Goal: Task Accomplishment & Management: Complete application form

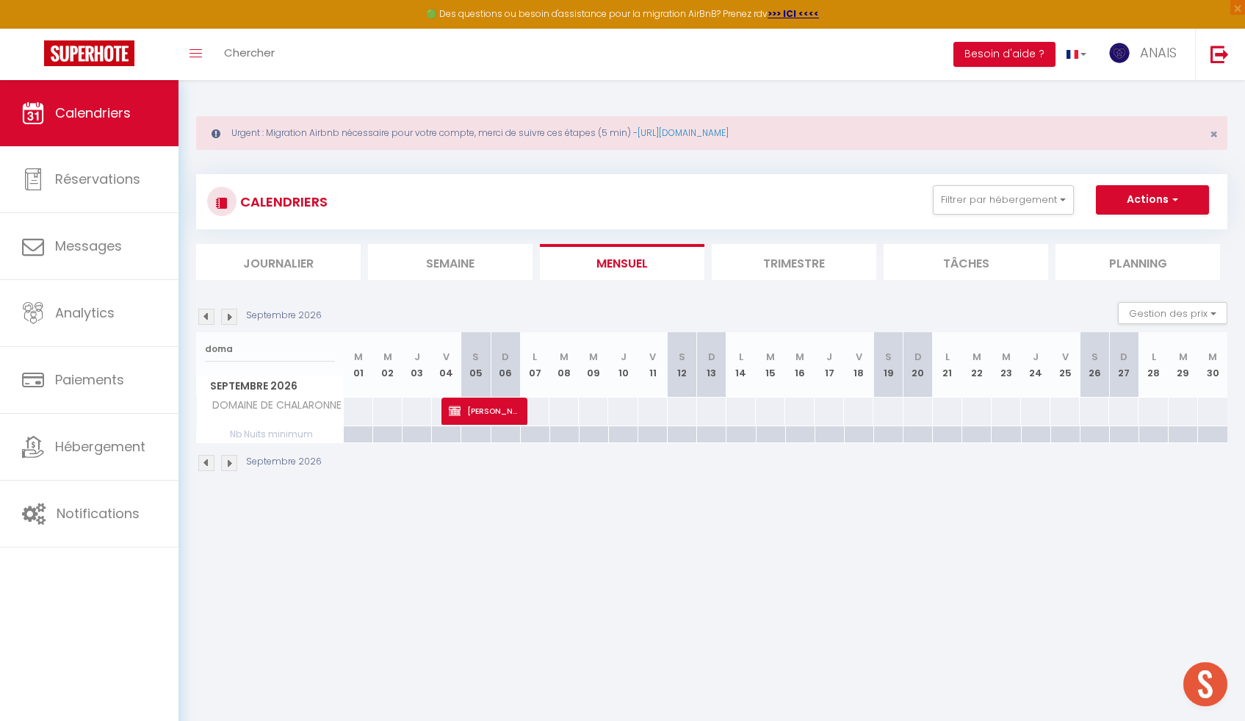
scroll to position [2248, 0]
click at [209, 316] on img at bounding box center [206, 317] width 16 height 16
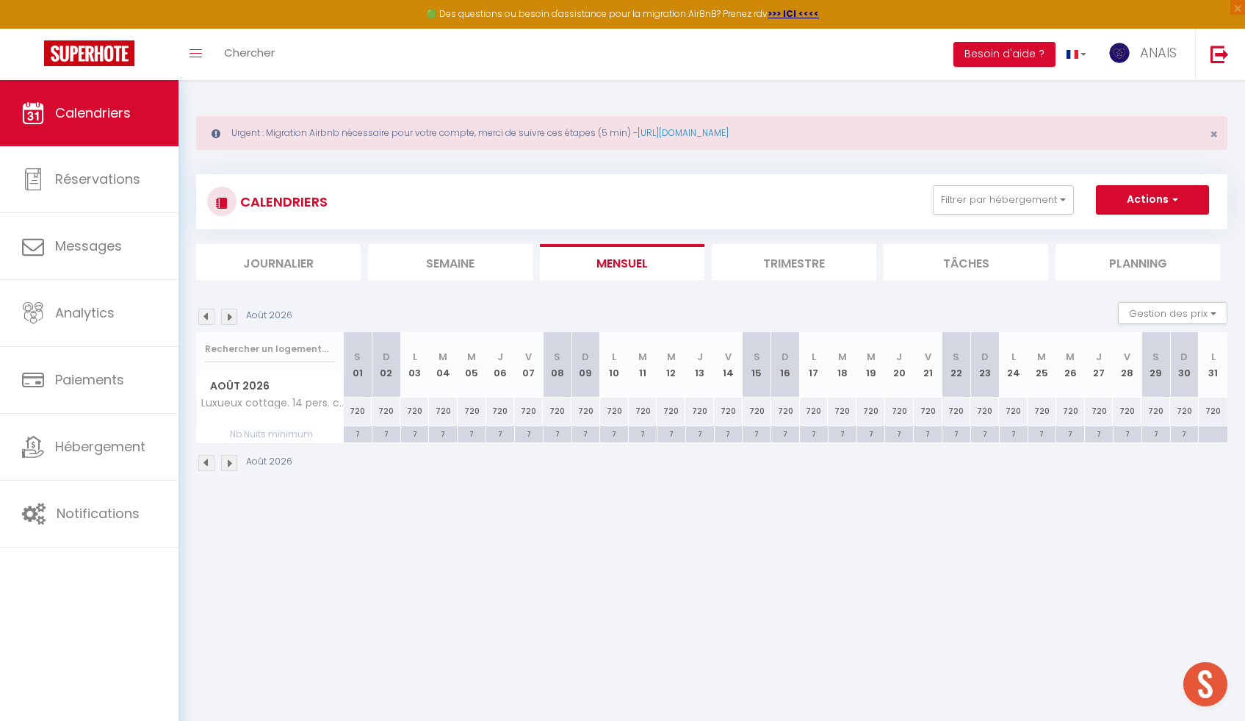
click at [209, 316] on img at bounding box center [206, 317] width 16 height 16
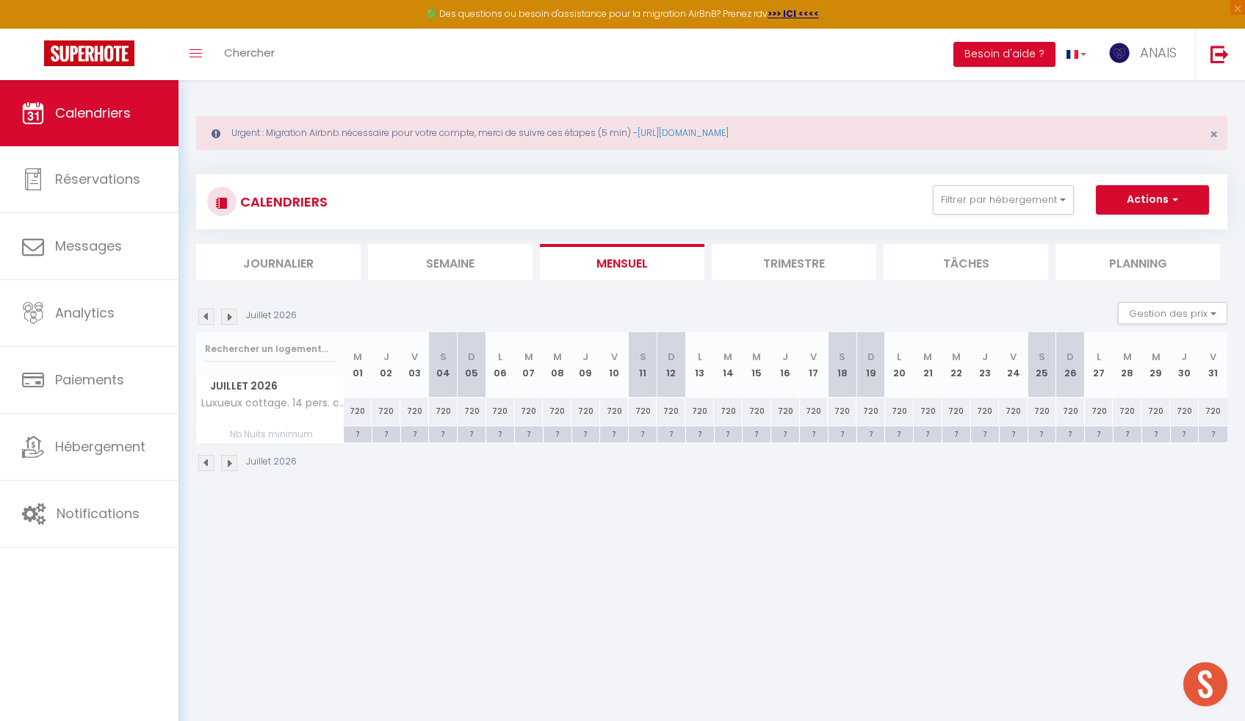
click at [209, 316] on img at bounding box center [206, 317] width 16 height 16
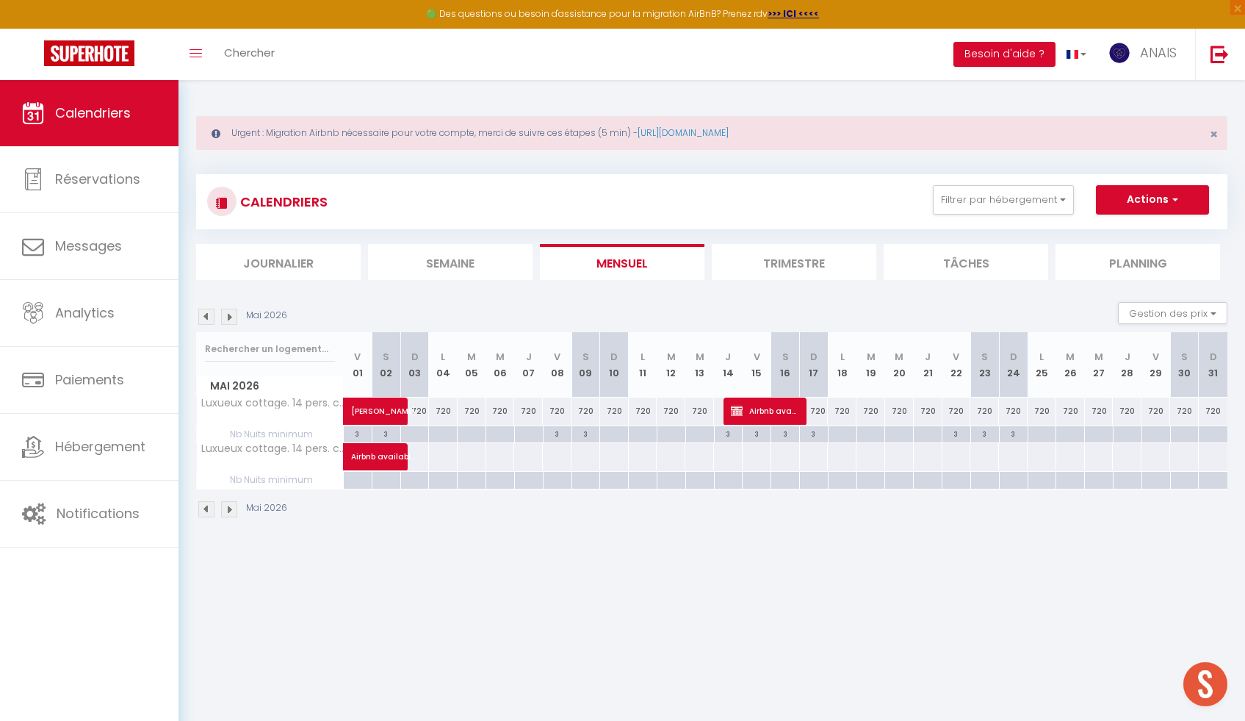
click at [209, 315] on img at bounding box center [206, 317] width 16 height 16
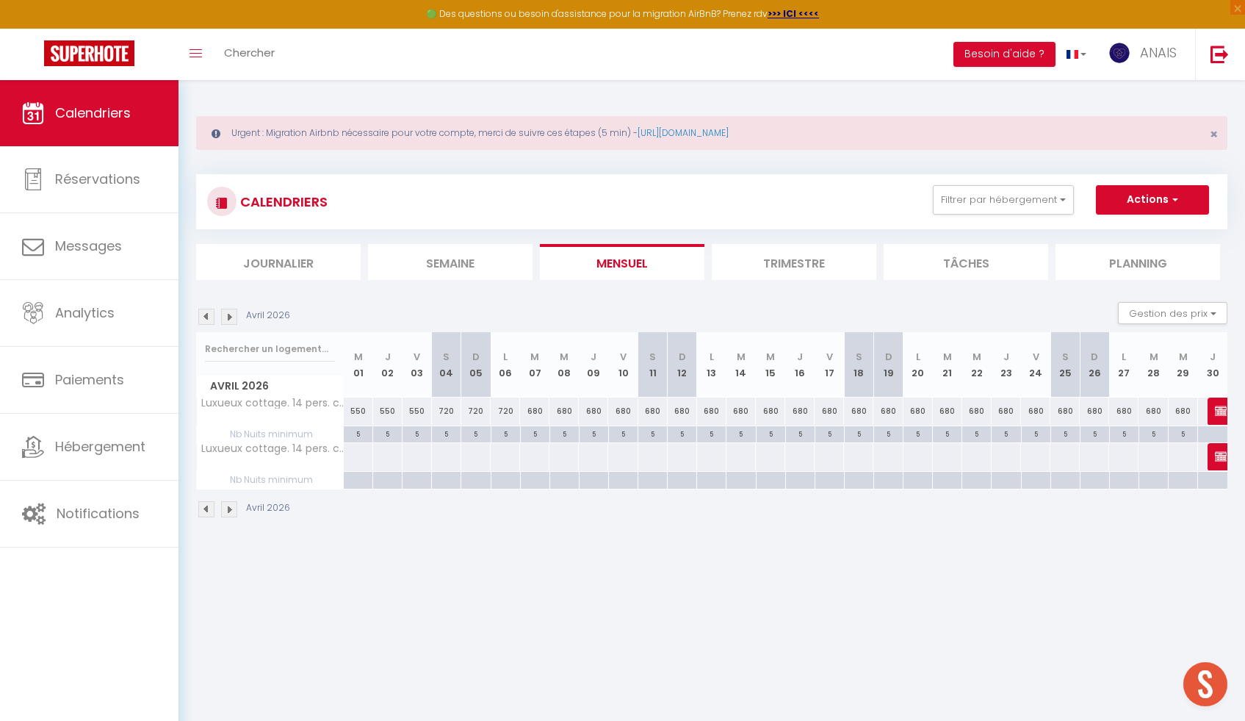
click at [209, 315] on img at bounding box center [206, 317] width 16 height 16
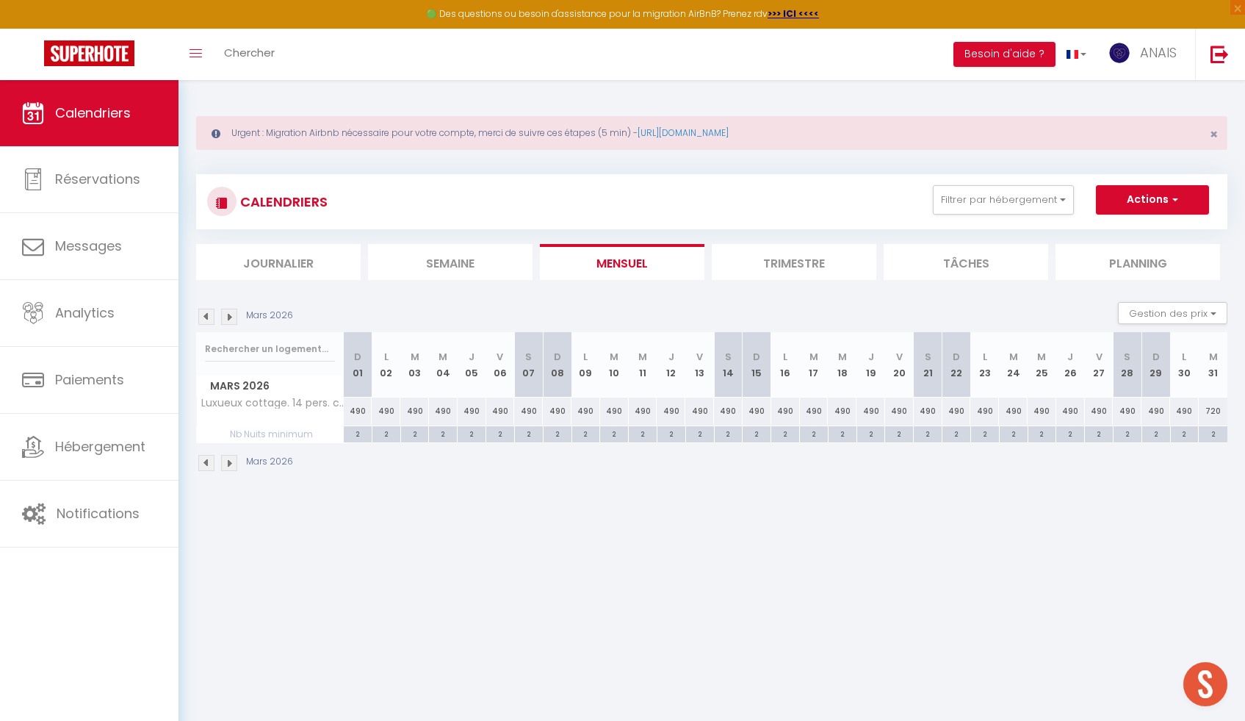
click at [209, 315] on img at bounding box center [206, 317] width 16 height 16
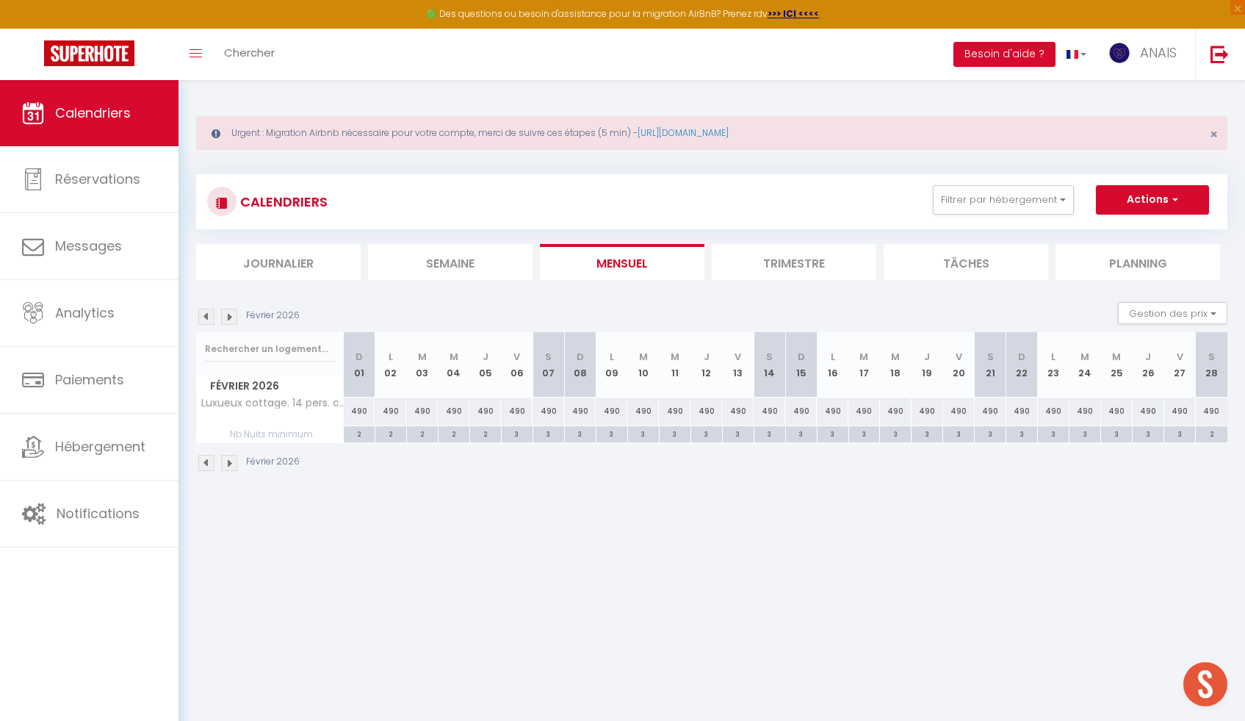
click at [209, 315] on img at bounding box center [206, 317] width 16 height 16
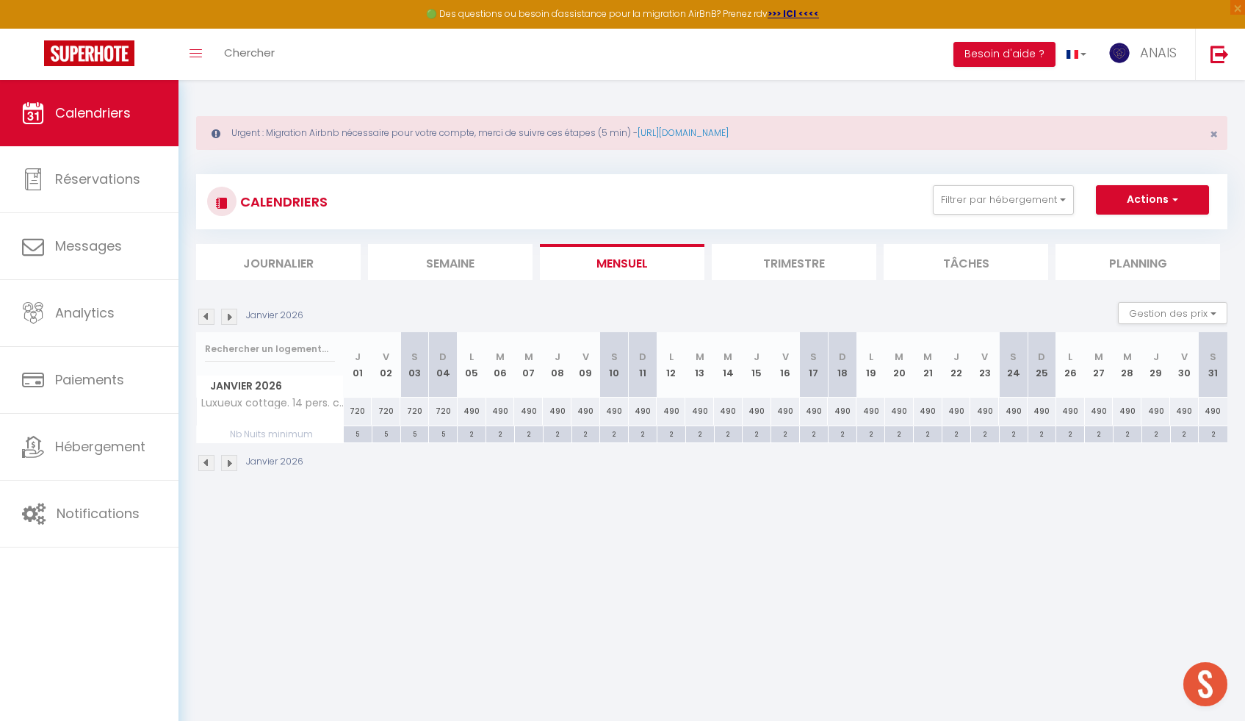
click at [209, 315] on img at bounding box center [206, 317] width 16 height 16
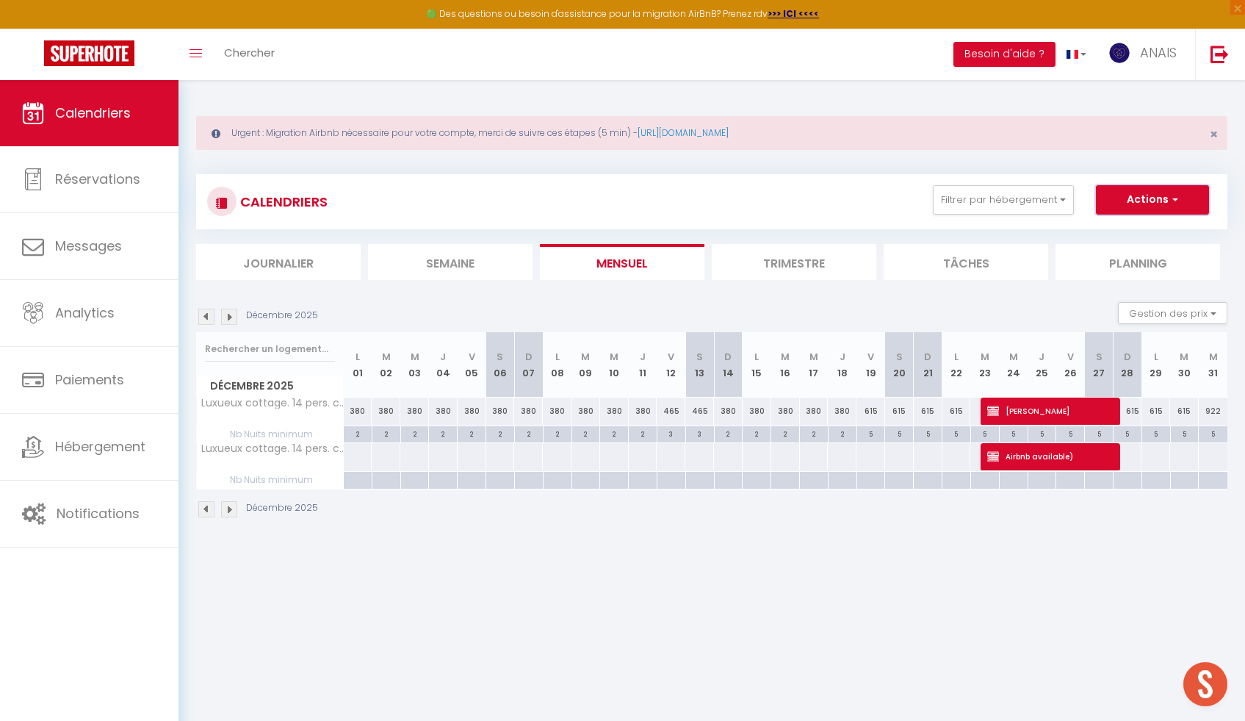
click at [1170, 210] on button "Actions" at bounding box center [1152, 199] width 113 height 29
click at [1138, 234] on link "Nouvelle réservation" at bounding box center [1137, 234] width 128 height 22
select select
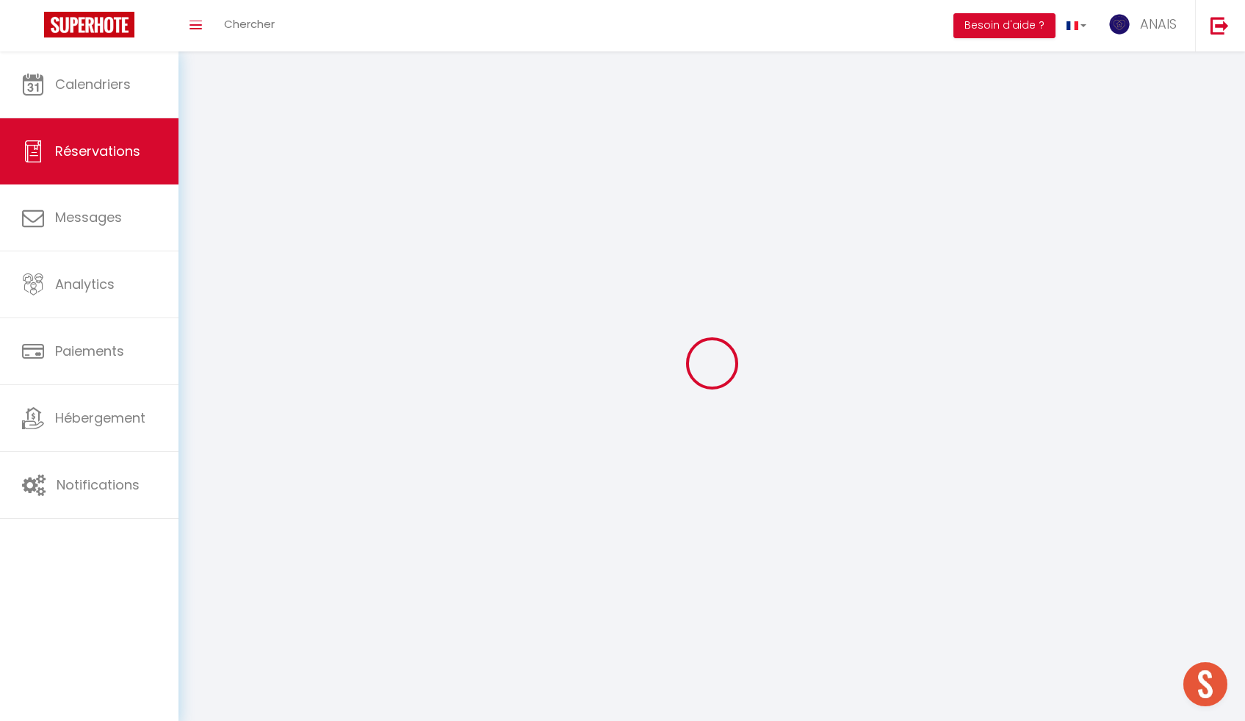
select select
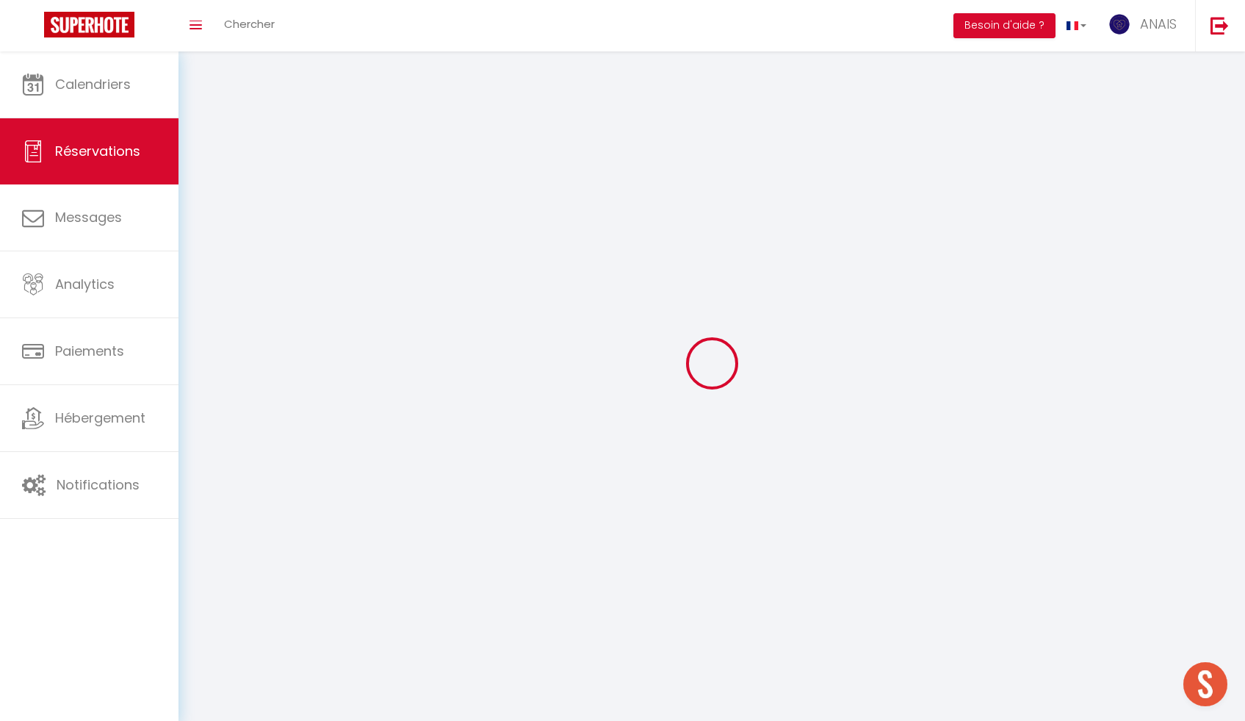
select select
checkbox input "false"
select select
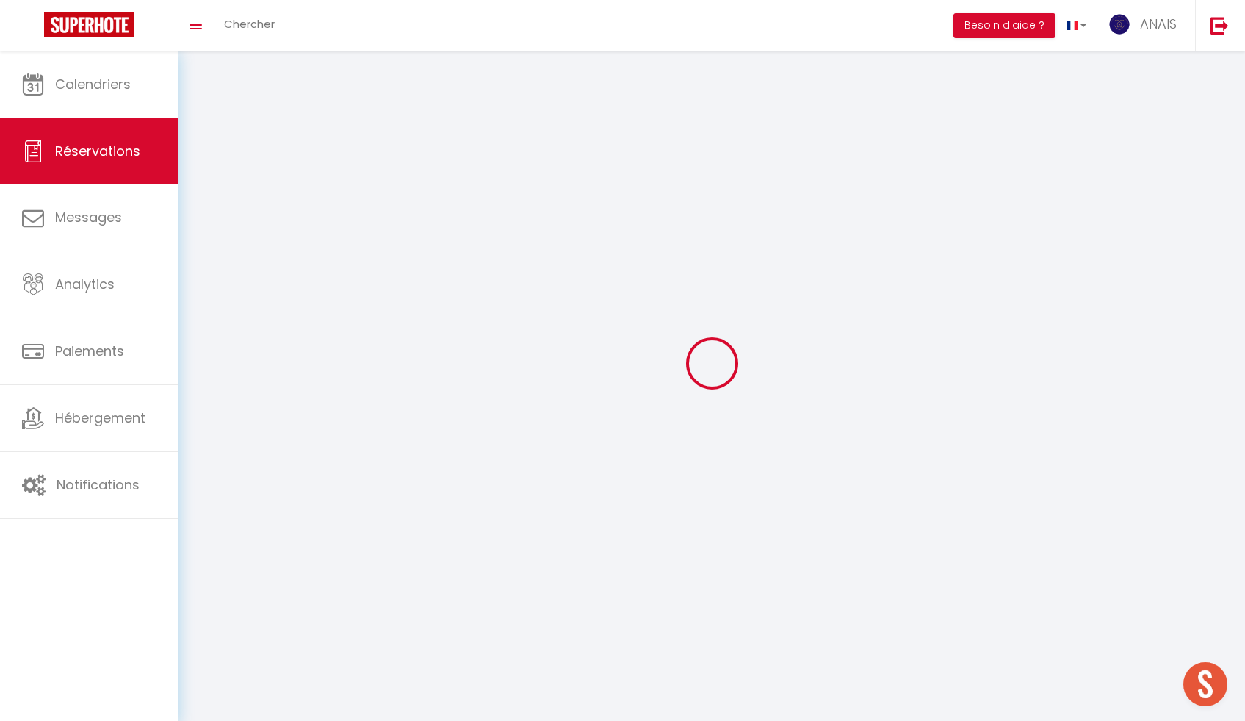
select select
checkbox input "false"
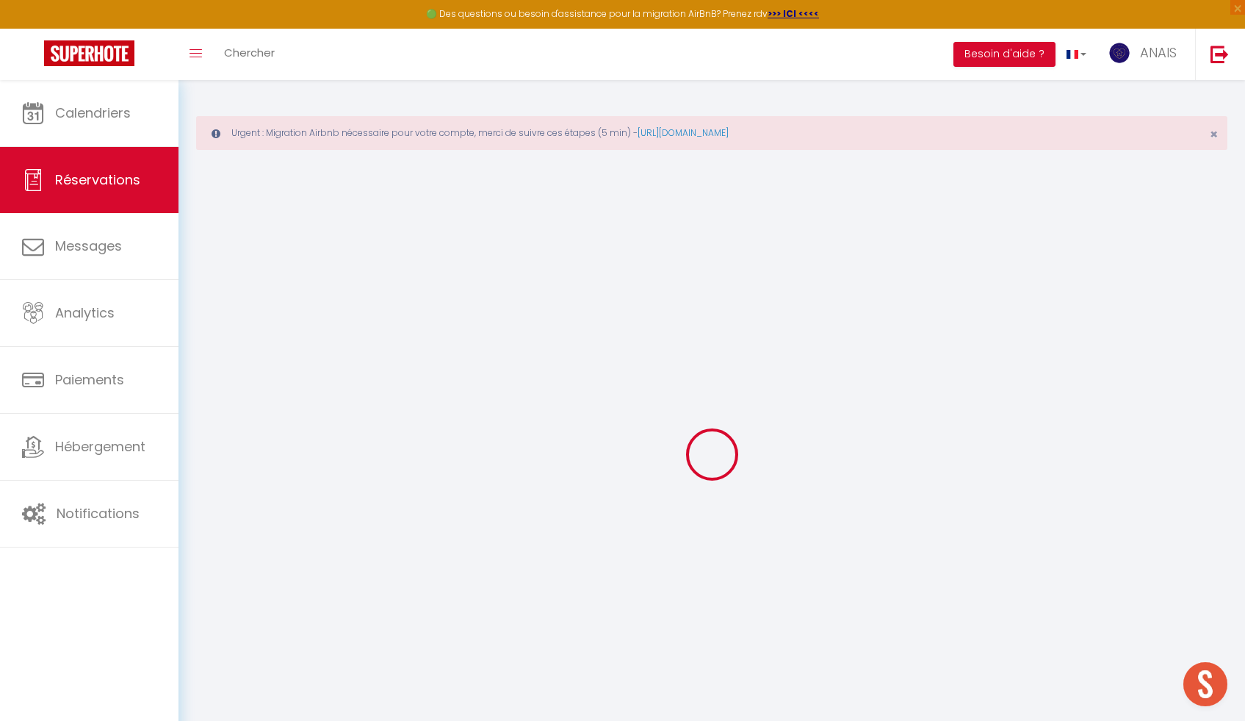
select select
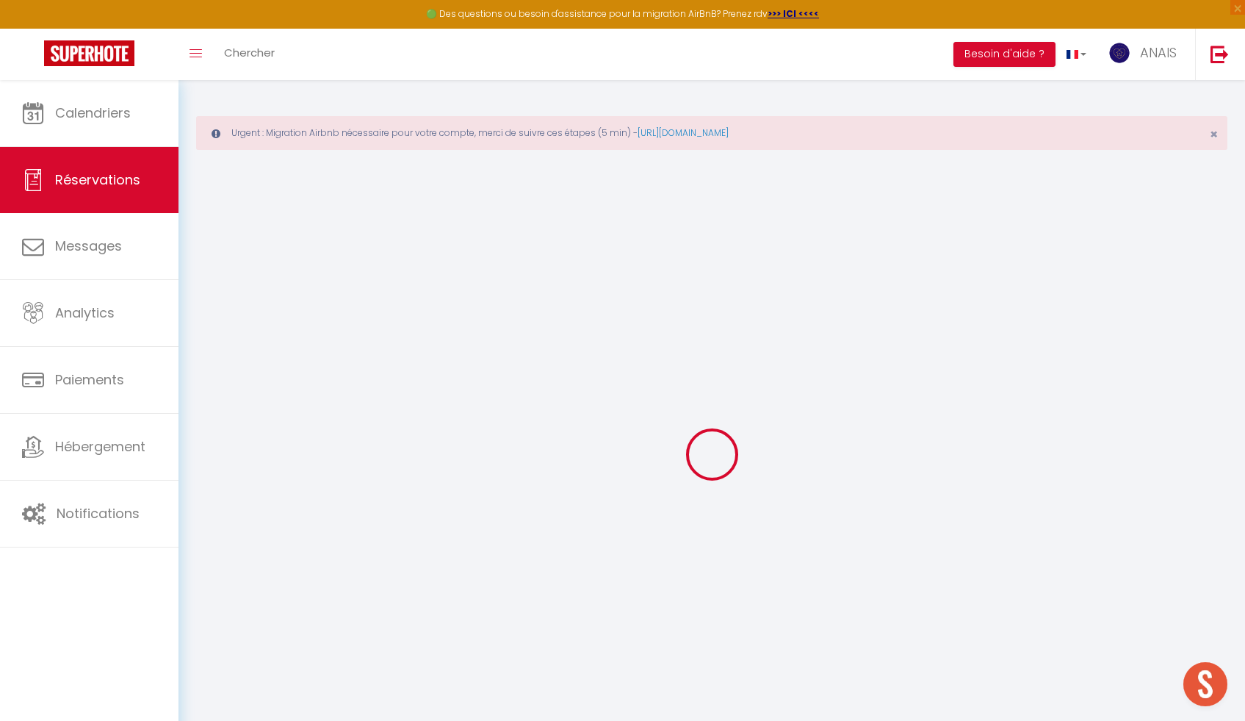
select select
checkbox input "false"
select select
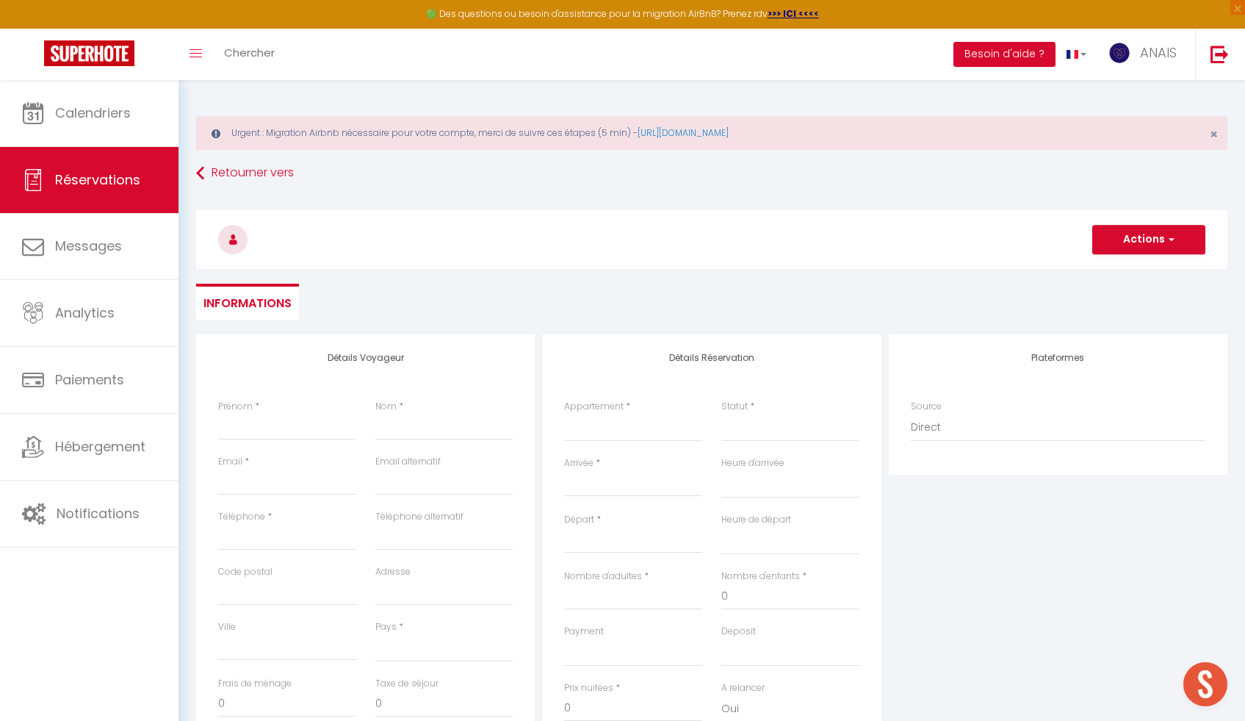
select select
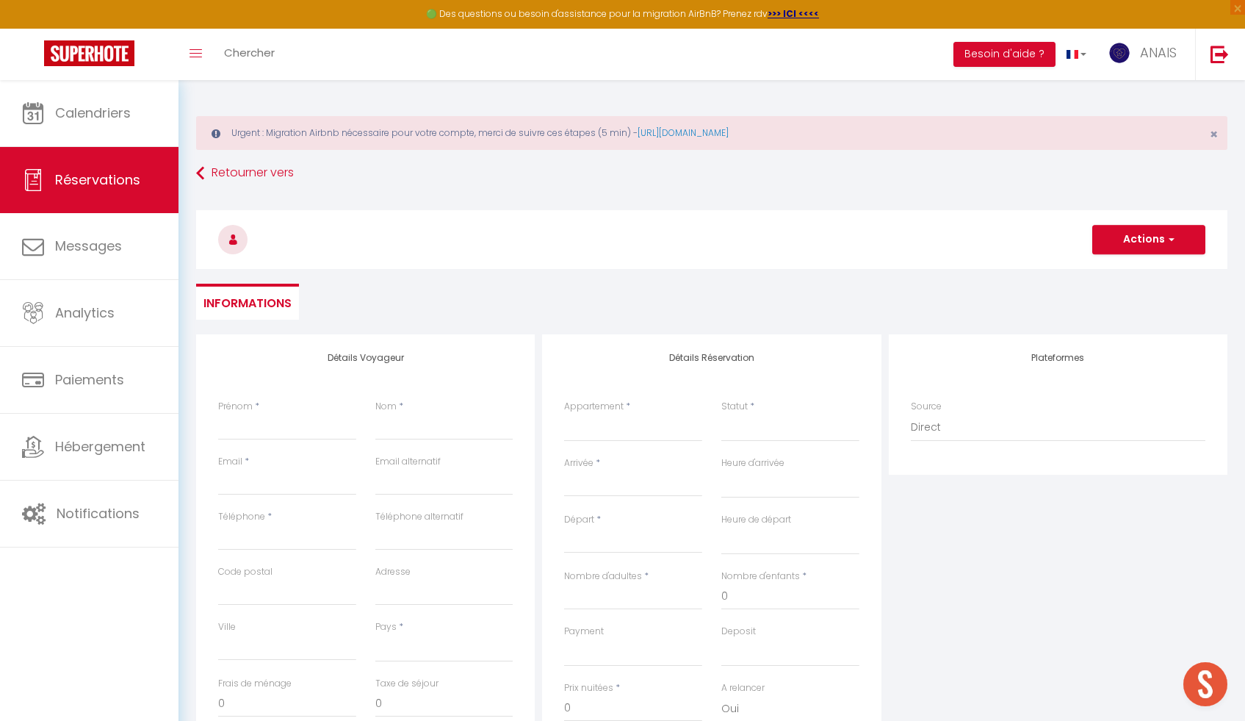
checkbox input "false"
select select
click at [240, 428] on input "Prénom" at bounding box center [287, 427] width 138 height 26
type input "C"
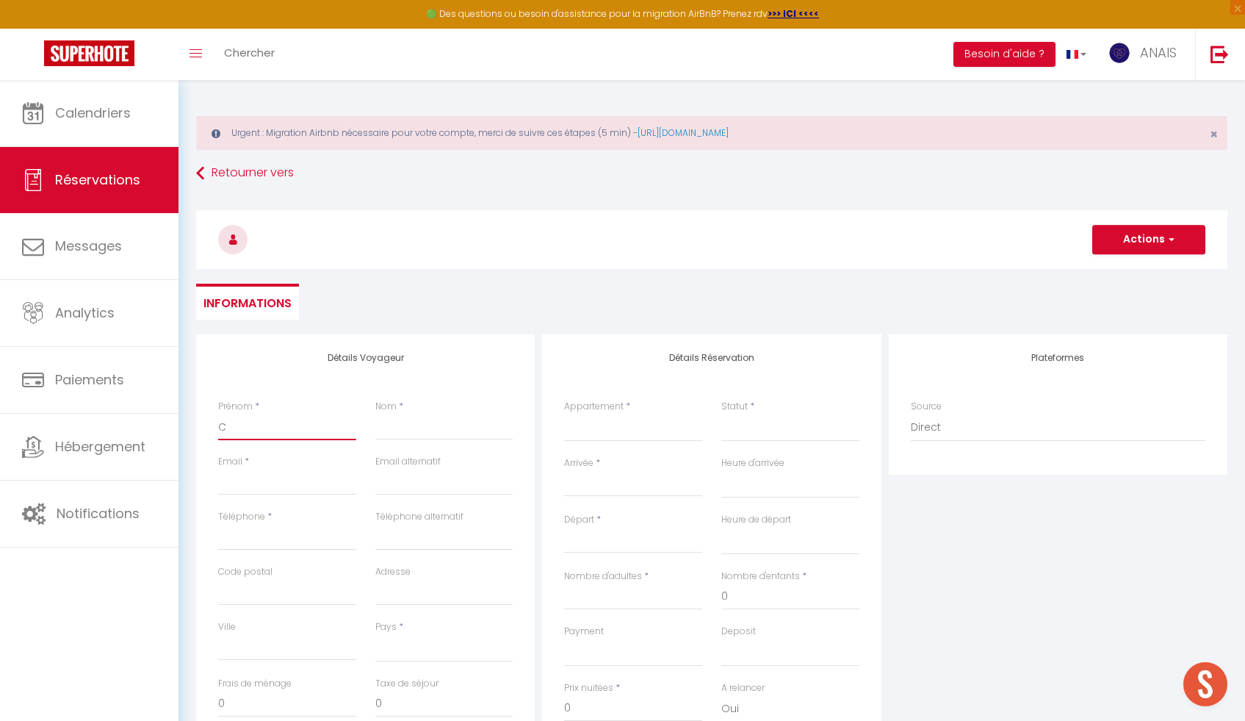
select select
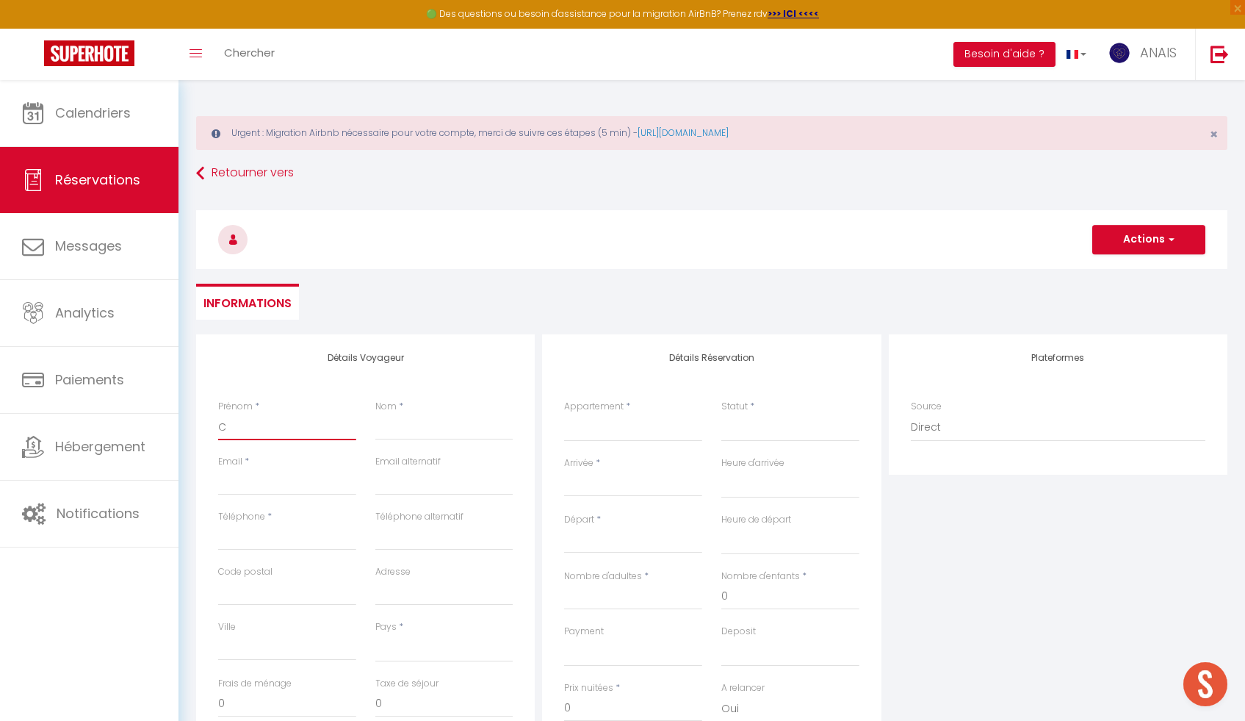
select select
checkbox input "false"
type input "Co"
select select
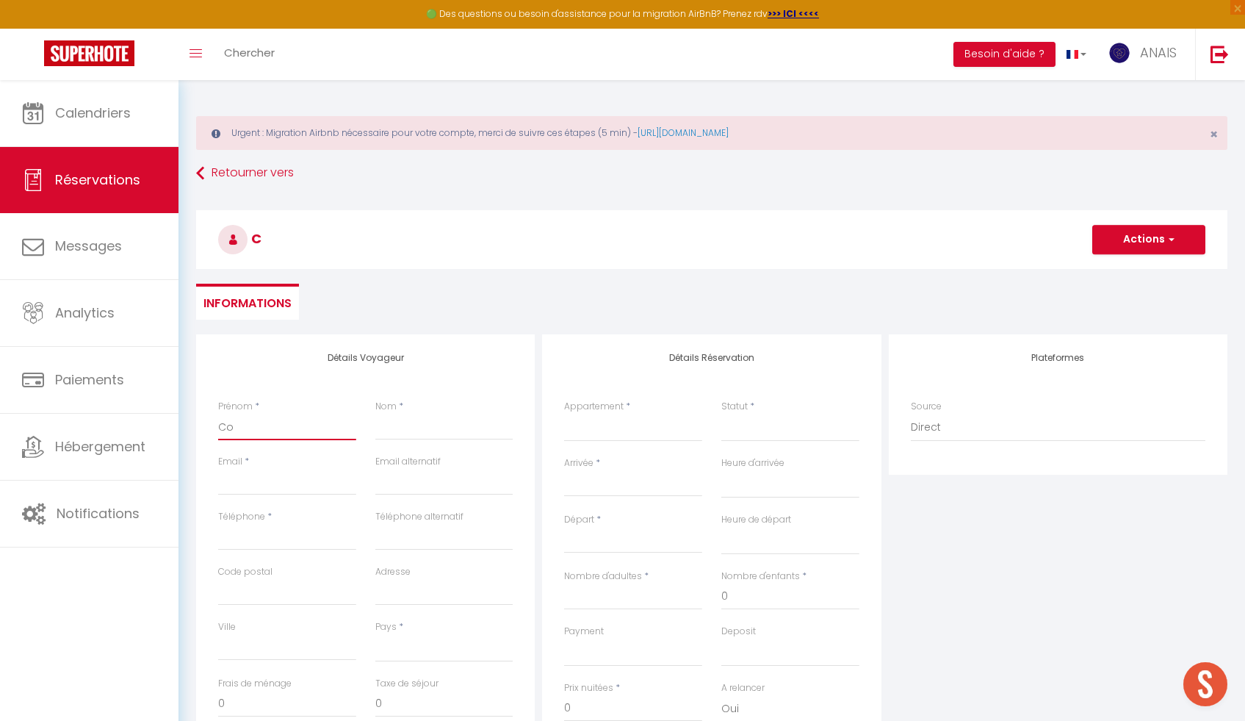
select select
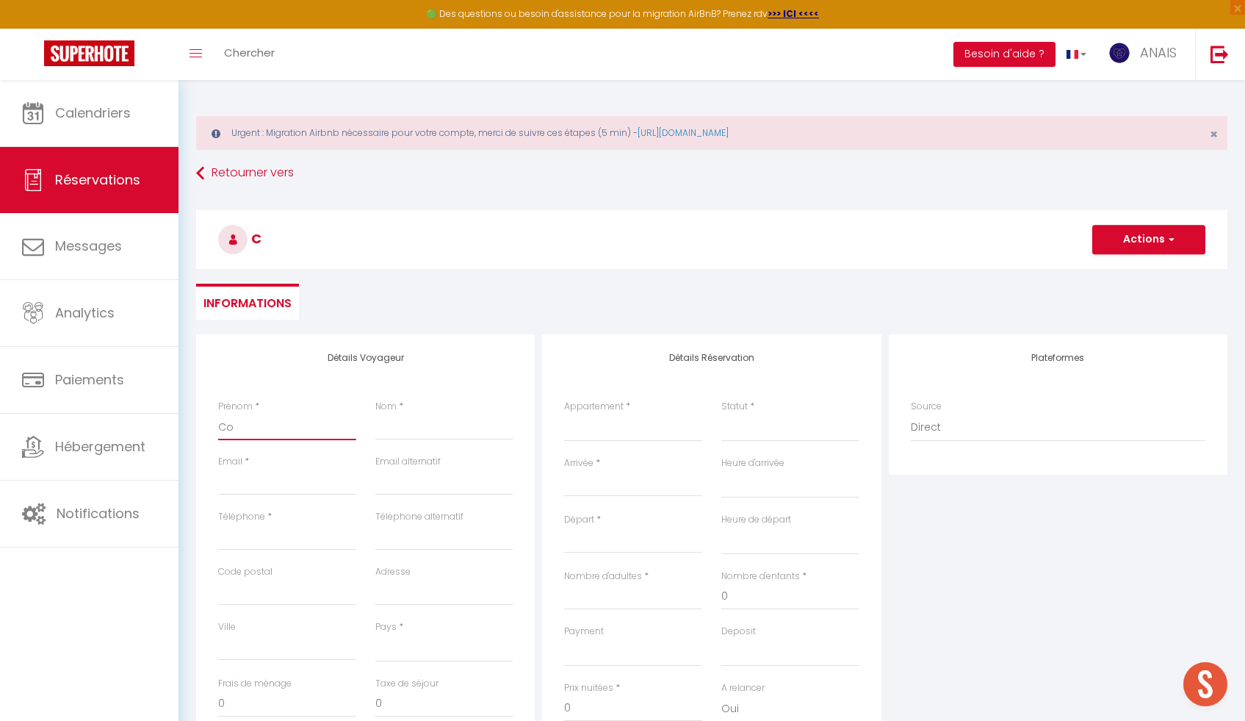
select select
checkbox input "false"
type input "Cor"
select select
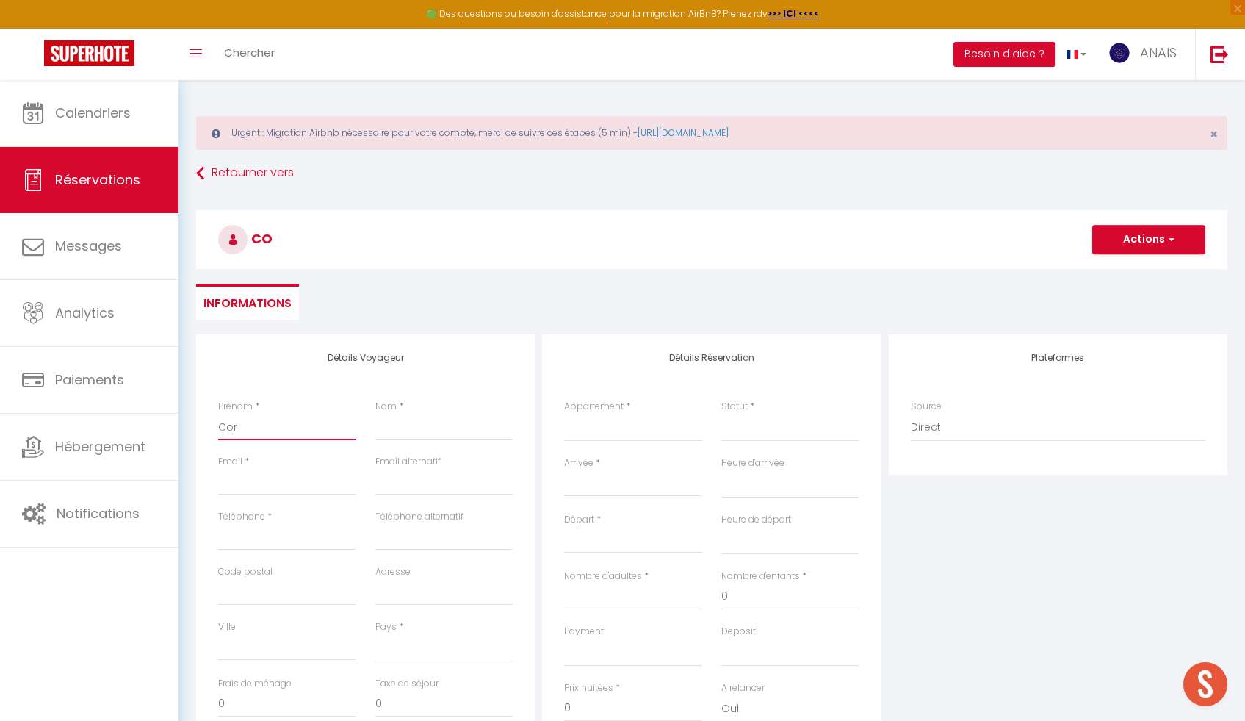
select select
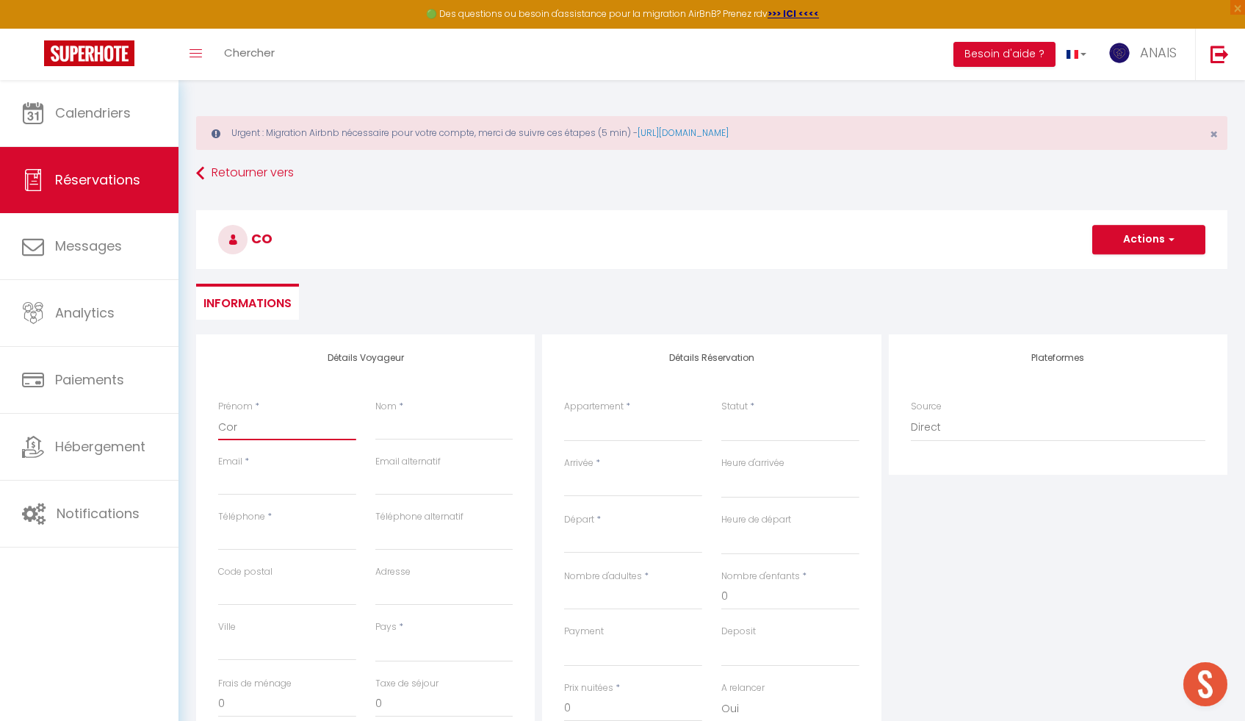
checkbox input "false"
type input "Cori"
select select
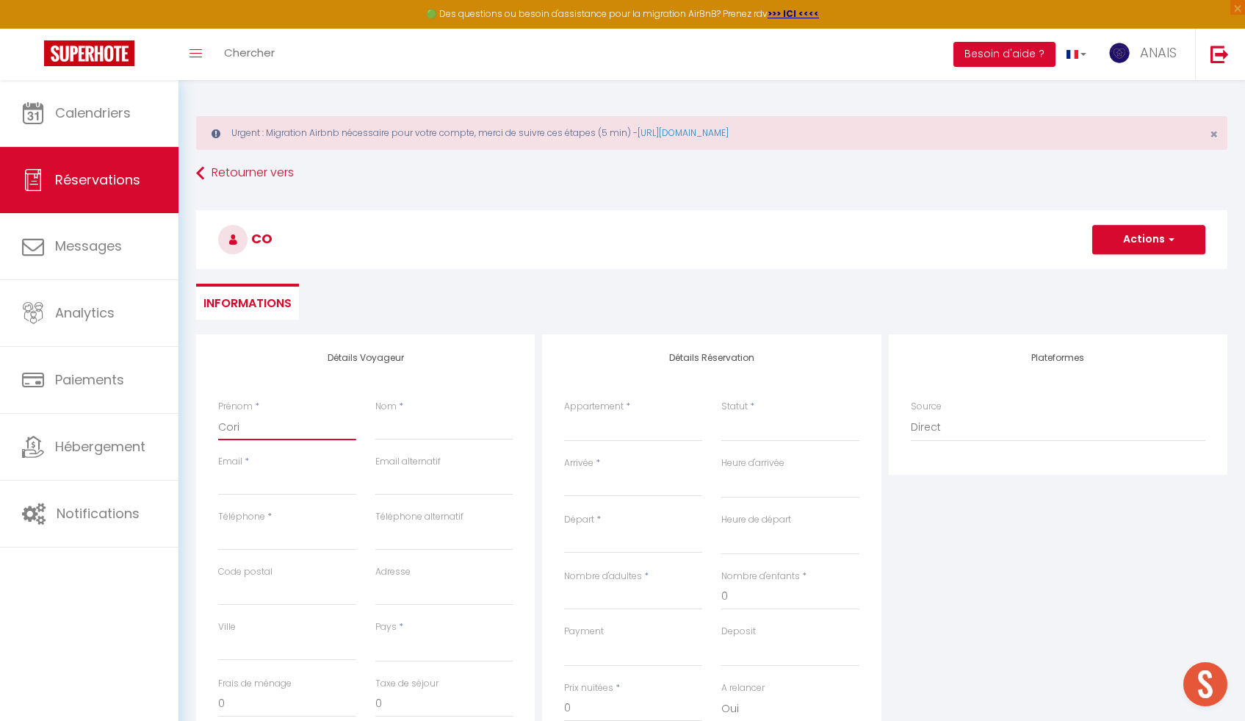
select select
checkbox input "false"
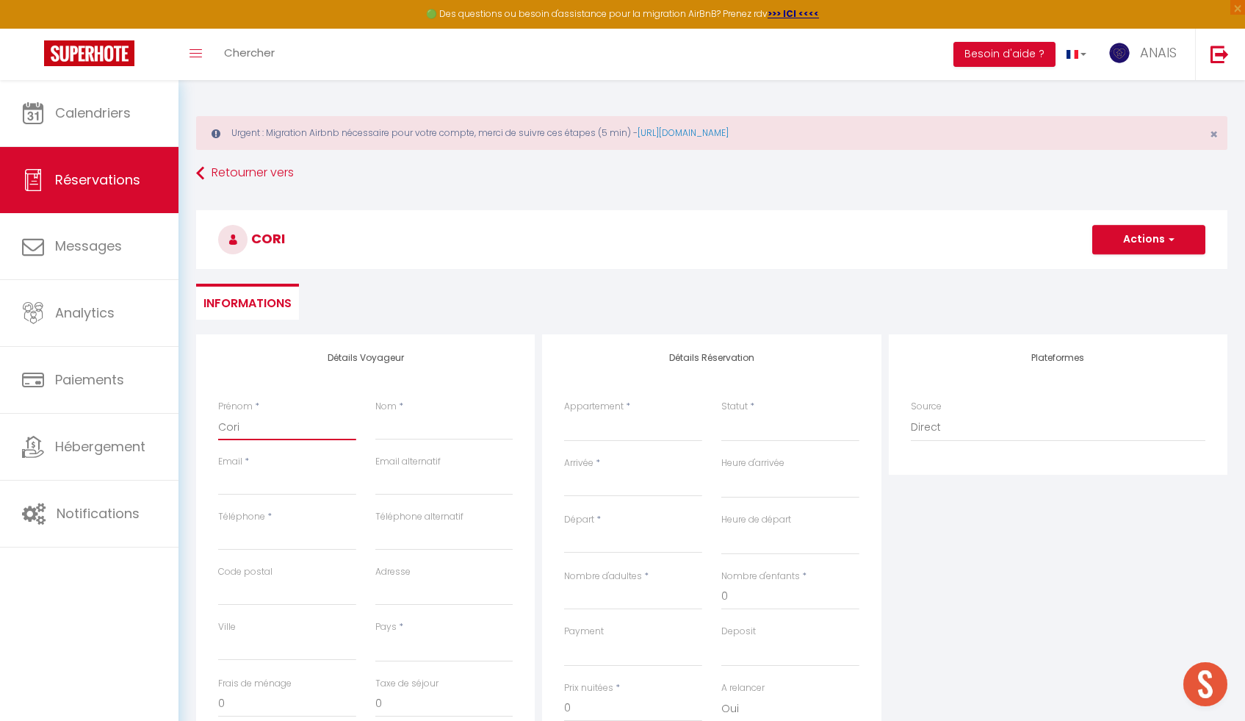
type input "Corin"
select select
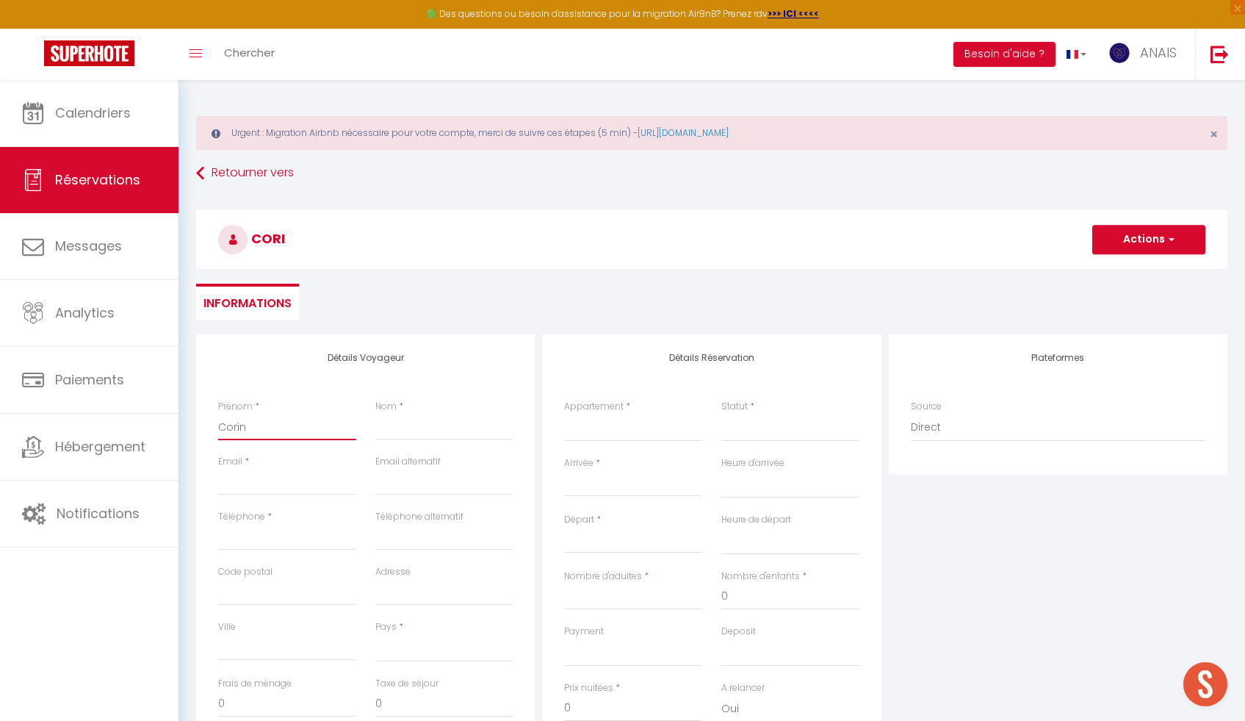
select select
checkbox input "false"
type input "Corinn"
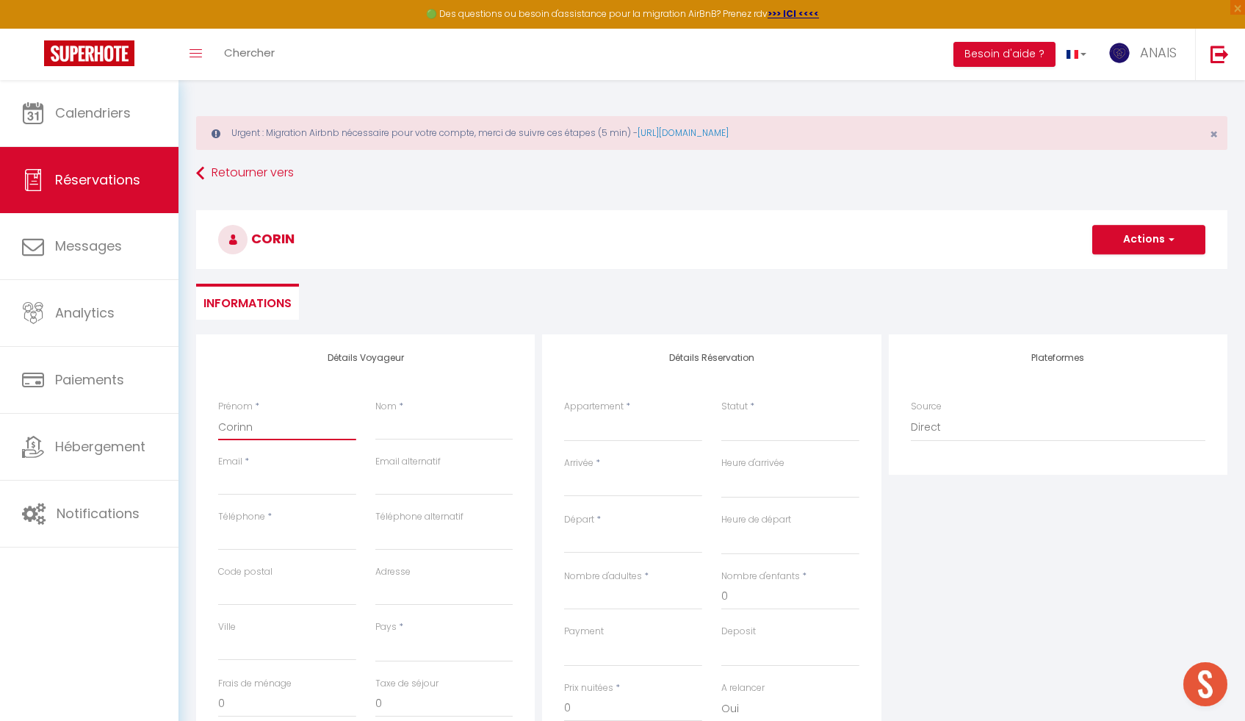
select select
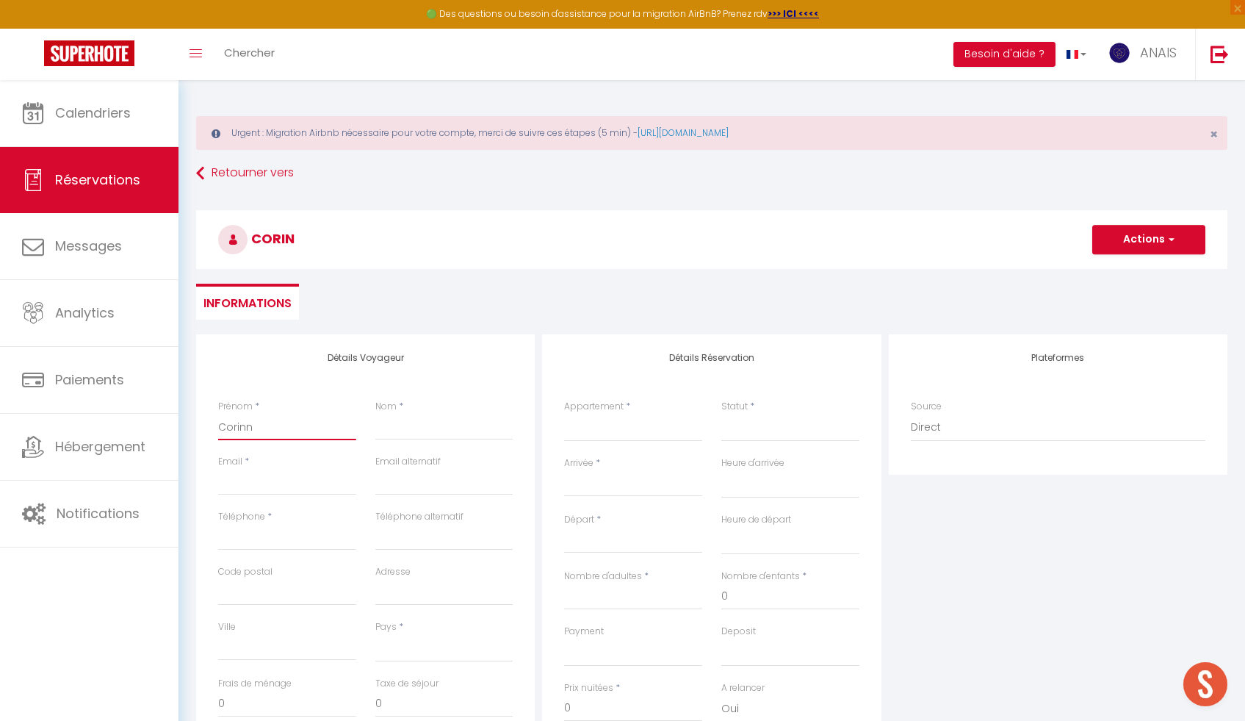
select select
checkbox input "false"
type input "[PERSON_NAME]"
select select
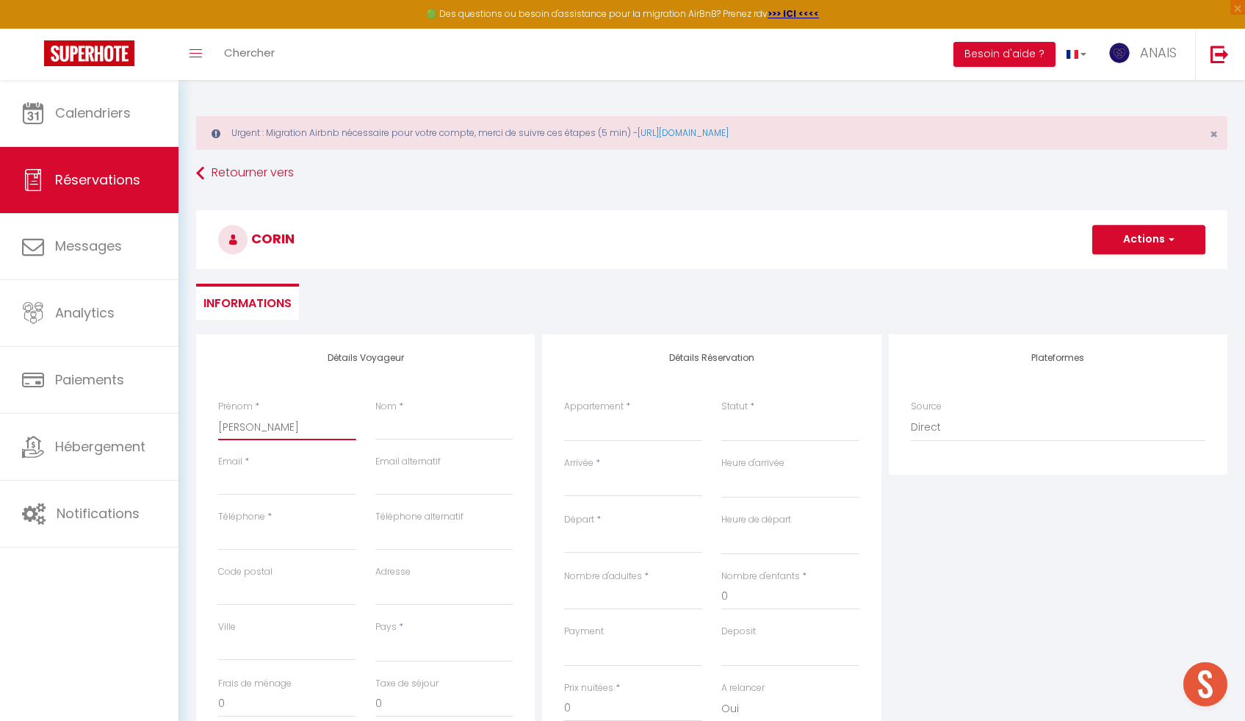
select select
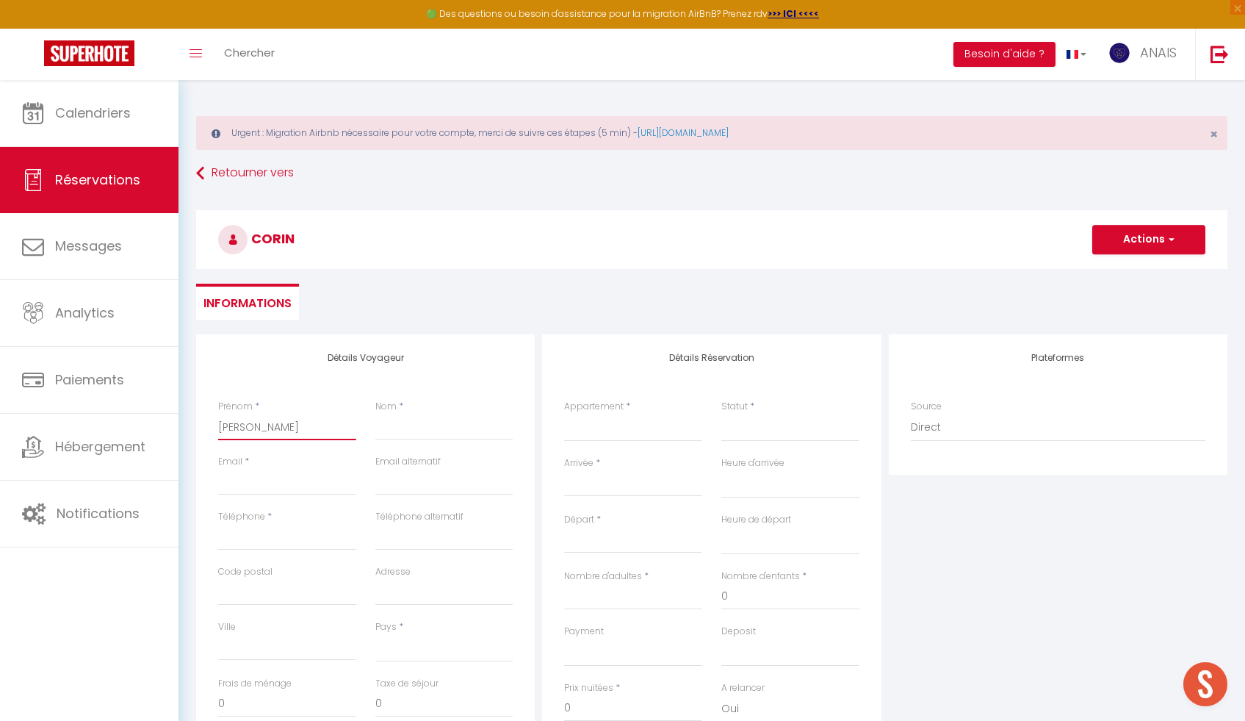
select select
checkbox input "false"
type input "[PERSON_NAME]"
type input "D"
select select
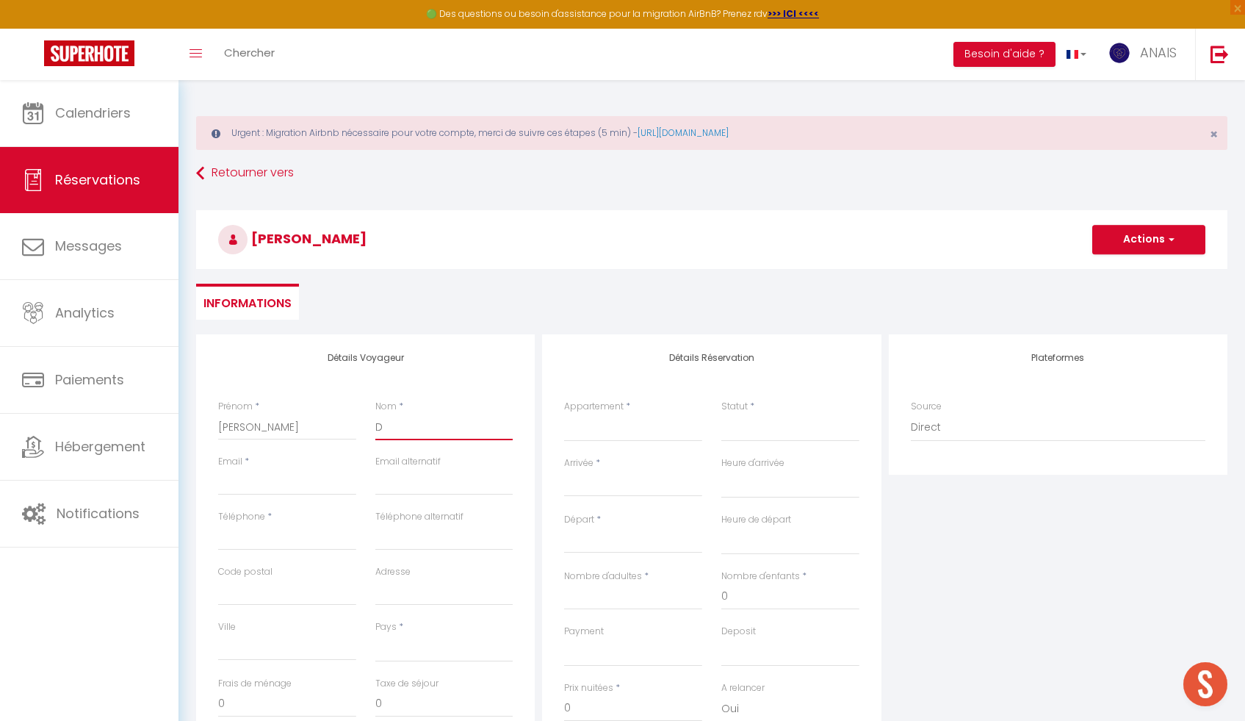
select select
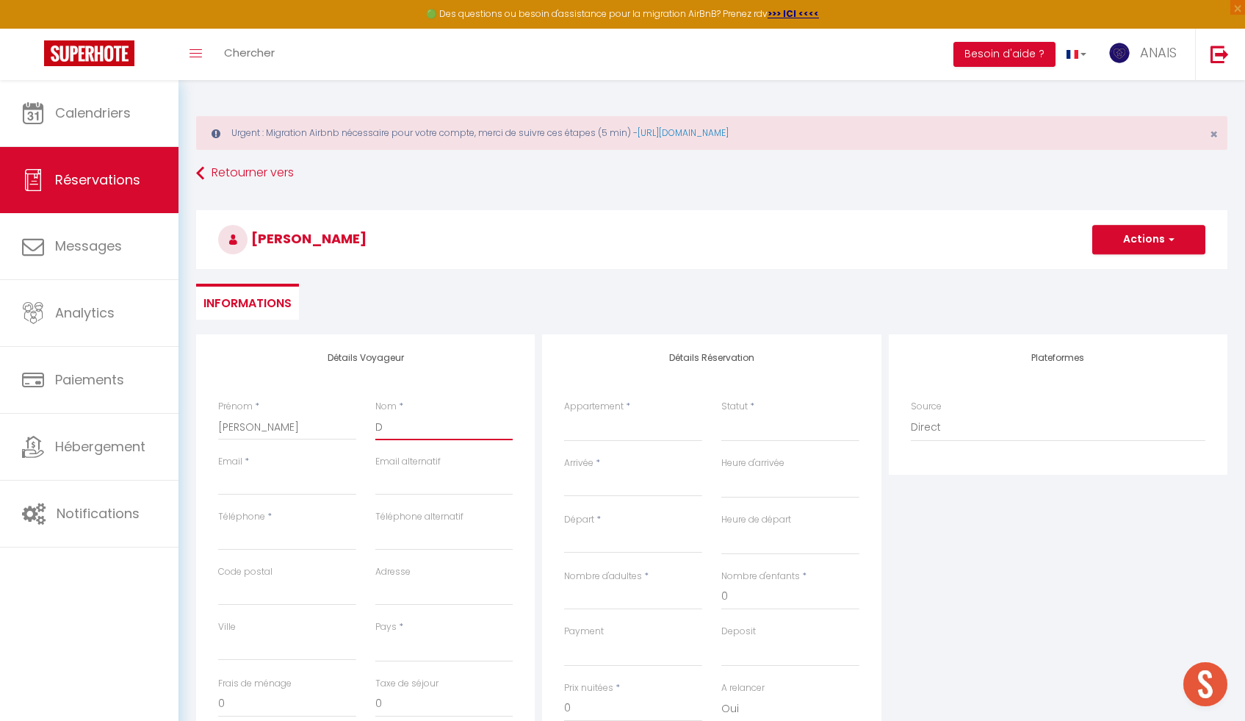
select select
checkbox input "false"
type input "DR"
select select
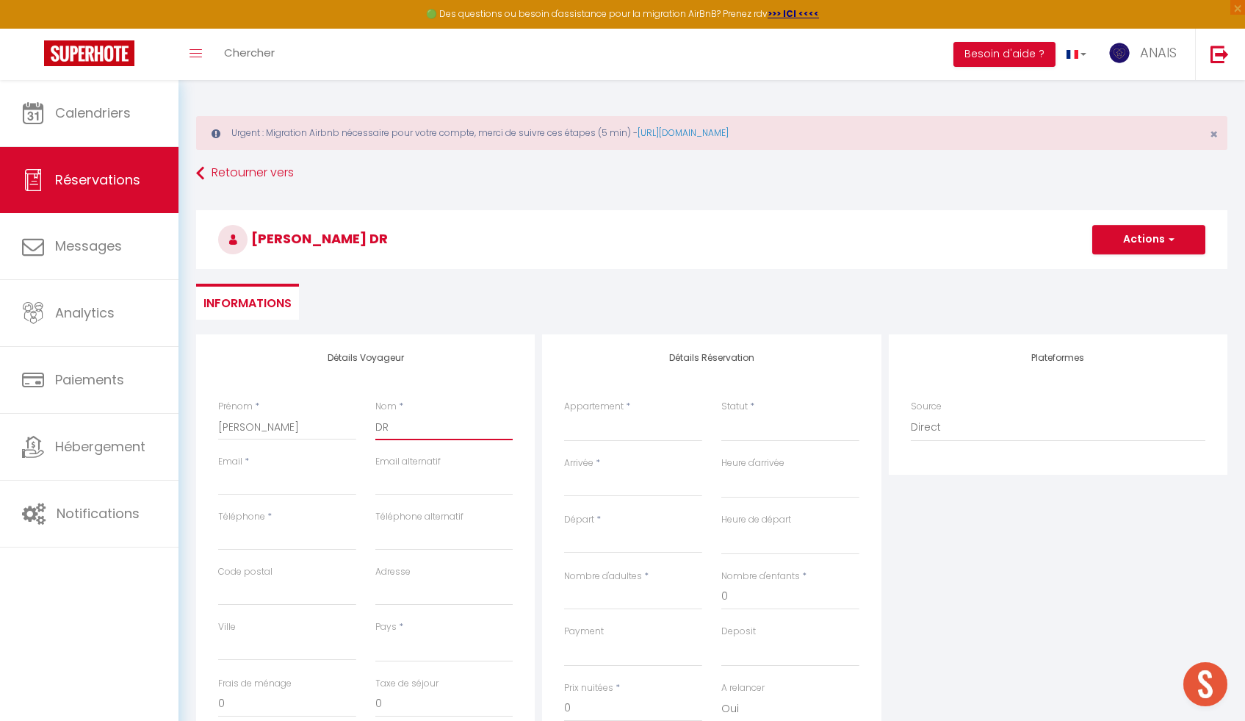
select select
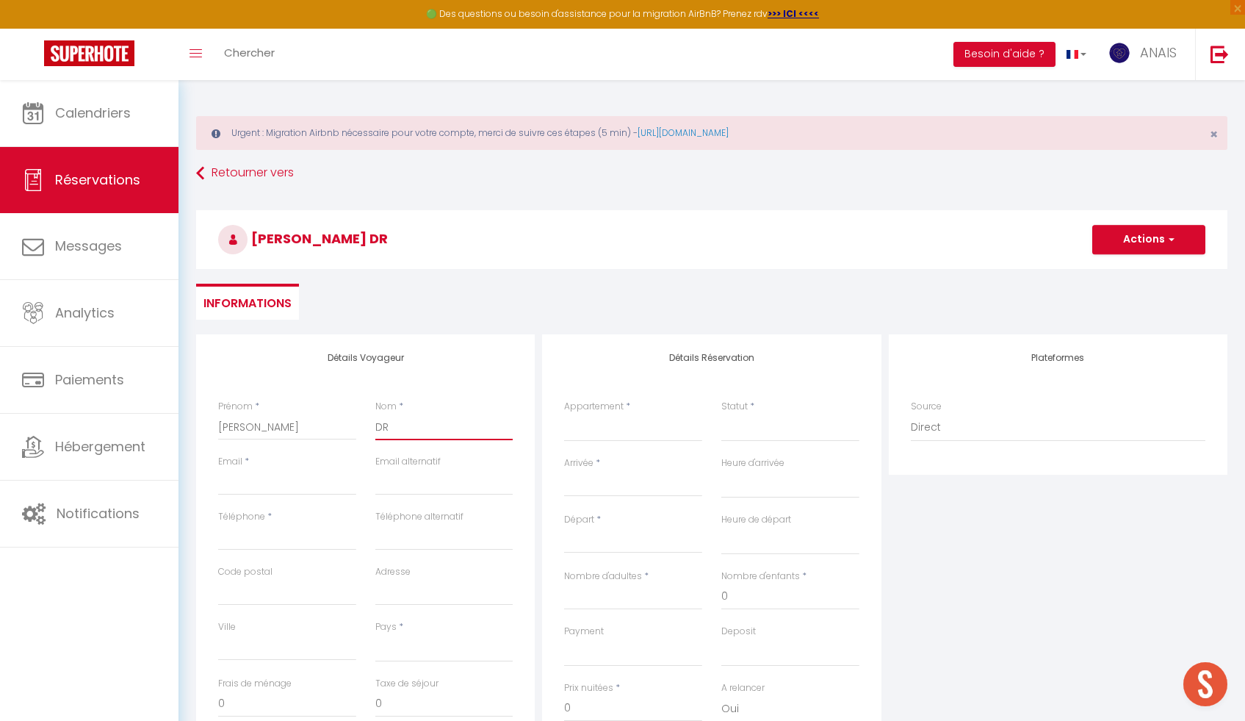
checkbox input "false"
type input "DRO"
select select
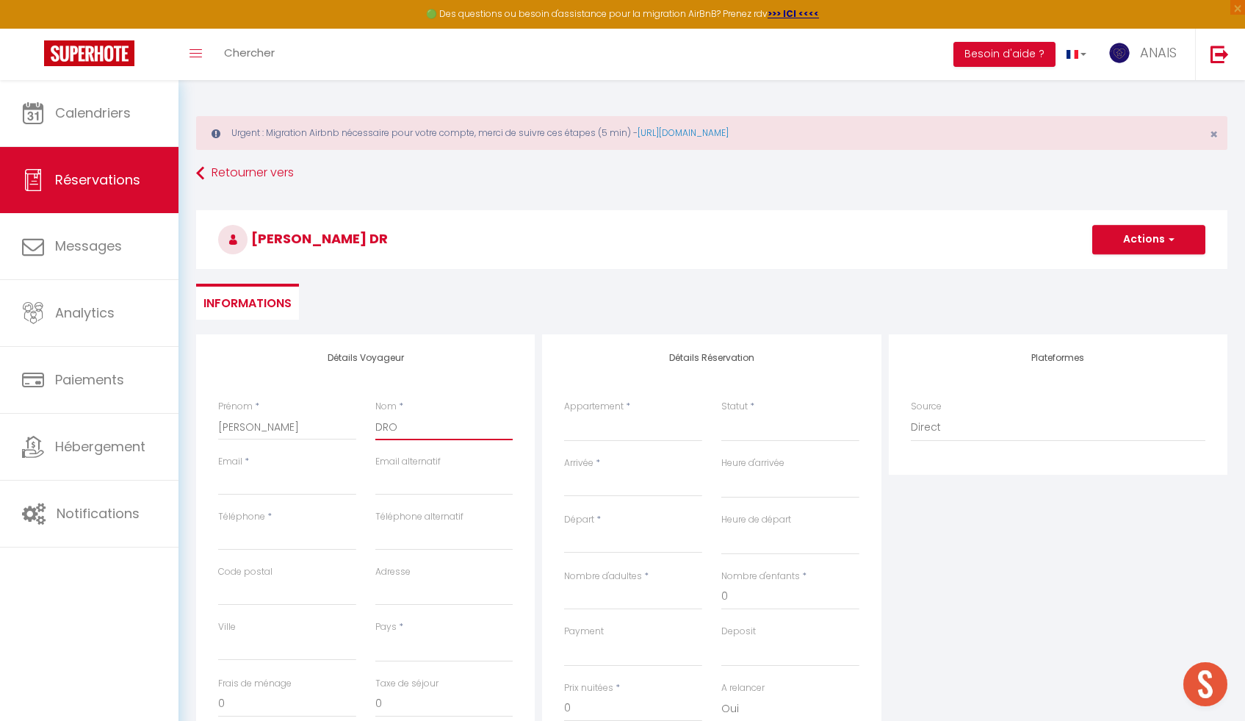
select select
checkbox input "false"
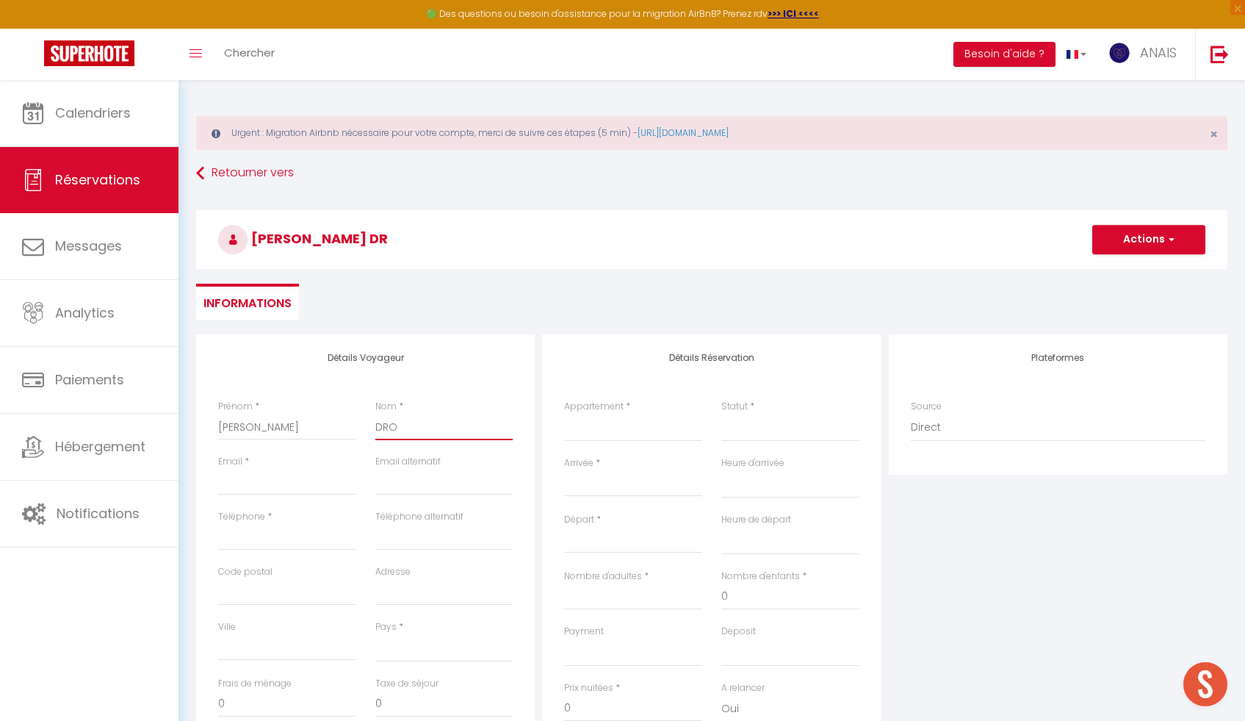
type input "DROU"
select select
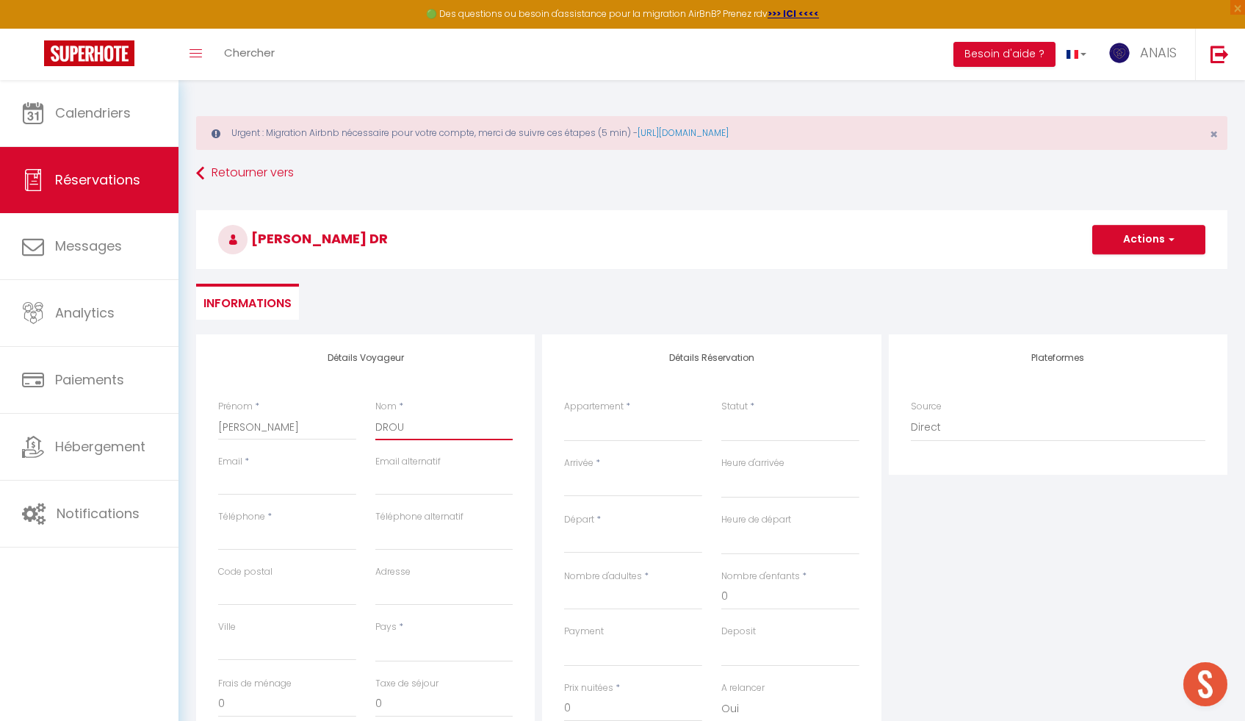
select select
checkbox input "false"
type input "DROUE"
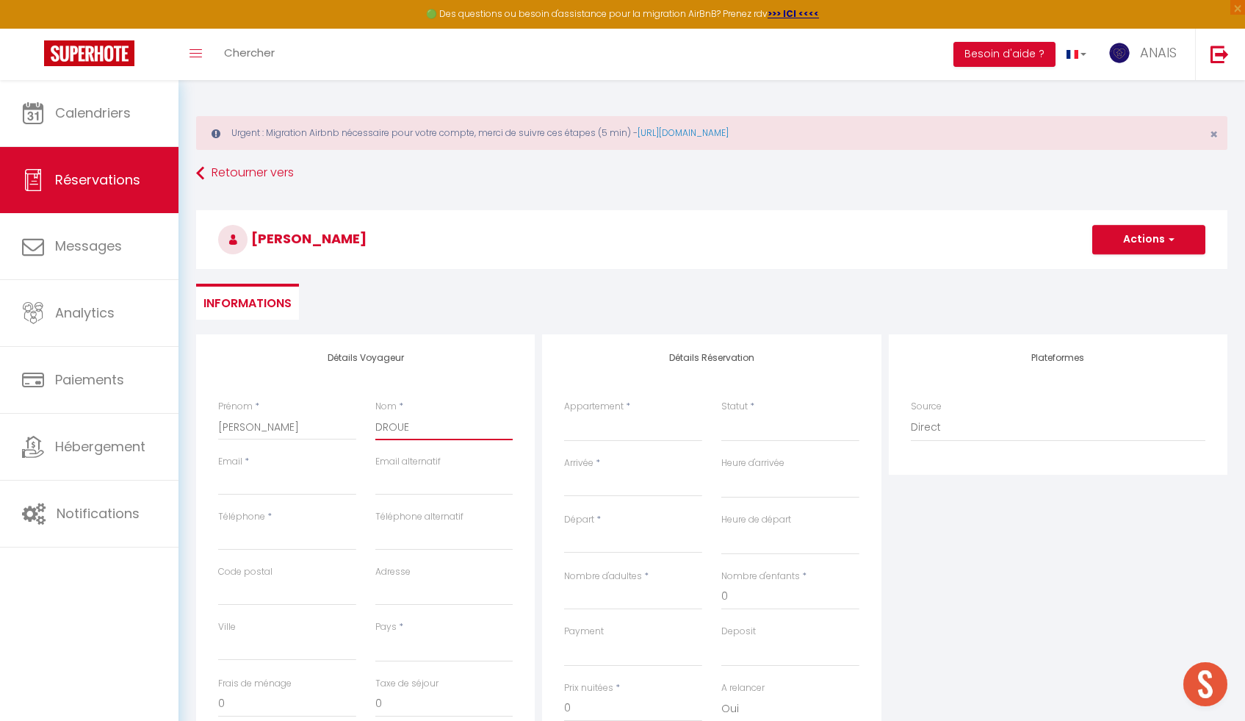
select select
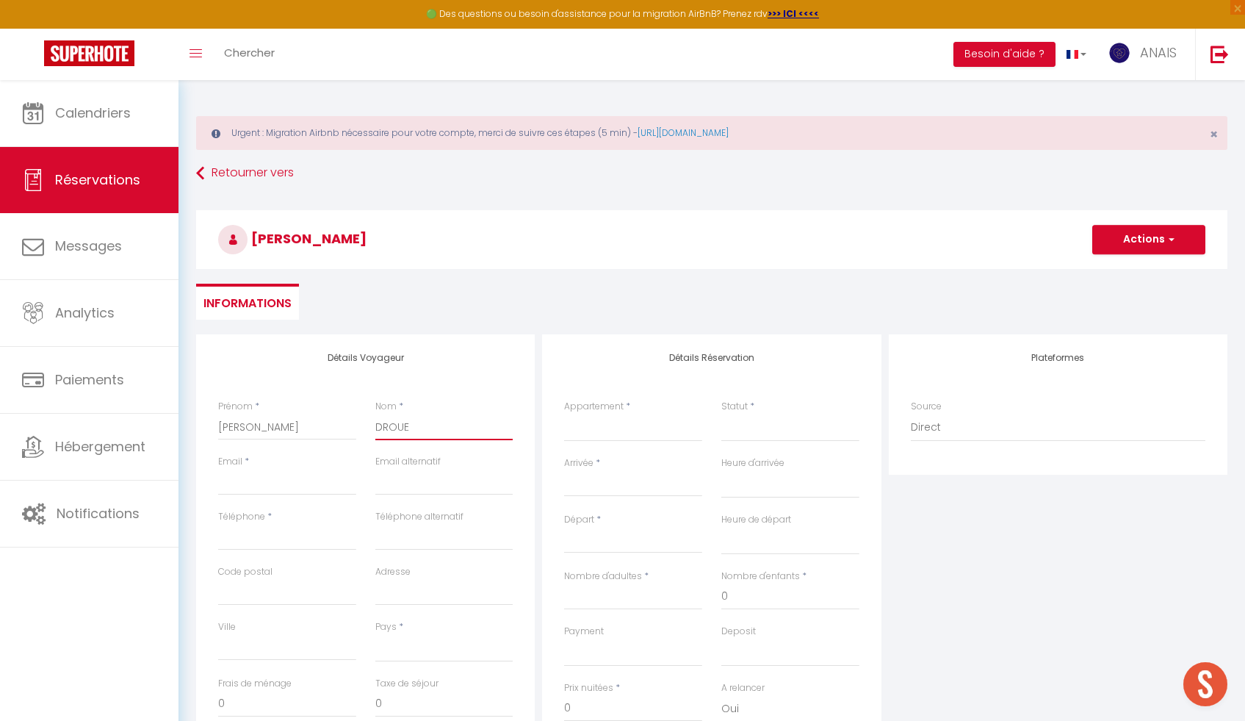
select select
checkbox input "false"
type input "DROUET"
select select
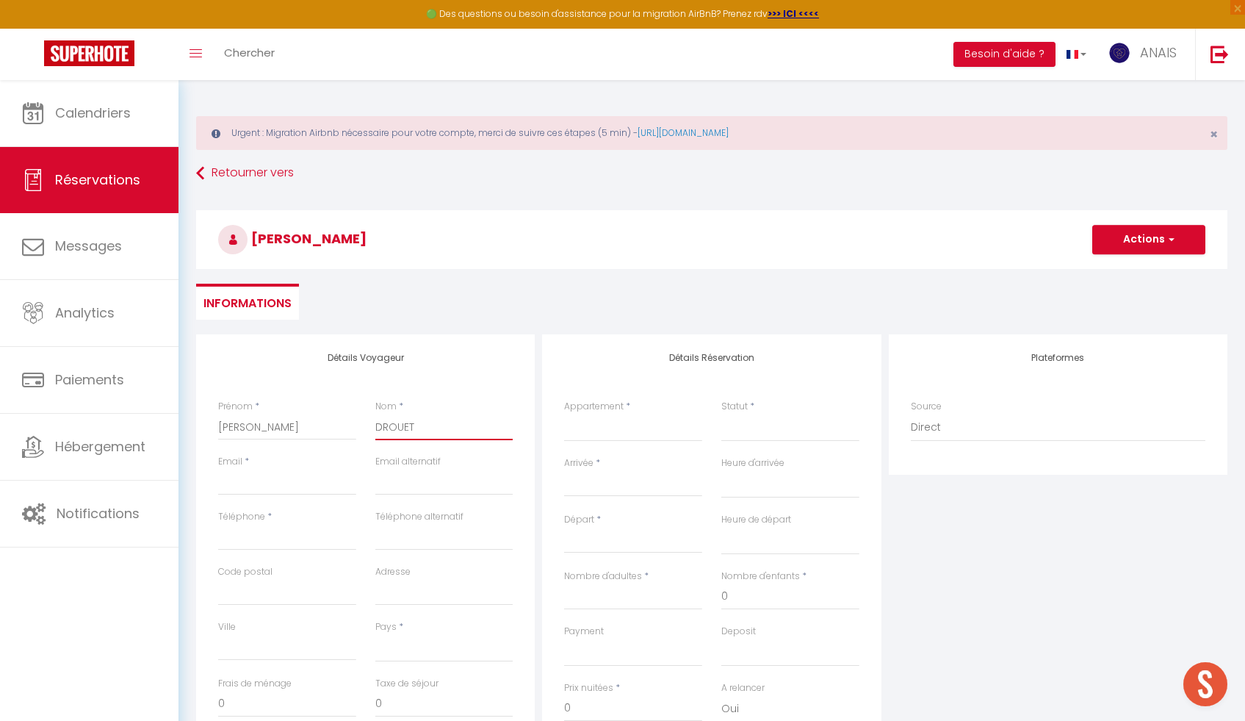
select select
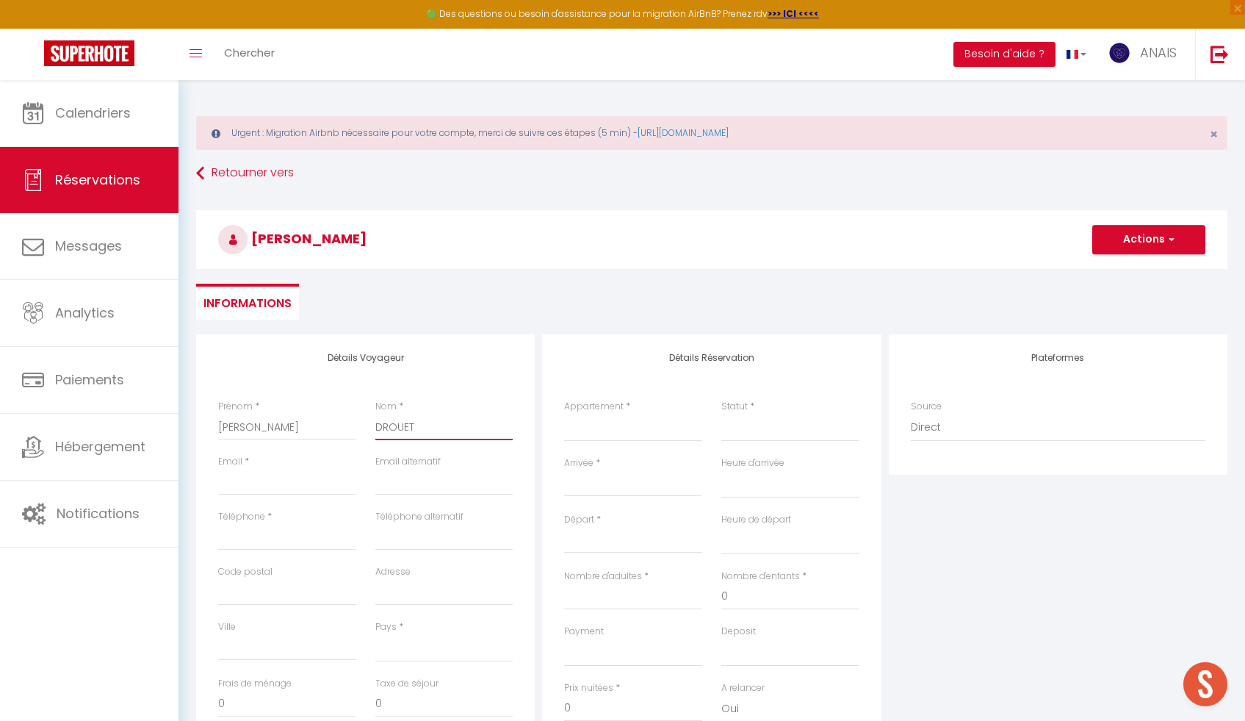
select select
checkbox input "false"
type input "DROUET"
select select
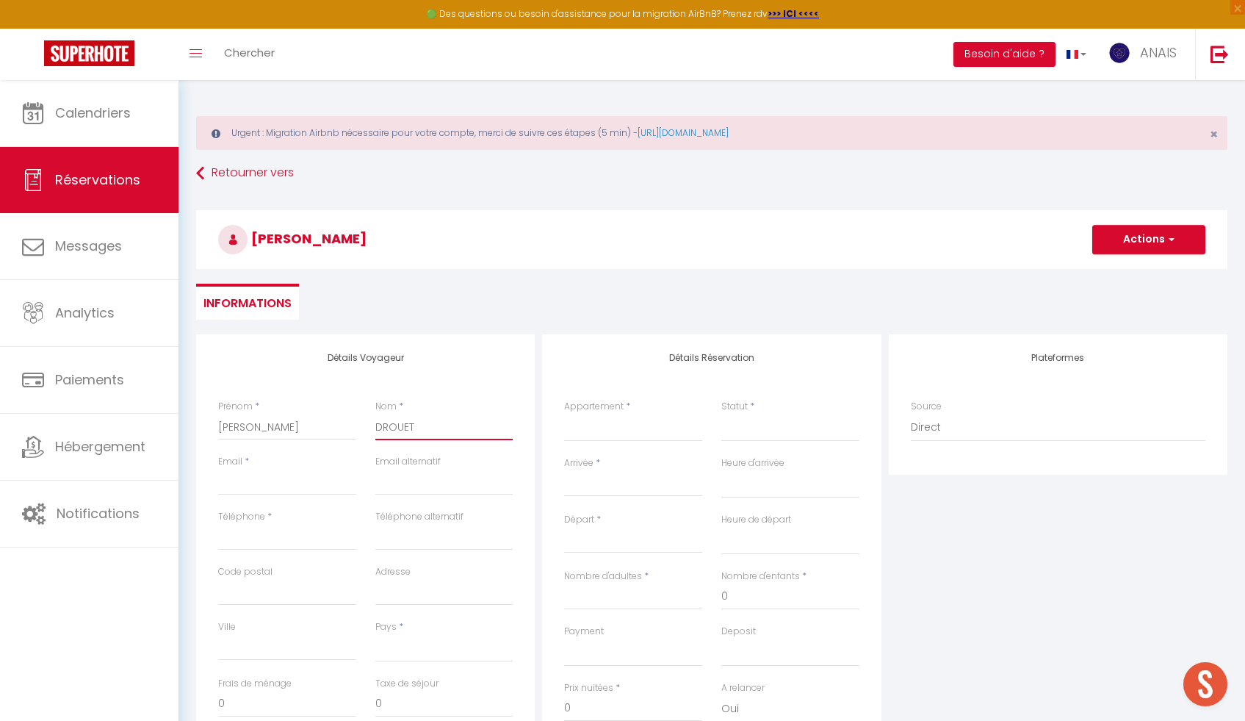
select select
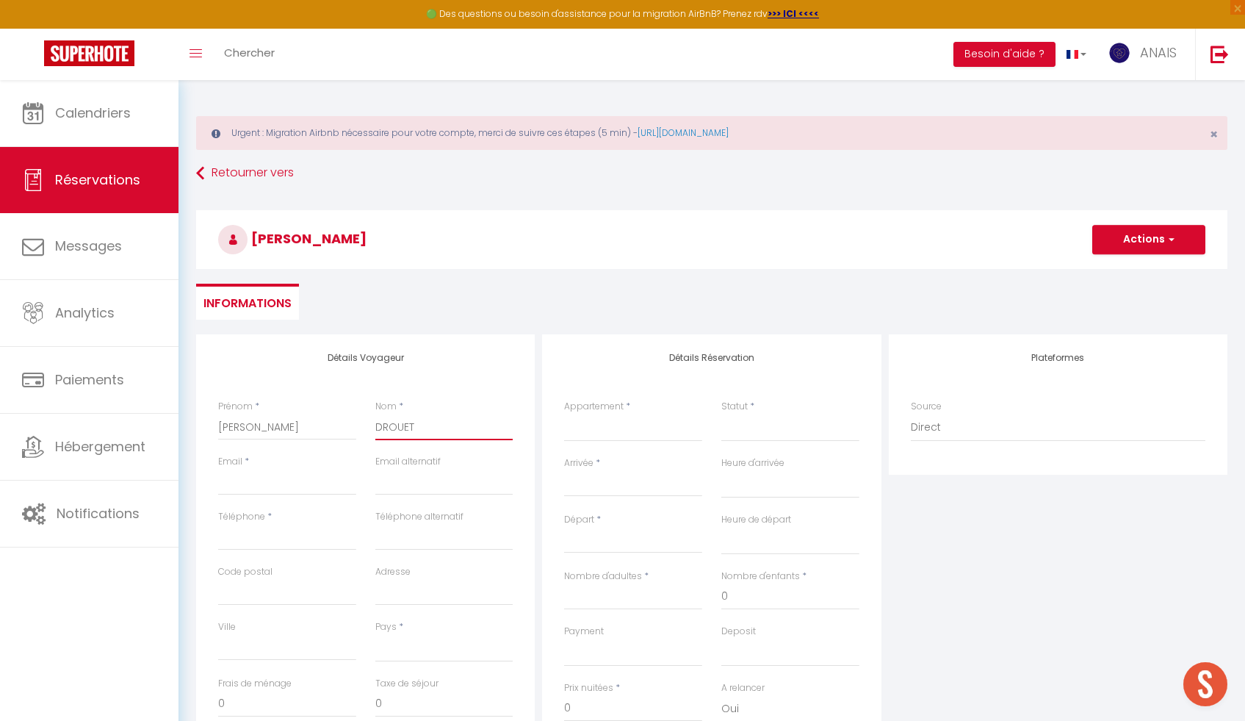
checkbox input "false"
type input "DROUET"
click at [244, 486] on input "Email client" at bounding box center [287, 482] width 138 height 26
type input "d"
select select
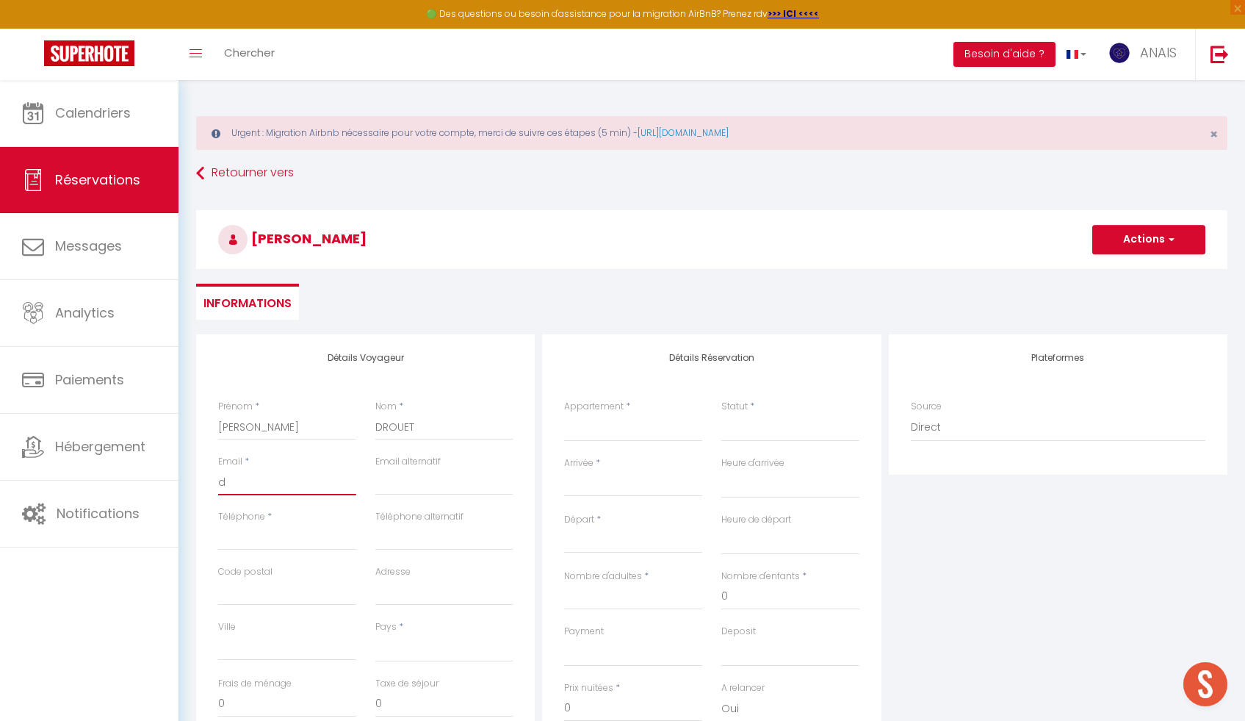
select select
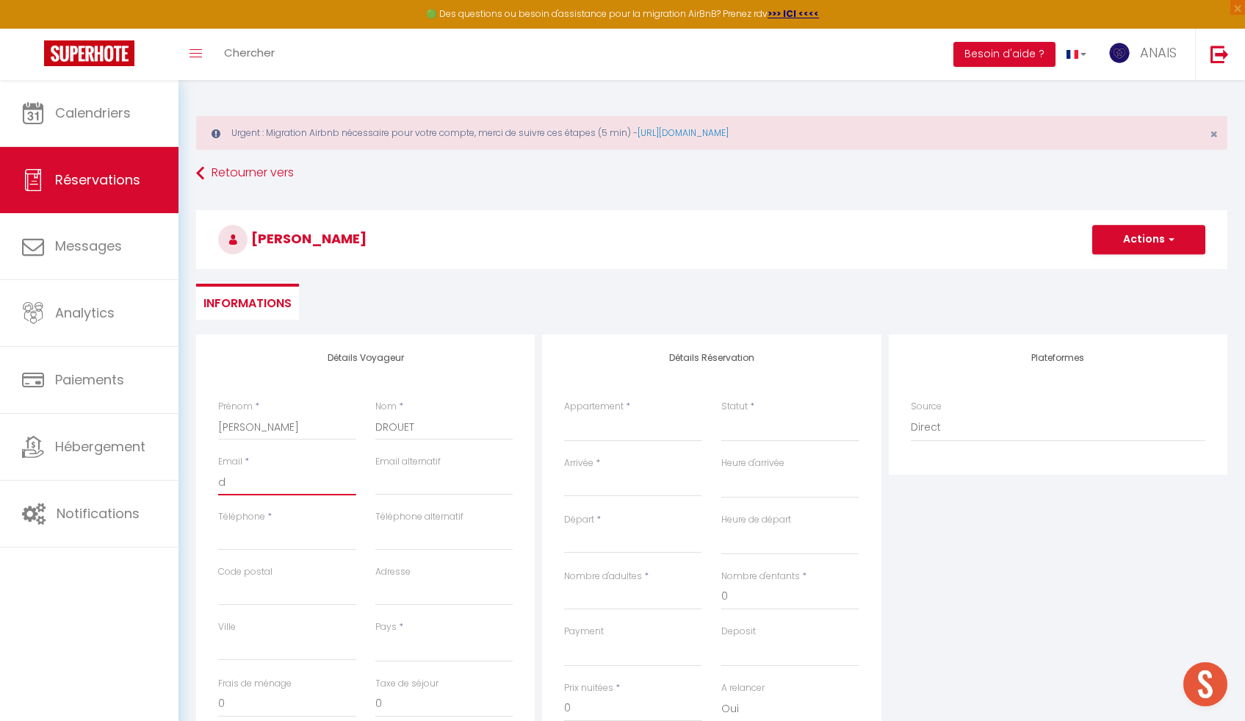
select select
checkbox input "false"
type input "dr"
select select
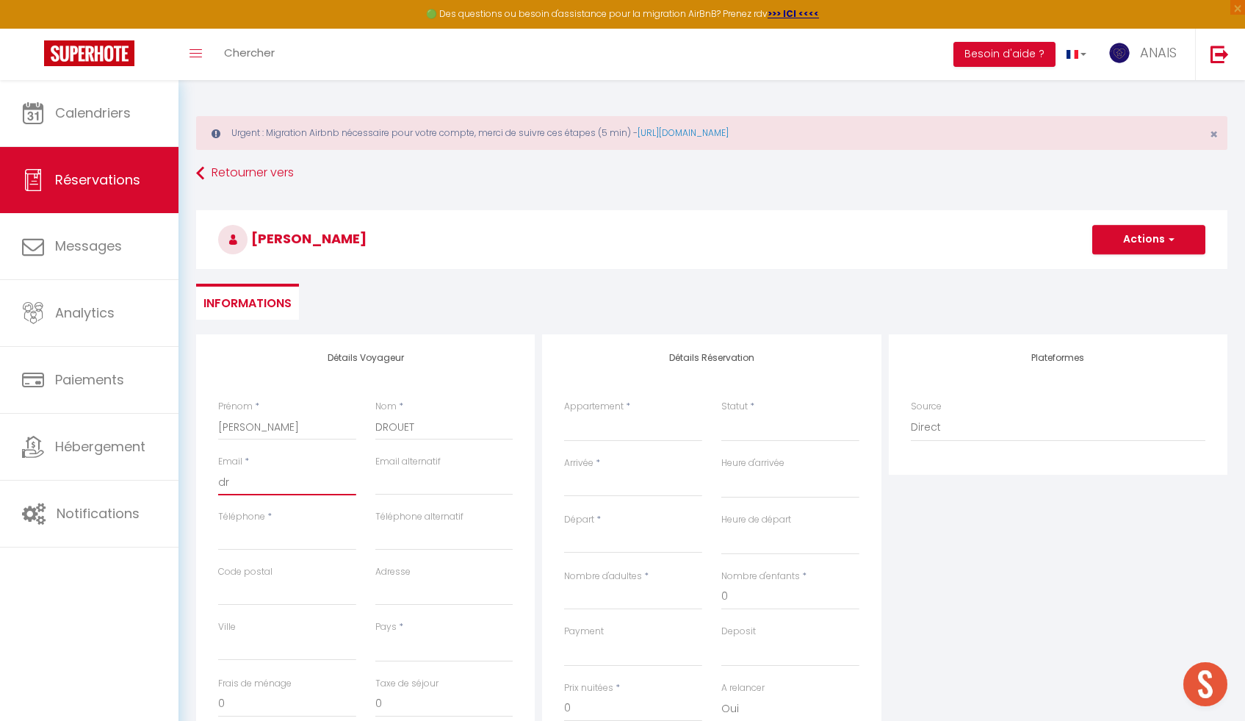
select select
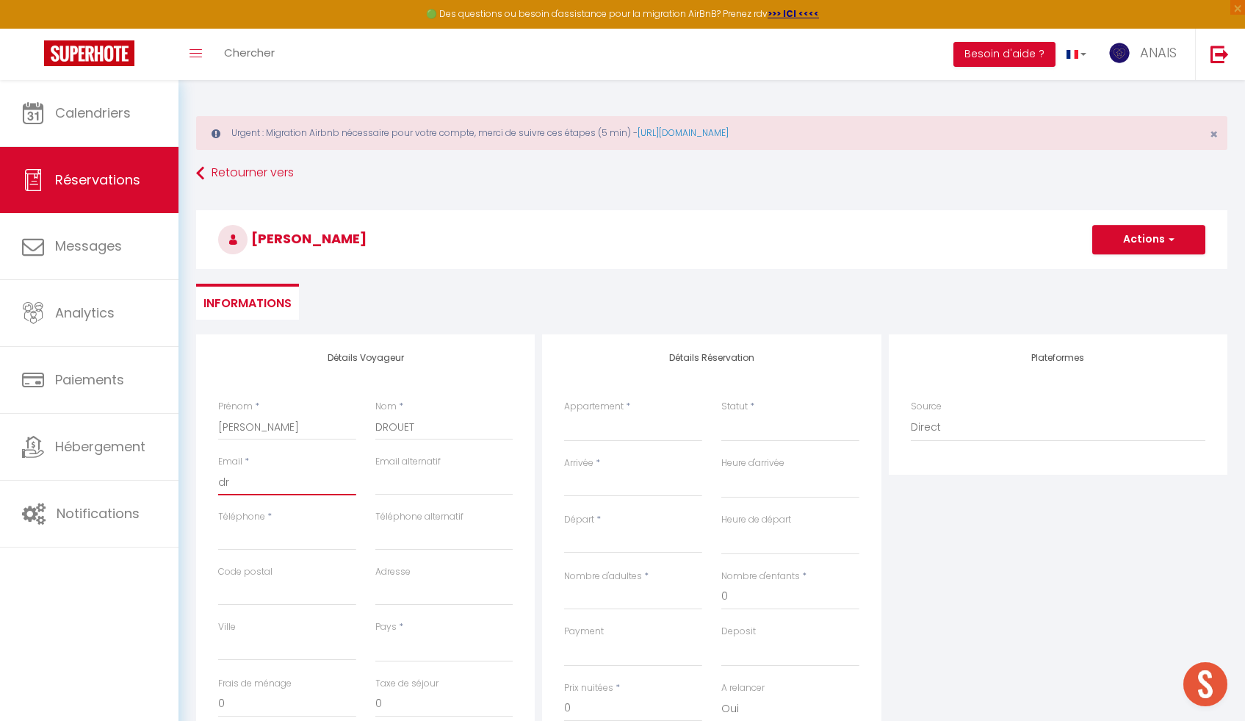
checkbox input "false"
type input "drou"
select select
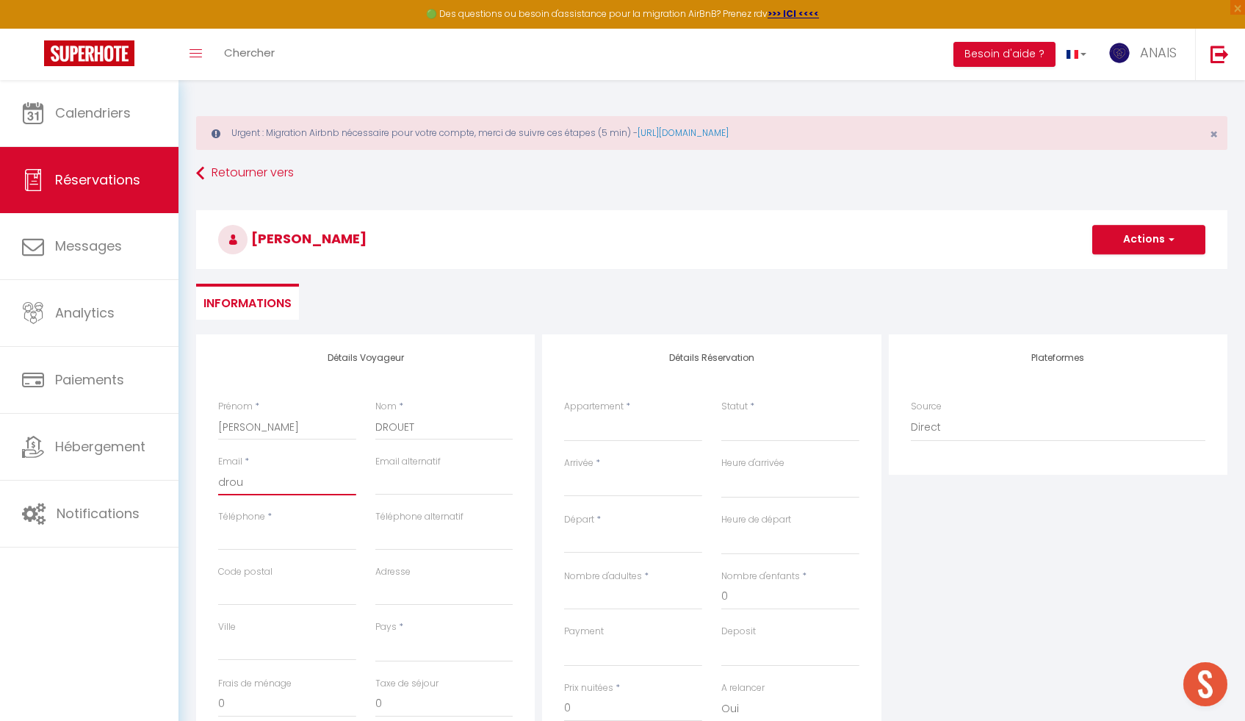
select select
checkbox input "false"
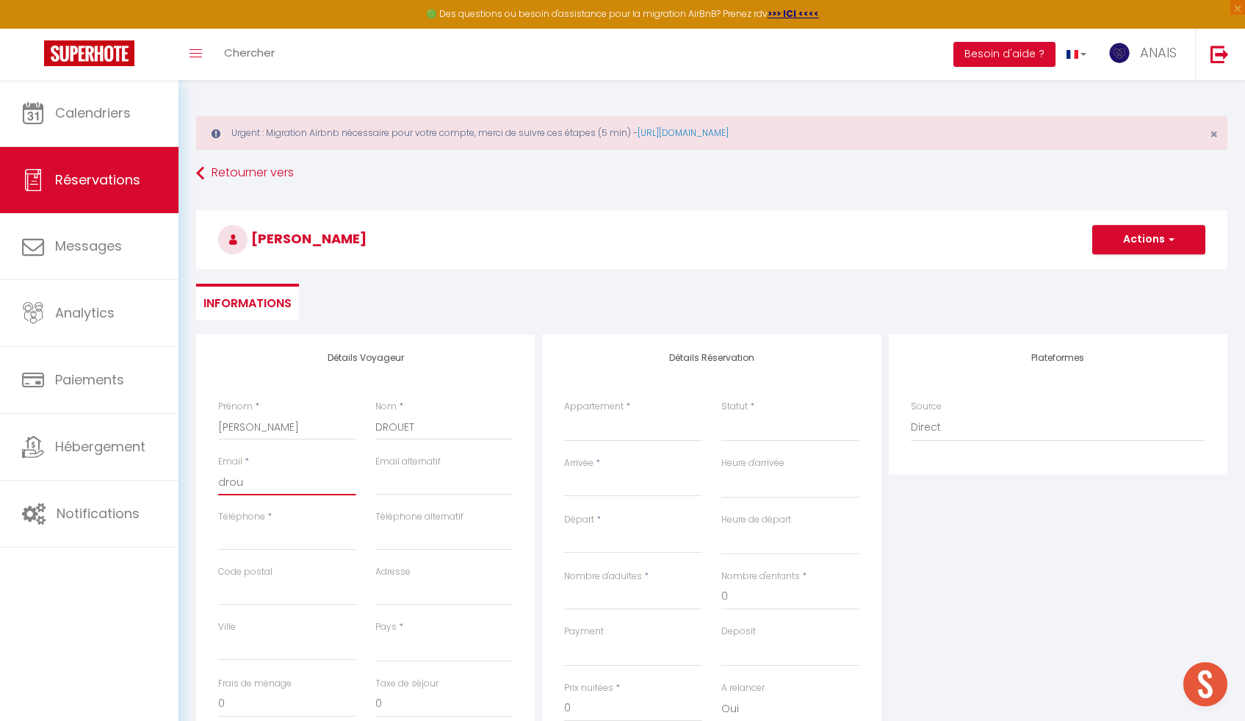
type input "droue"
select select
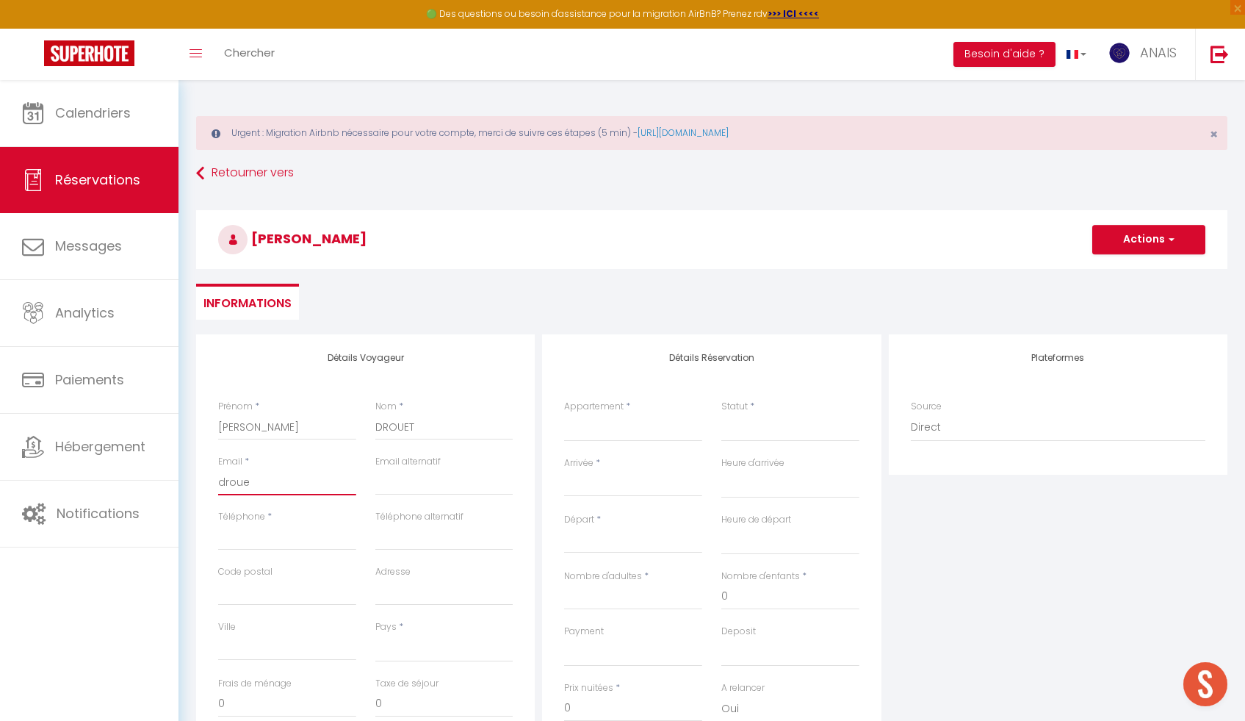
select select
checkbox input "false"
type input "drouet"
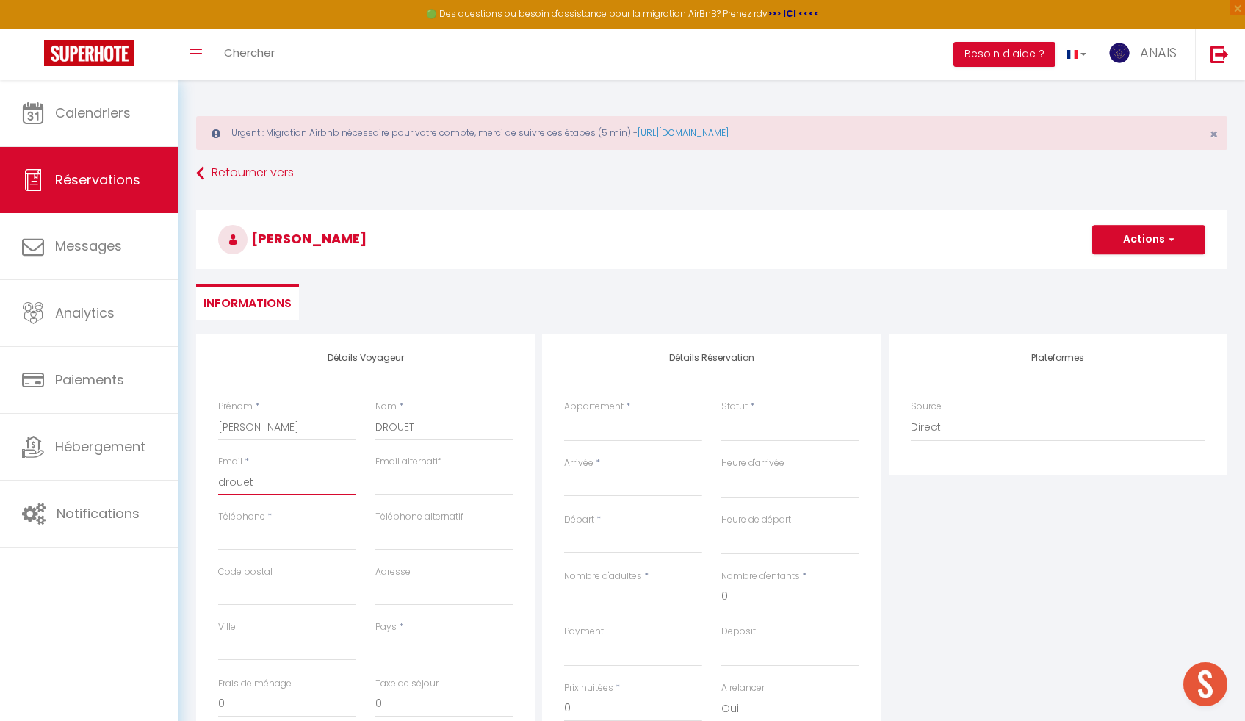
select select
click at [233, 527] on input "Téléphone" at bounding box center [287, 537] width 138 height 26
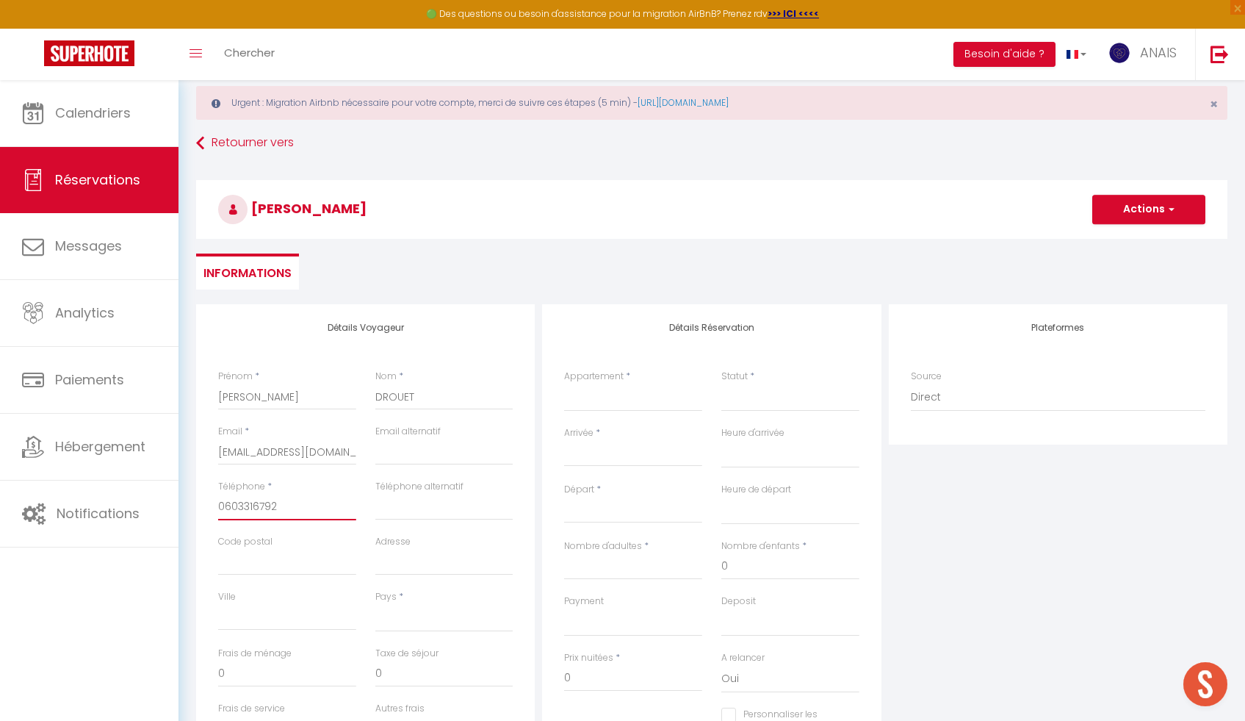
scroll to position [36, 0]
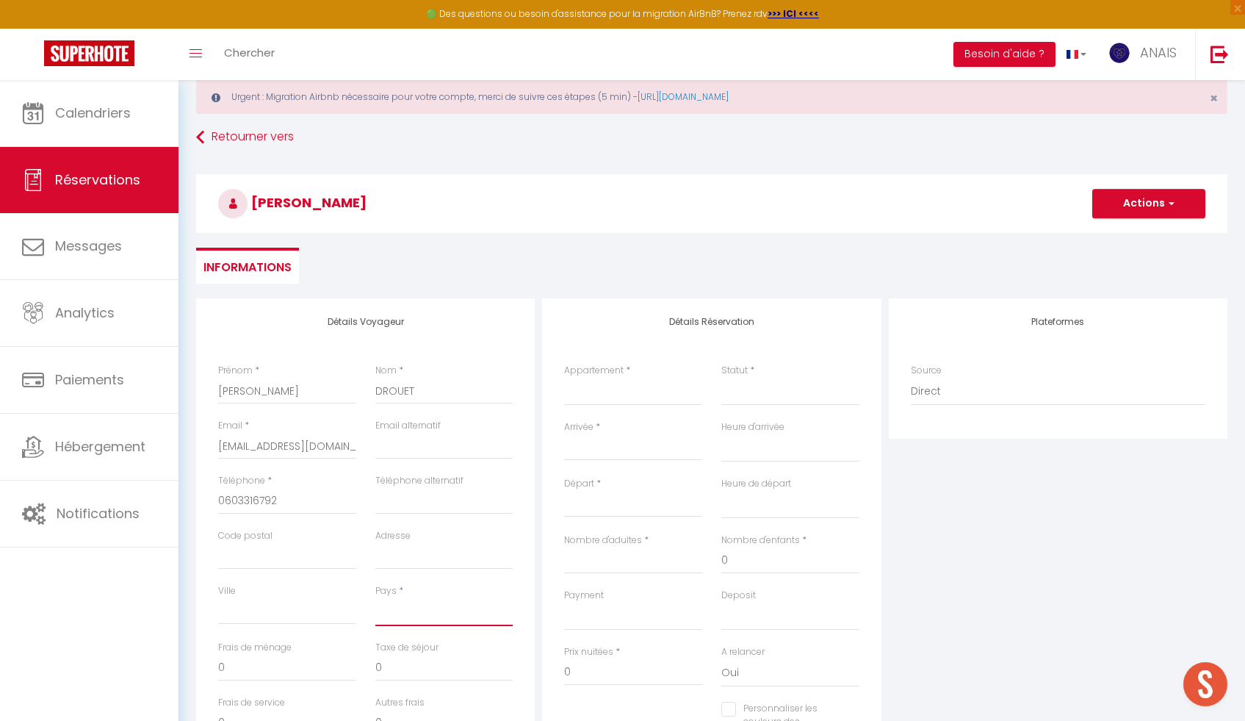
click at [389, 599] on select "[GEOGRAPHIC_DATA] [GEOGRAPHIC_DATA] [GEOGRAPHIC_DATA] [GEOGRAPHIC_DATA] [GEOGRA…" at bounding box center [444, 612] width 138 height 28
click at [590, 567] on input "Nombre d'adultes" at bounding box center [633, 560] width 138 height 26
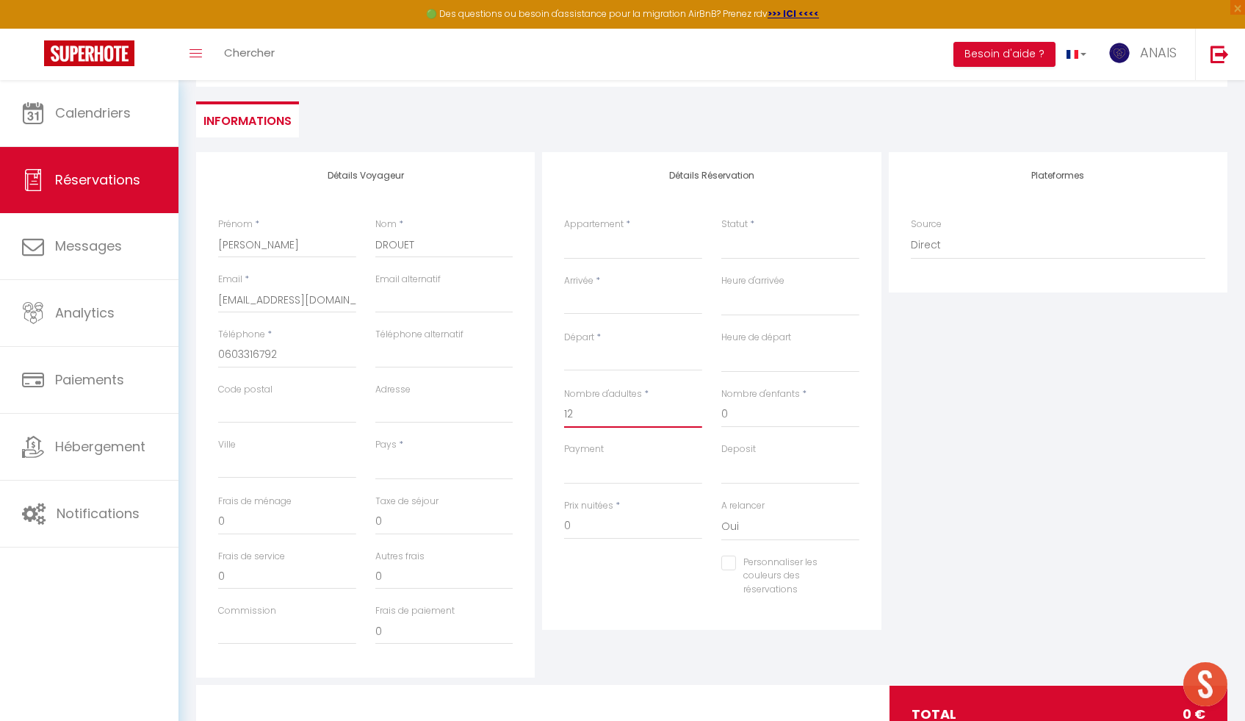
scroll to position [186, 0]
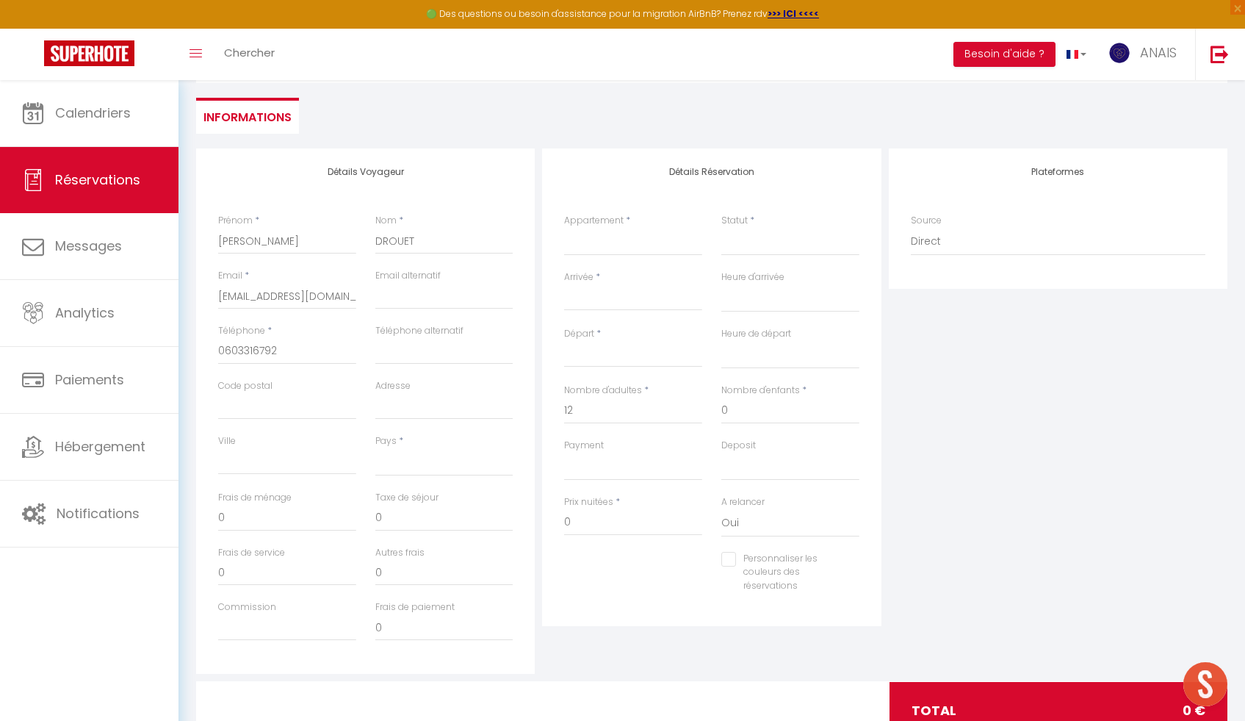
click at [683, 568] on div "Personnaliser les couleurs des réservations #D7092E" at bounding box center [712, 580] width 314 height 57
click at [633, 305] on input "Arrivée" at bounding box center [633, 298] width 138 height 19
click at [774, 321] on span ">" at bounding box center [769, 323] width 32 height 29
click at [740, 377] on span "5" at bounding box center [737, 382] width 32 height 29
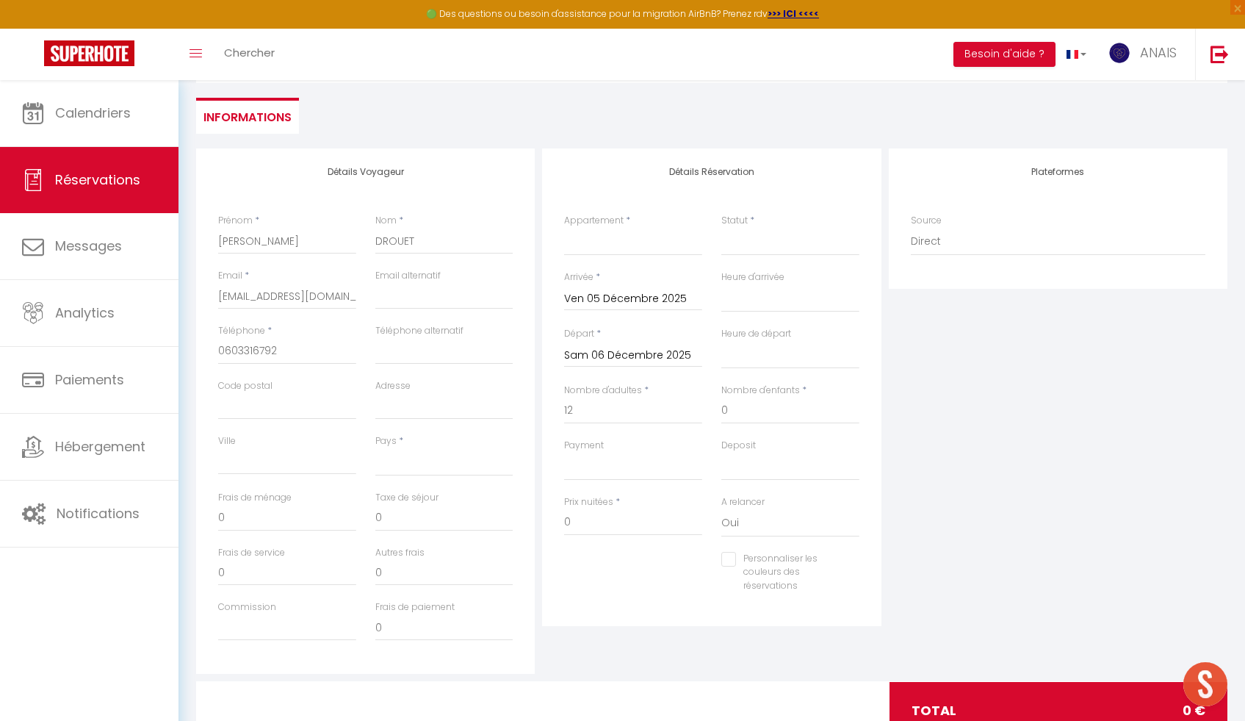
click at [629, 354] on input "Sam 06 Décembre 2025" at bounding box center [633, 355] width 138 height 19
click at [604, 473] on span "8" at bounding box center [613, 467] width 32 height 29
click at [413, 453] on select "[GEOGRAPHIC_DATA] [GEOGRAPHIC_DATA] [GEOGRAPHIC_DATA] [GEOGRAPHIC_DATA] [GEOGRA…" at bounding box center [444, 462] width 138 height 28
click at [375, 448] on select "[GEOGRAPHIC_DATA] [GEOGRAPHIC_DATA] [GEOGRAPHIC_DATA] [GEOGRAPHIC_DATA] [GEOGRA…" at bounding box center [444, 462] width 138 height 28
click at [392, 525] on input "0" at bounding box center [444, 518] width 138 height 26
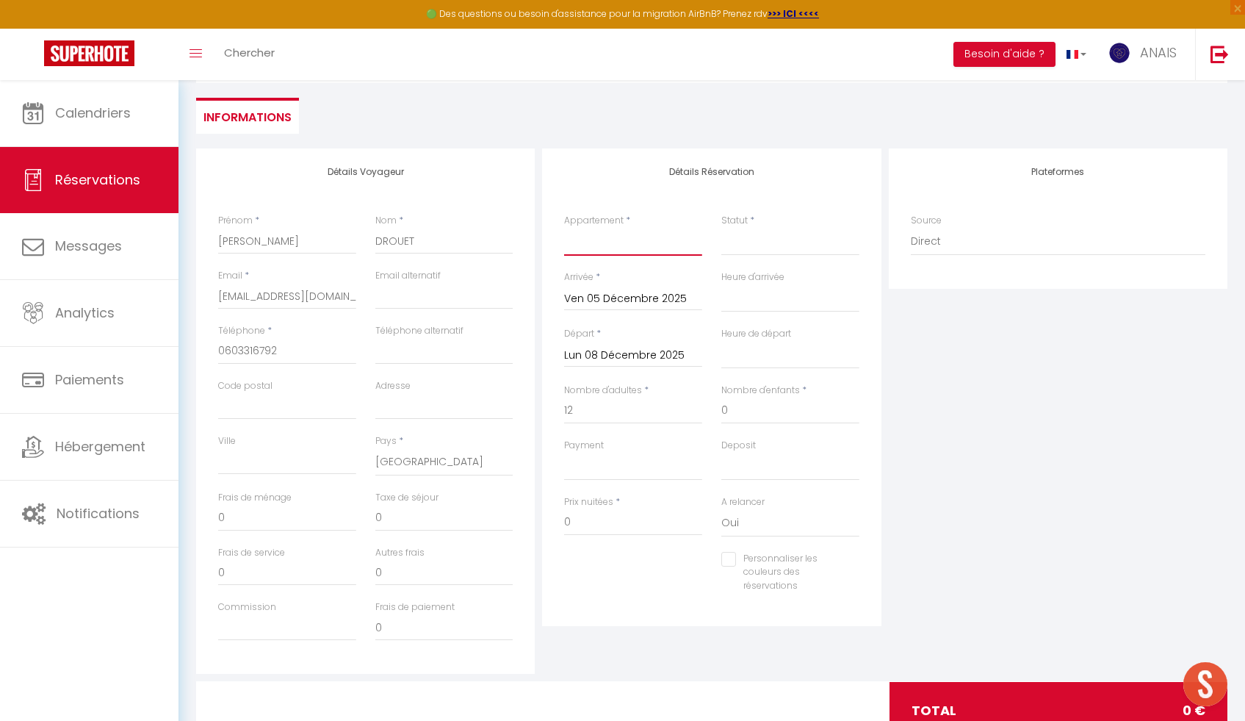
click at [617, 245] on select "[GEOGRAPHIC_DATA] Confort Chez Odile & Colin [GEOGRAPHIC_DATA] centre ville Ren…" at bounding box center [633, 242] width 138 height 28
click at [564, 228] on select "[GEOGRAPHIC_DATA] Confort Chez Odile & Colin [GEOGRAPHIC_DATA] centre ville Ren…" at bounding box center [633, 242] width 138 height 28
click at [733, 561] on input "Personnaliser les couleurs des réservations" at bounding box center [781, 559] width 120 height 15
click at [855, 569] on span at bounding box center [854, 570] width 12 height 12
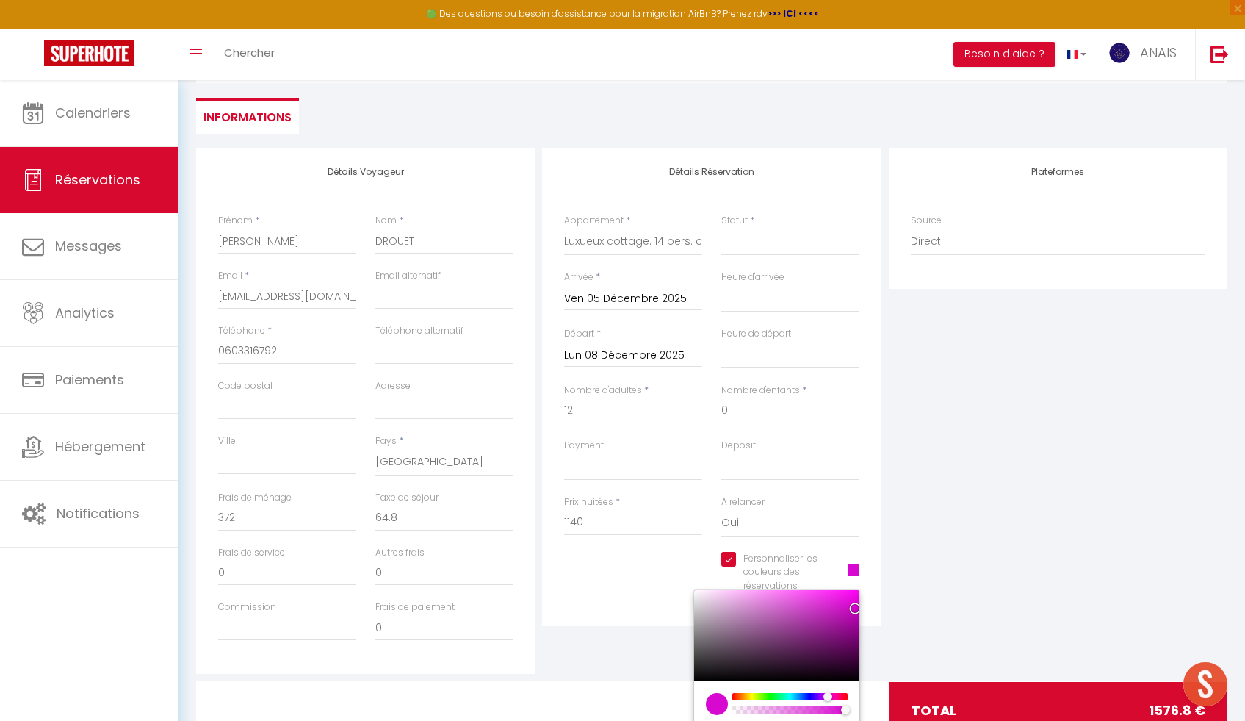
click at [828, 698] on div at bounding box center [790, 696] width 112 height 7
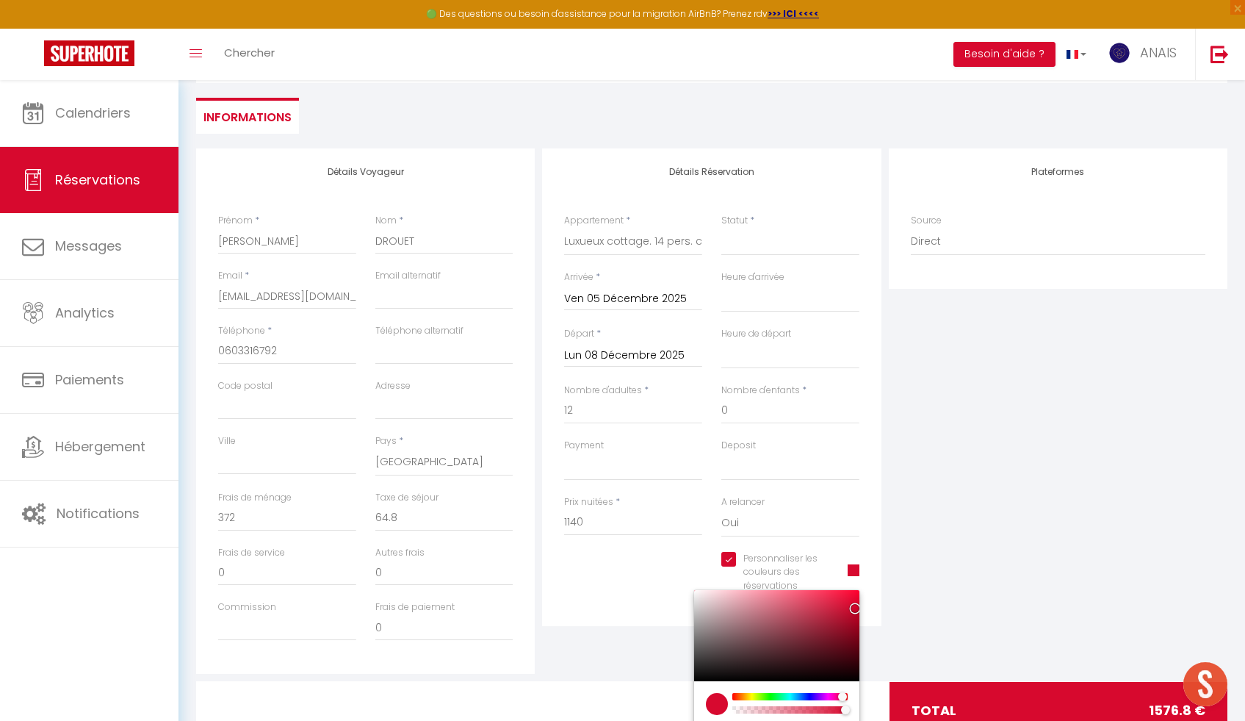
click at [843, 694] on div at bounding box center [790, 696] width 112 height 7
click at [932, 536] on div "Plateformes Source Direct [DOMAIN_NAME] [DOMAIN_NAME] Chalet montagne Expedia G…" at bounding box center [1058, 410] width 346 height 525
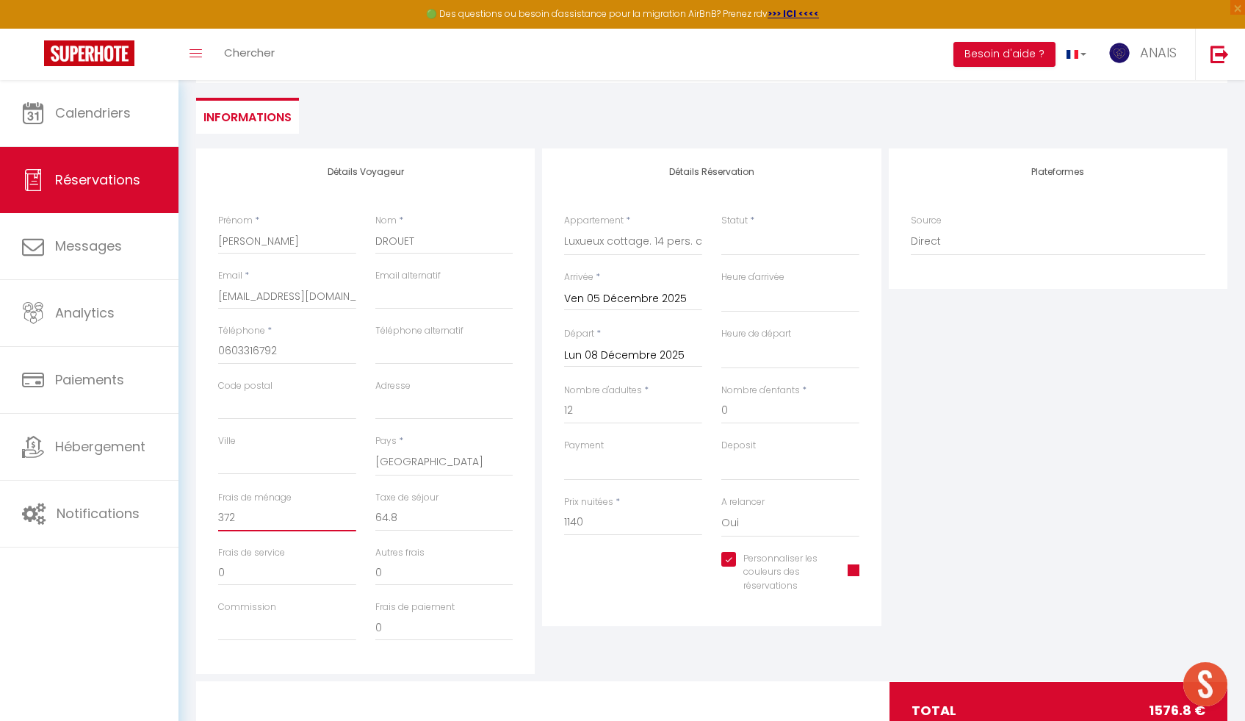
drag, startPoint x: 223, startPoint y: 514, endPoint x: 242, endPoint y: 518, distance: 19.5
click at [242, 518] on input "372" at bounding box center [287, 518] width 138 height 26
click at [962, 449] on div "Plateformes Source Direct [DOMAIN_NAME] [DOMAIN_NAME] Chalet montagne Expedia G…" at bounding box center [1058, 410] width 346 height 525
click at [594, 524] on input "1140" at bounding box center [633, 522] width 138 height 26
drag, startPoint x: 594, startPoint y: 524, endPoint x: 561, endPoint y: 524, distance: 33.1
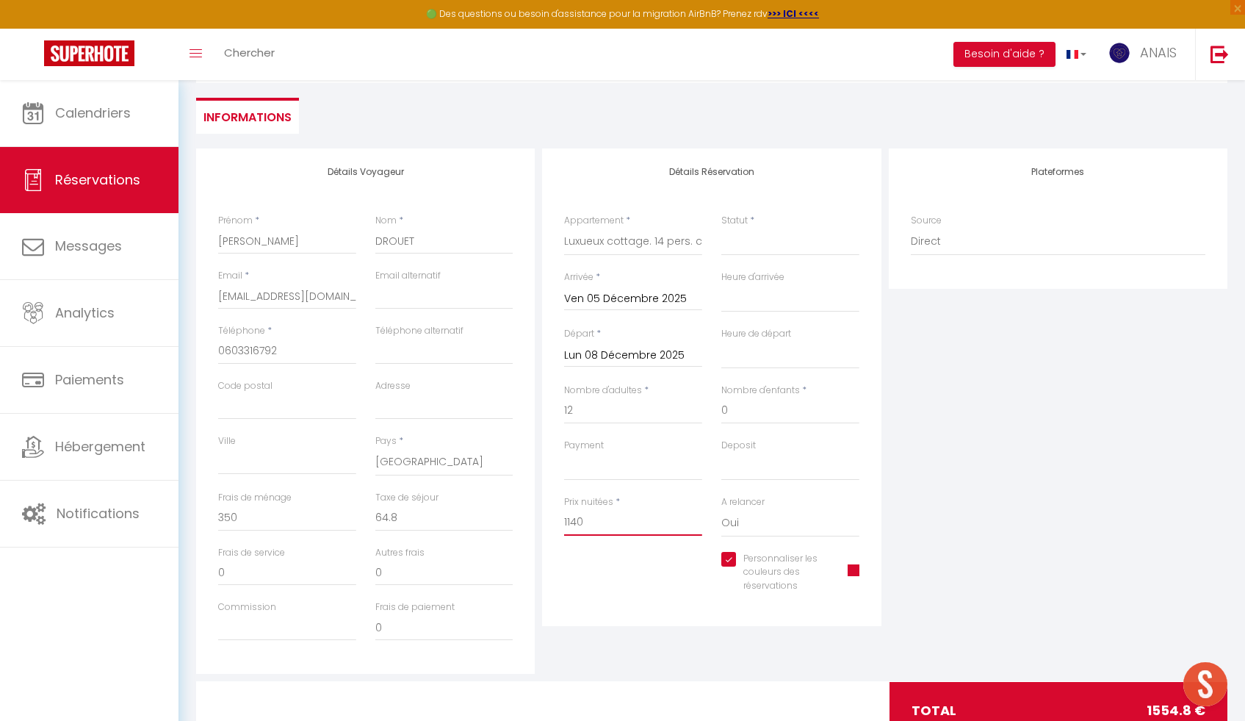
click at [561, 524] on div "Prix nuitées * 1140" at bounding box center [633, 523] width 157 height 57
click at [1115, 469] on div "Plateformes Source Direct [DOMAIN_NAME] [DOMAIN_NAME] Chalet montagne Expedia G…" at bounding box center [1058, 410] width 346 height 525
drag, startPoint x: 418, startPoint y: 525, endPoint x: 361, endPoint y: 525, distance: 57.3
click at [361, 525] on div "Frais de ménage 0 Taxe de séjour 0" at bounding box center [366, 518] width 314 height 55
click at [234, 522] on input "0" at bounding box center [287, 518] width 138 height 26
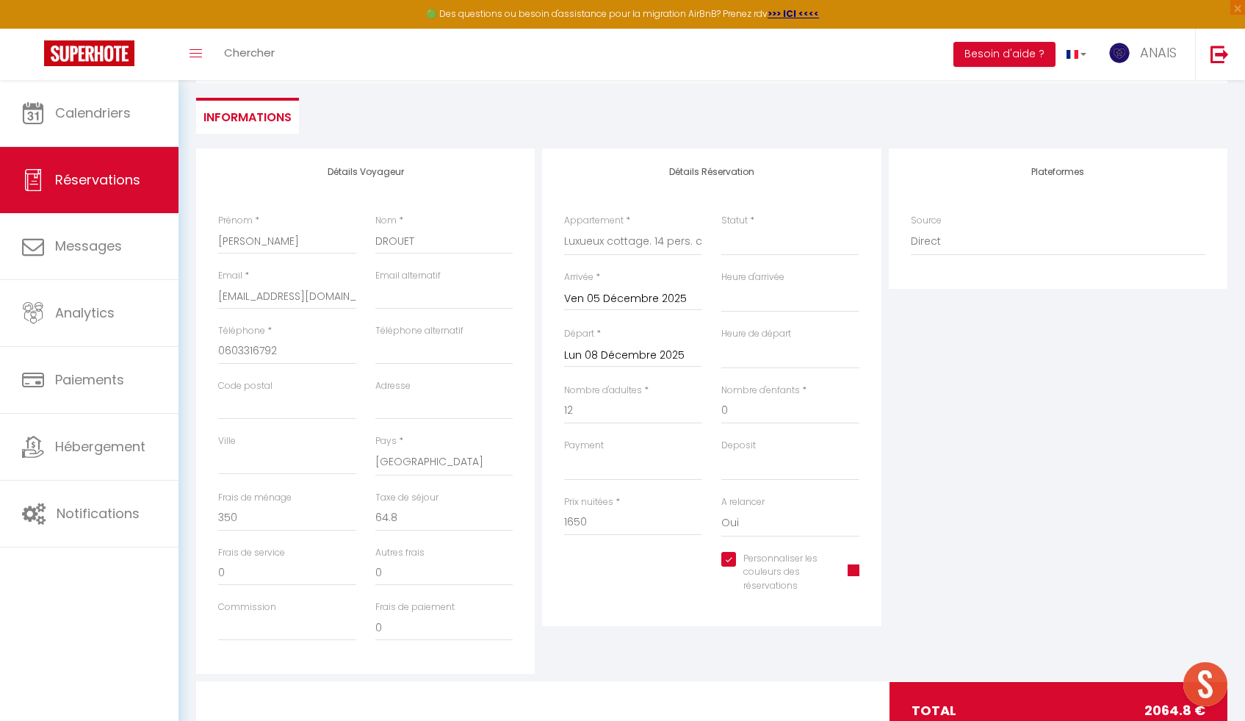
click at [1112, 445] on div "Plateformes Source Direct [DOMAIN_NAME] [DOMAIN_NAME] Chalet montagne Expedia G…" at bounding box center [1058, 410] width 346 height 525
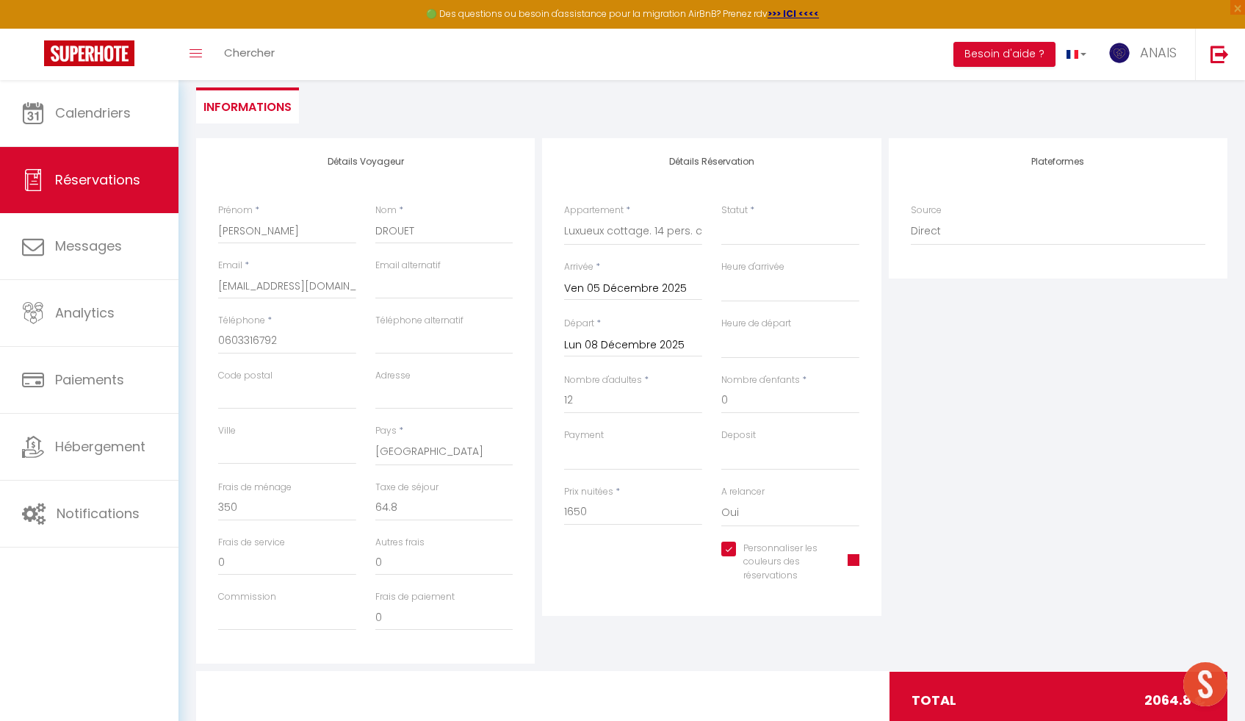
scroll to position [126, 0]
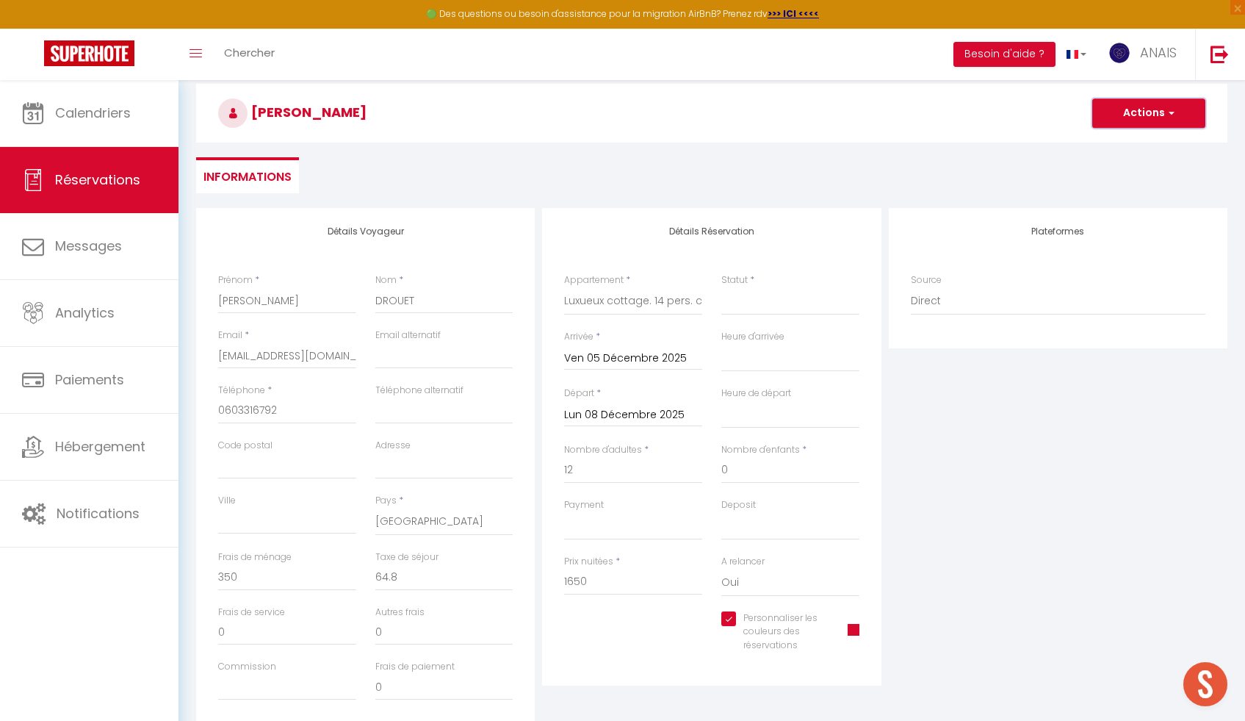
click at [1143, 112] on button "Actions" at bounding box center [1148, 112] width 113 height 29
click at [843, 287] on div "Statut * Confirmé Non Confirmé Annulé Annulé par le voyageur No Show Request" at bounding box center [790, 294] width 138 height 42
click at [826, 301] on select "Confirmé Non Confirmé [PERSON_NAME] par le voyageur No Show Request" at bounding box center [790, 301] width 138 height 28
click at [721, 287] on select "Confirmé Non Confirmé [PERSON_NAME] par le voyageur No Show Request" at bounding box center [790, 301] width 138 height 28
click at [788, 361] on select "00:00 00:30 01:00 01:30 02:00 02:30 03:00 03:30 04:00 04:30 05:00 05:30 06:00 0…" at bounding box center [790, 358] width 138 height 28
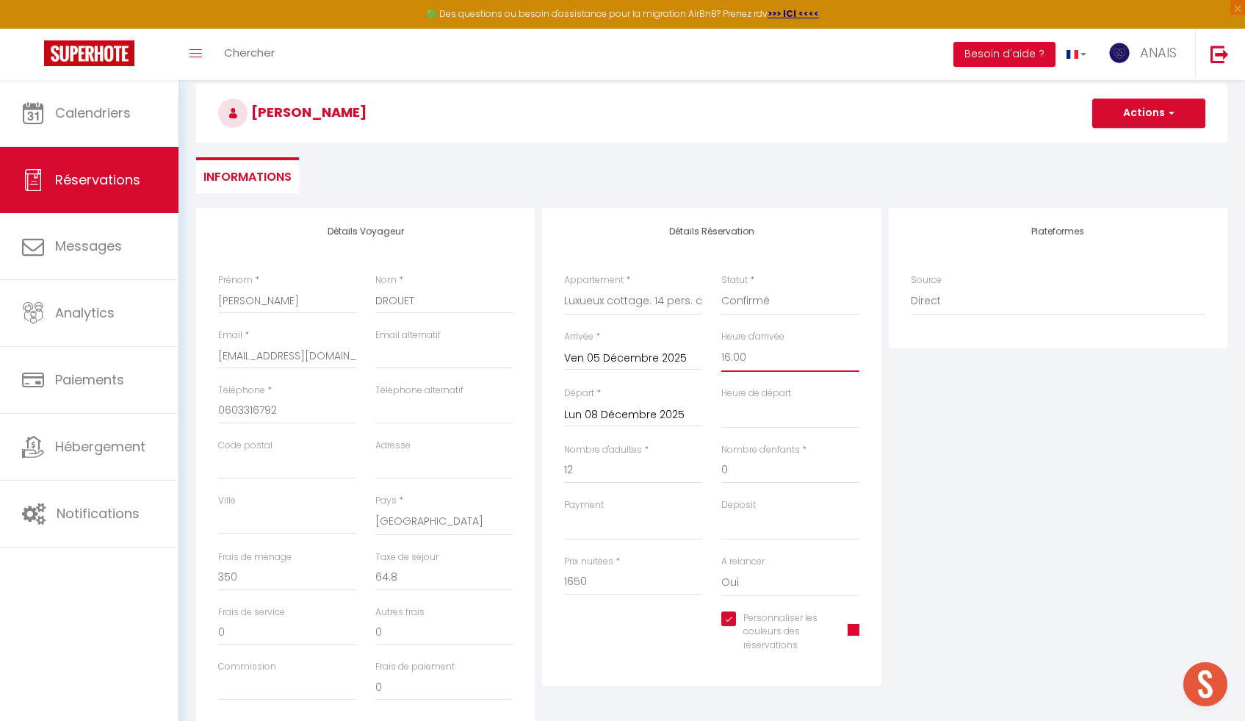
click at [721, 344] on select "00:00 00:30 01:00 01:30 02:00 02:30 03:00 03:30 04:00 04:30 05:00 05:30 06:00 0…" at bounding box center [790, 358] width 138 height 28
click at [773, 423] on select "00:00 00:30 01:00 01:30 02:00 02:30 03:00 03:30 04:00 04:30 05:00 05:30 06:00 0…" at bounding box center [790, 414] width 138 height 28
click at [721, 400] on select "00:00 00:30 01:00 01:30 02:00 02:30 03:00 03:30 04:00 04:30 05:00 05:30 06:00 0…" at bounding box center [790, 414] width 138 height 28
click at [1136, 120] on button "Actions" at bounding box center [1148, 112] width 113 height 29
click at [1124, 147] on link "Enregistrer" at bounding box center [1134, 145] width 116 height 19
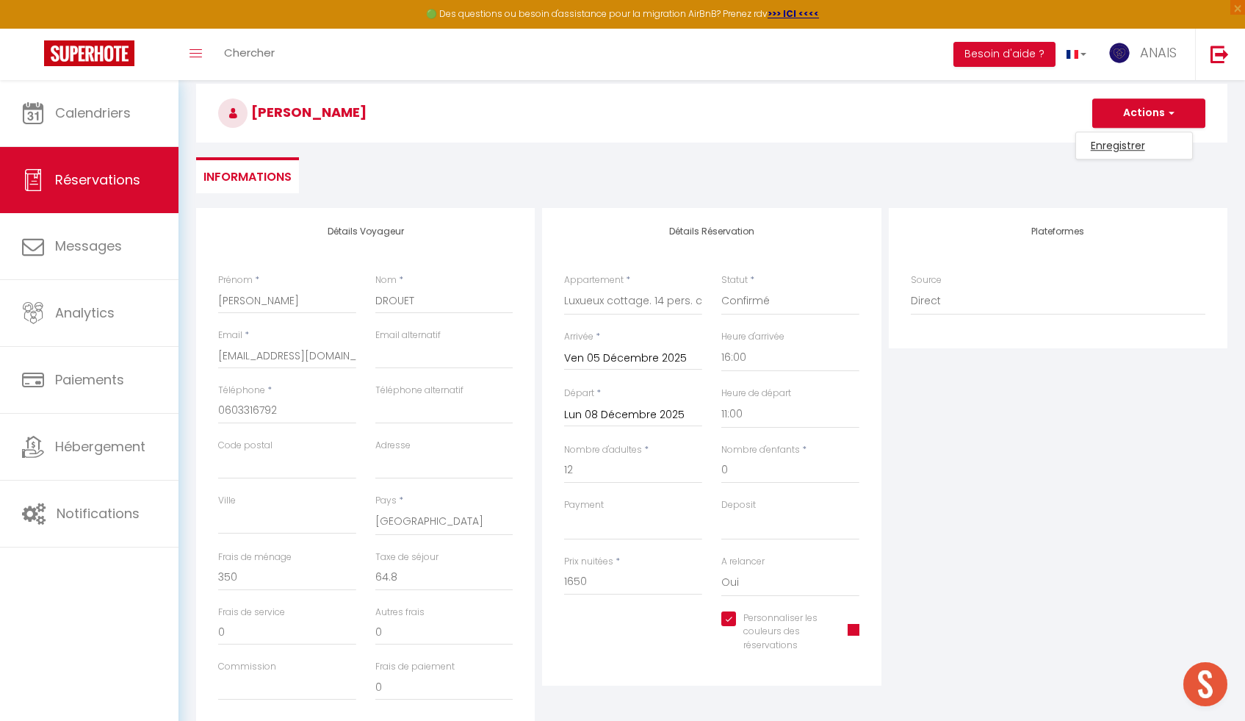
scroll to position [80, 0]
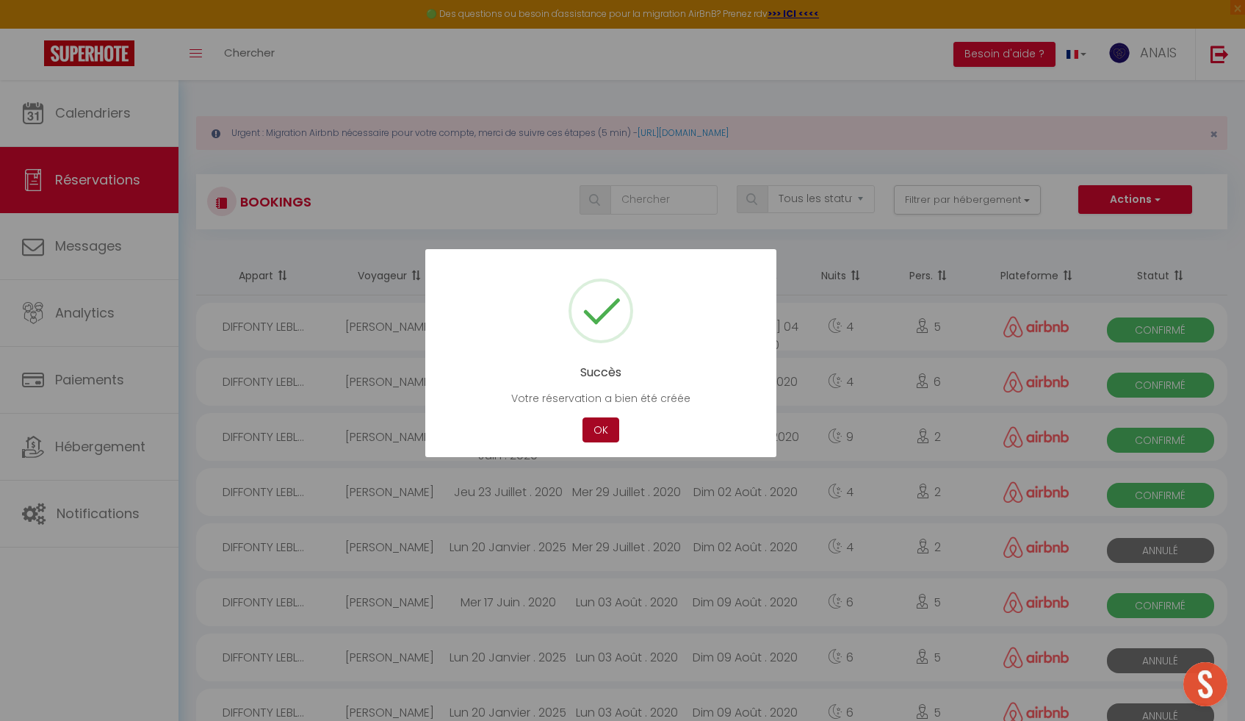
click at [597, 436] on button "OK" at bounding box center [601, 430] width 37 height 26
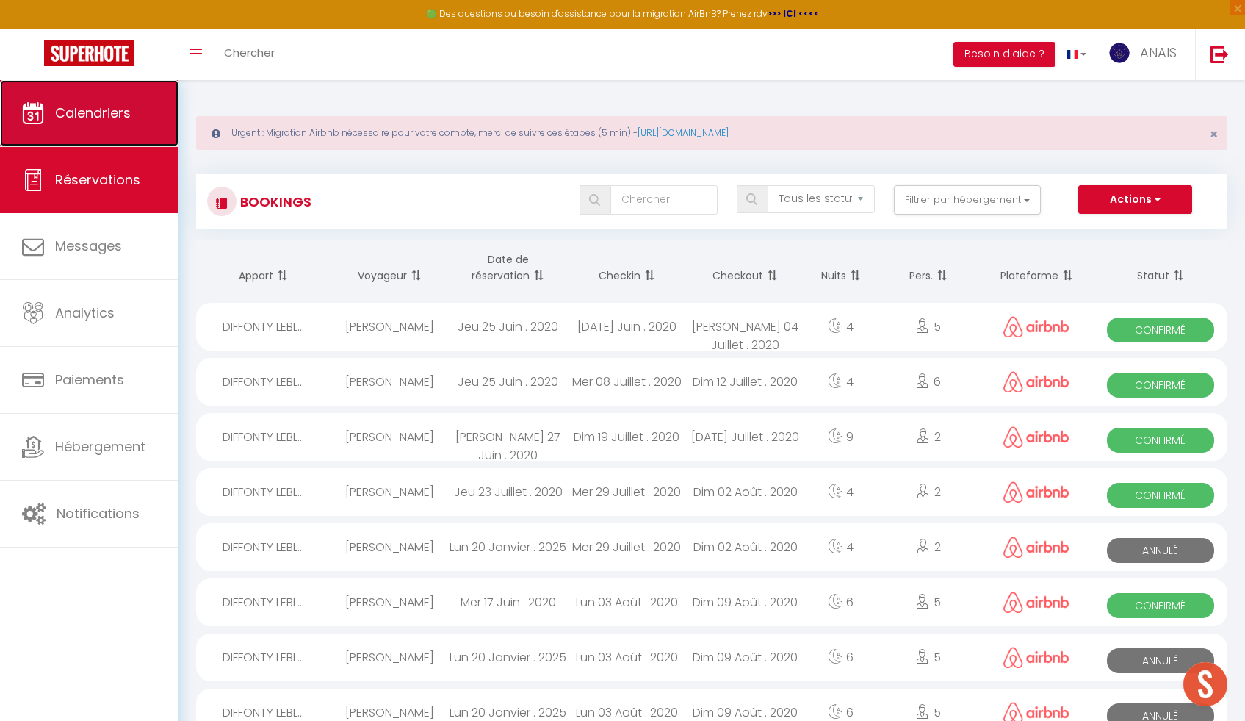
click at [95, 106] on span "Calendriers" at bounding box center [93, 113] width 76 height 18
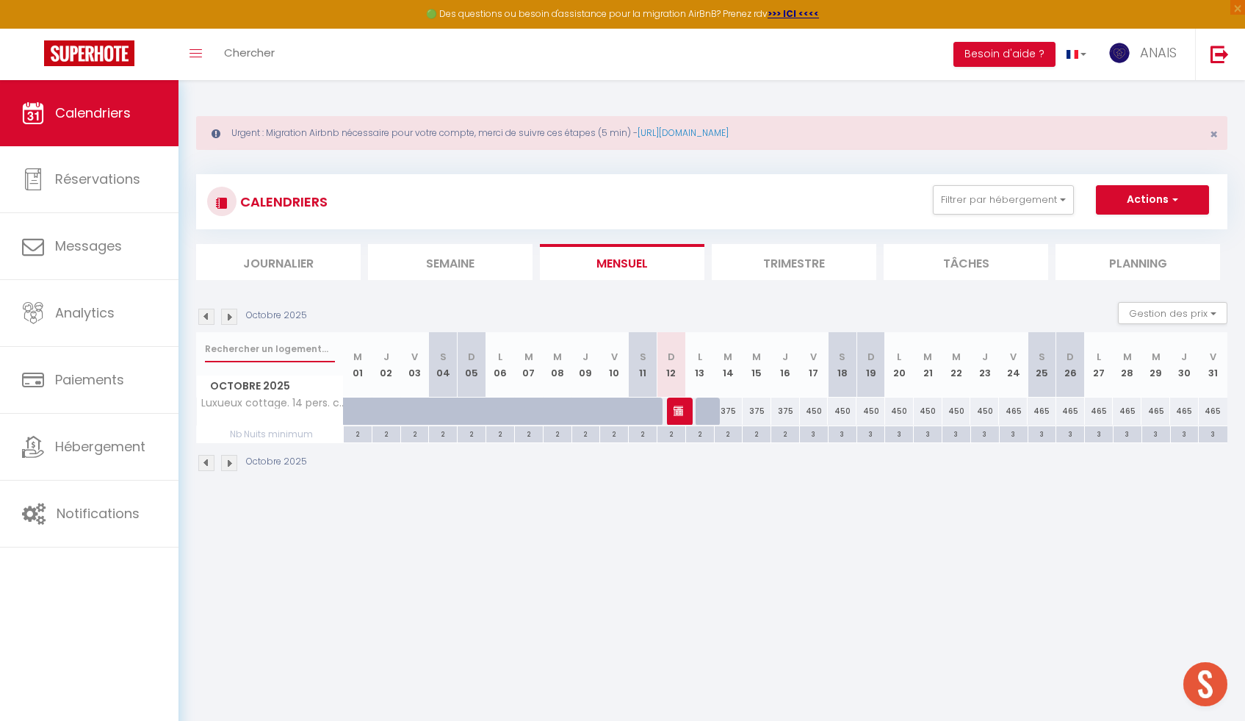
click at [215, 345] on input "text" at bounding box center [270, 349] width 130 height 26
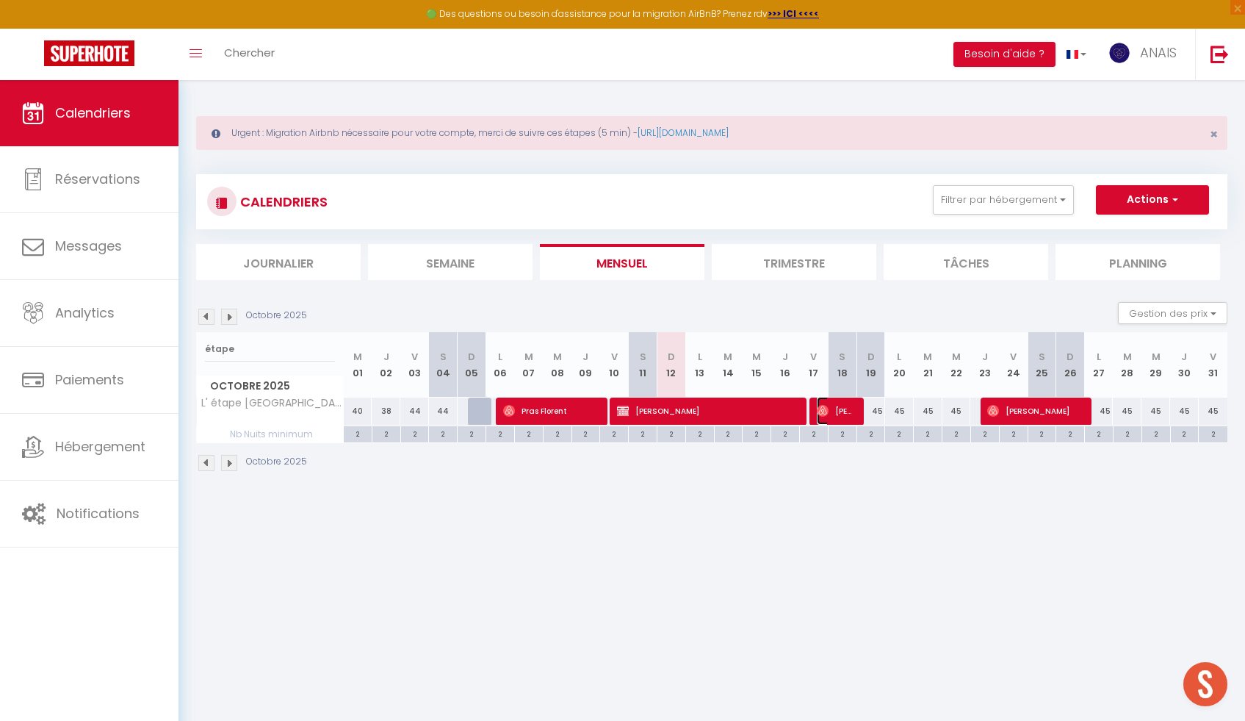
click at [845, 417] on span "[PERSON_NAME]" at bounding box center [836, 411] width 38 height 28
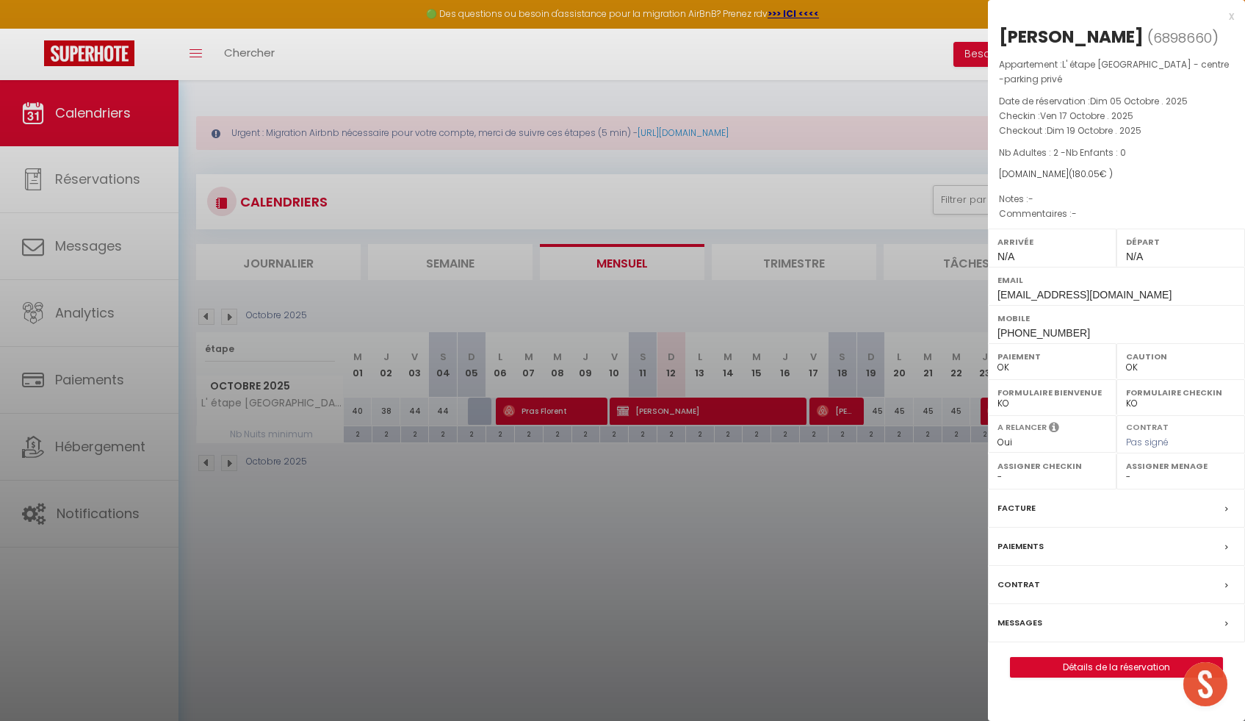
click at [845, 417] on div at bounding box center [622, 360] width 1245 height 721
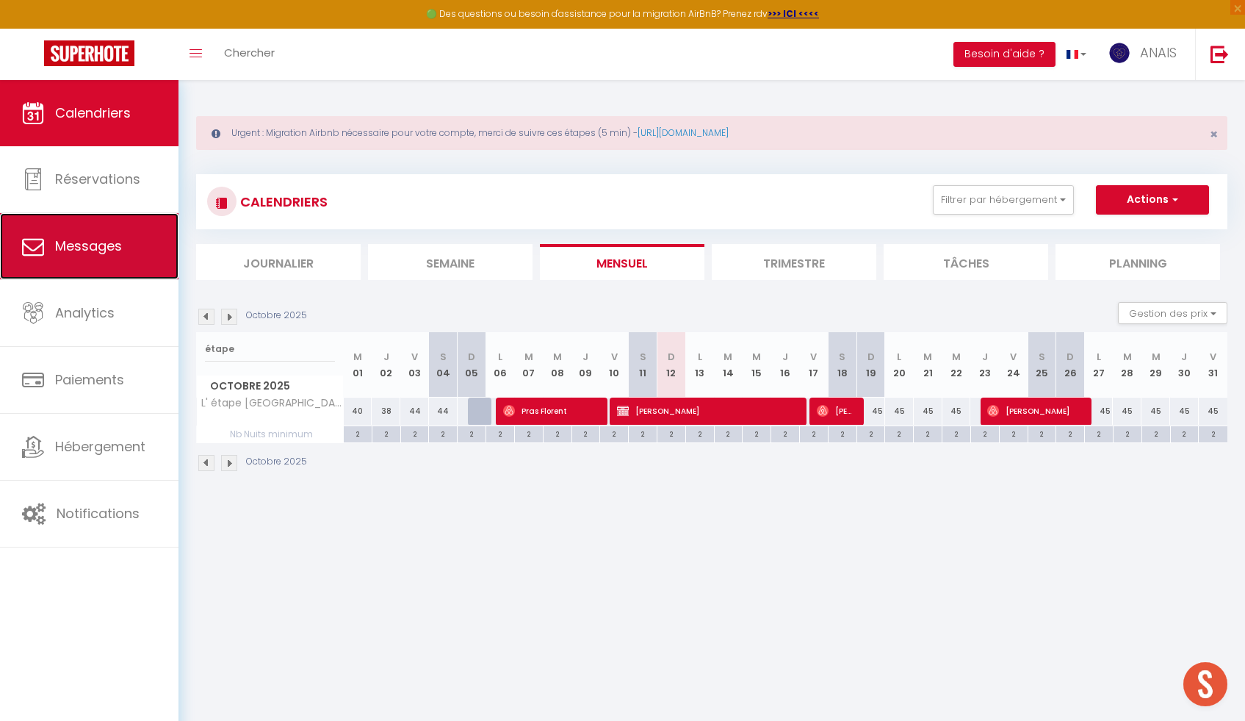
click at [88, 255] on link "Messages" at bounding box center [89, 246] width 179 height 66
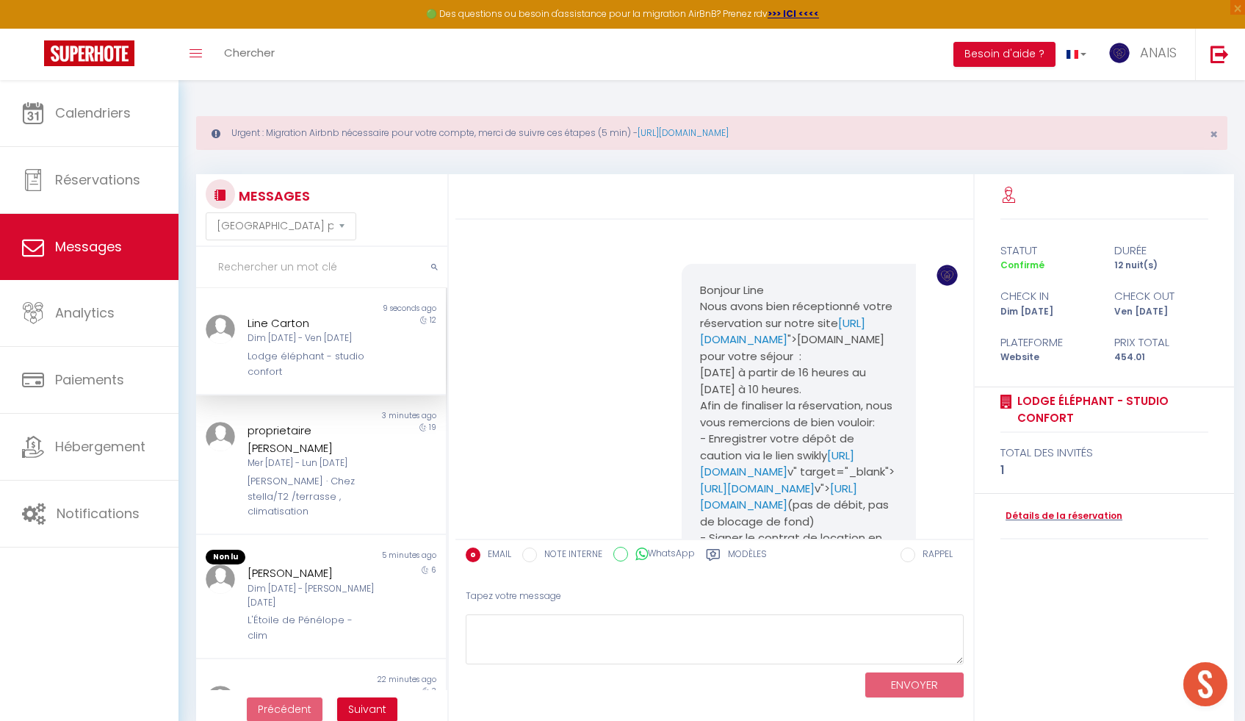
scroll to position [3933, 0]
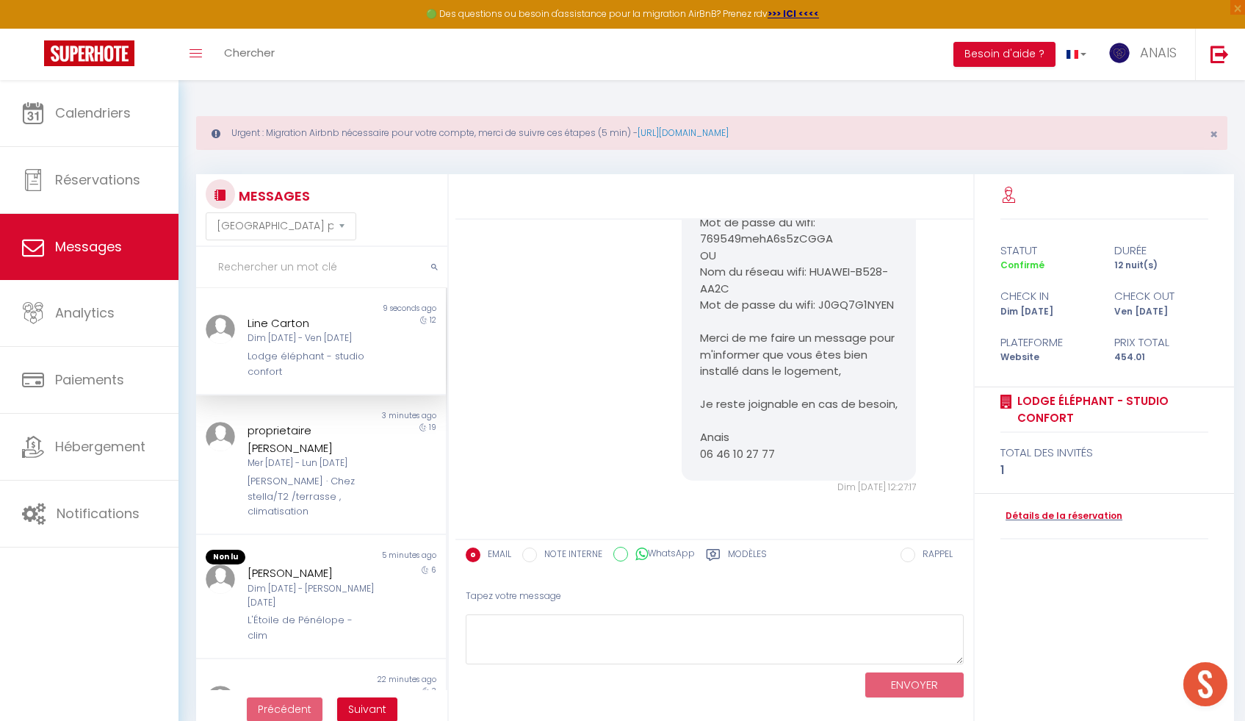
click at [881, 442] on pre "Bonjour Line C'est le jour de votre arrivée à la lodge Eléphant. Voici les inst…" at bounding box center [799, 124] width 198 height 678
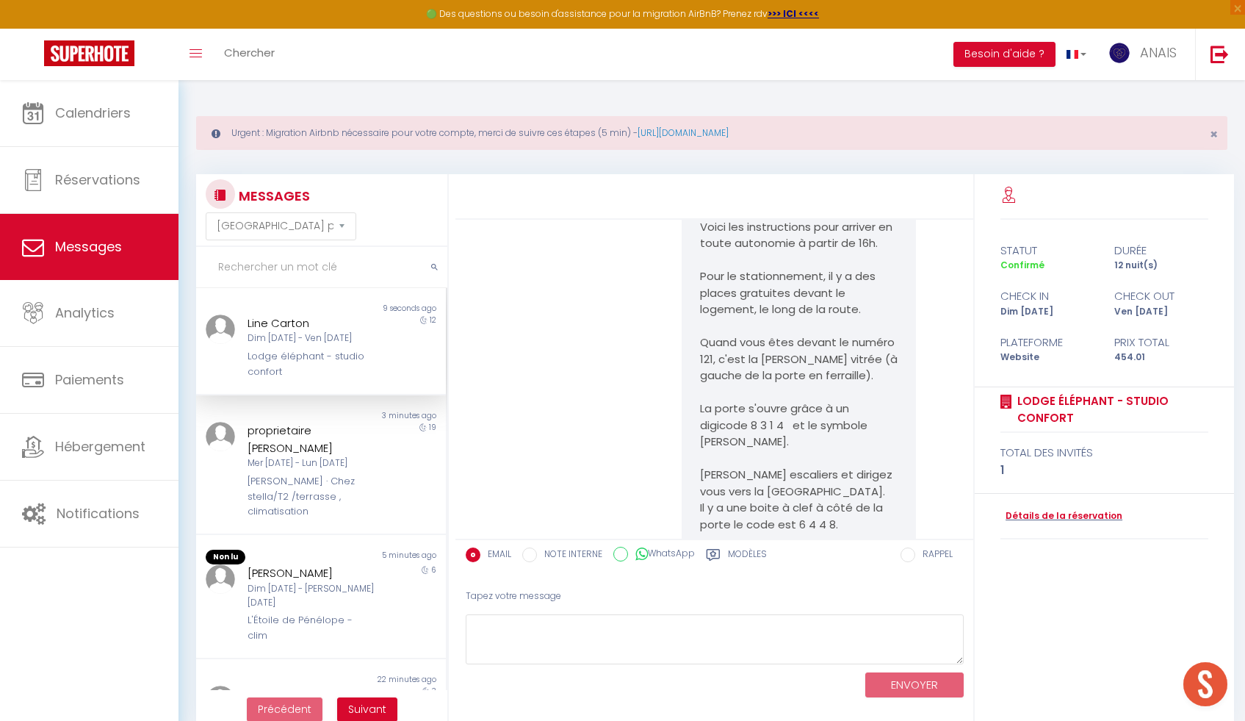
scroll to position [2839, 0]
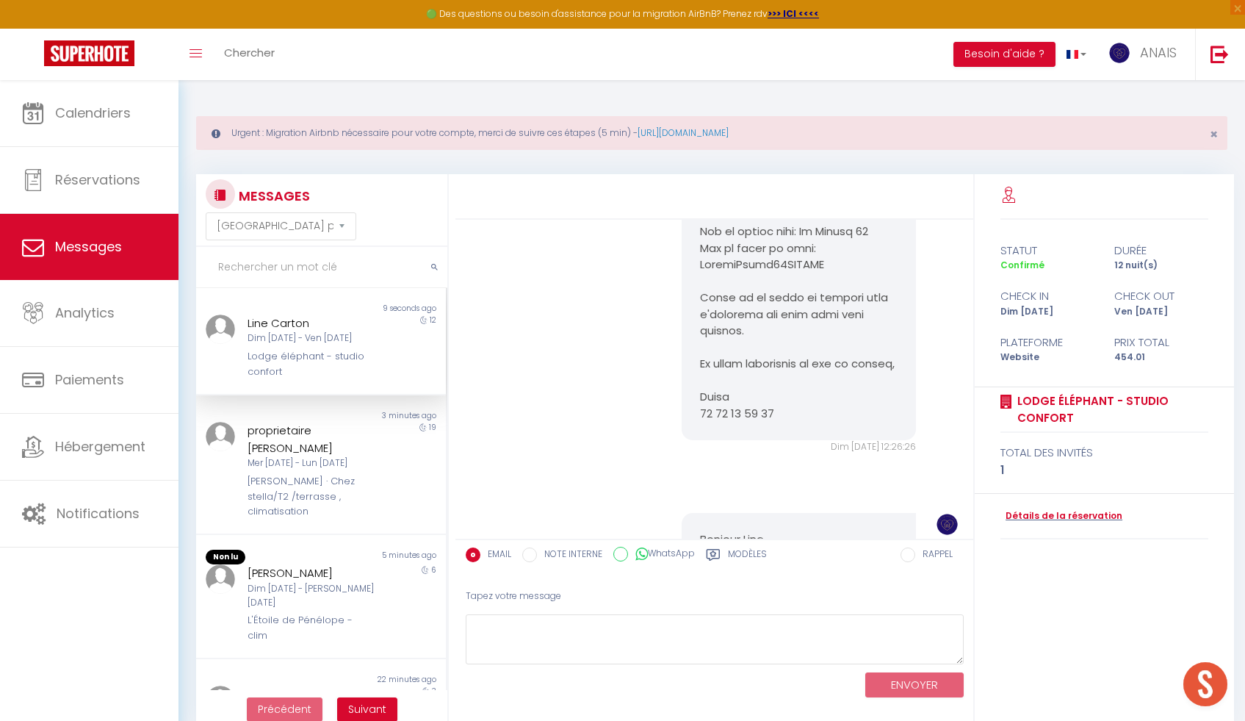
click at [881, 422] on pre at bounding box center [799, 0] width 198 height 843
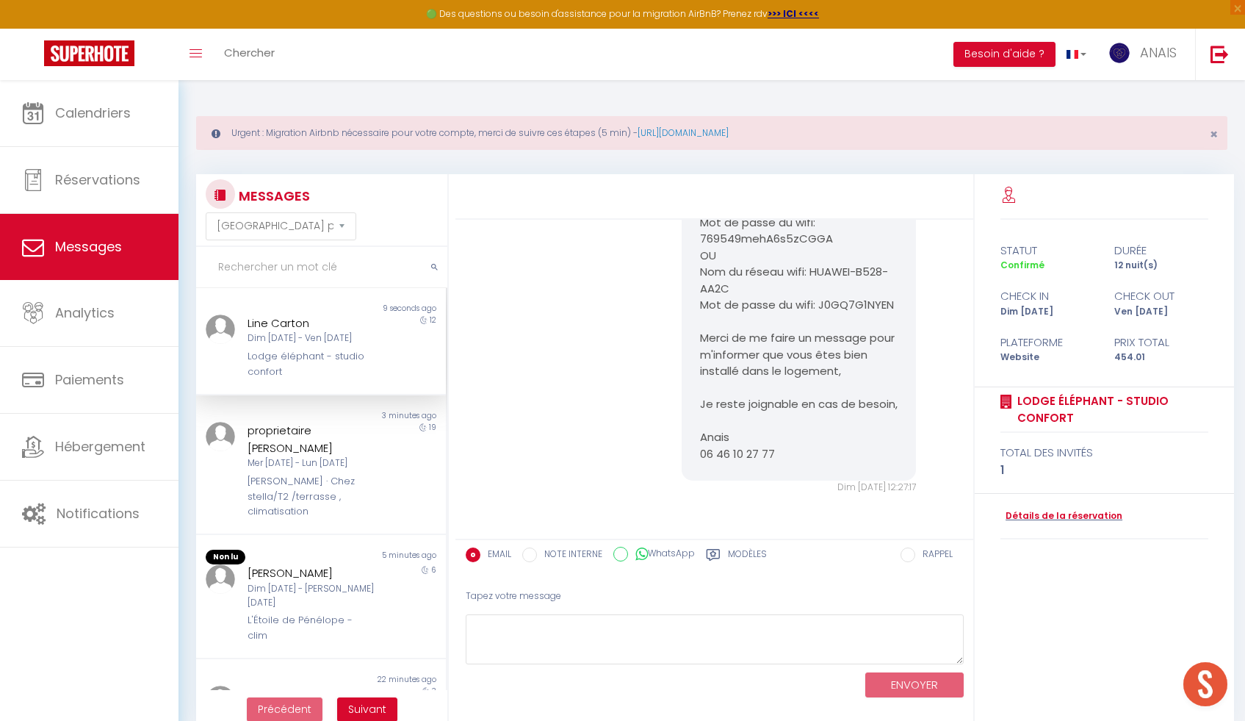
scroll to position [3933, 0]
click at [909, 557] on input "RAPPEL" at bounding box center [908, 554] width 15 height 15
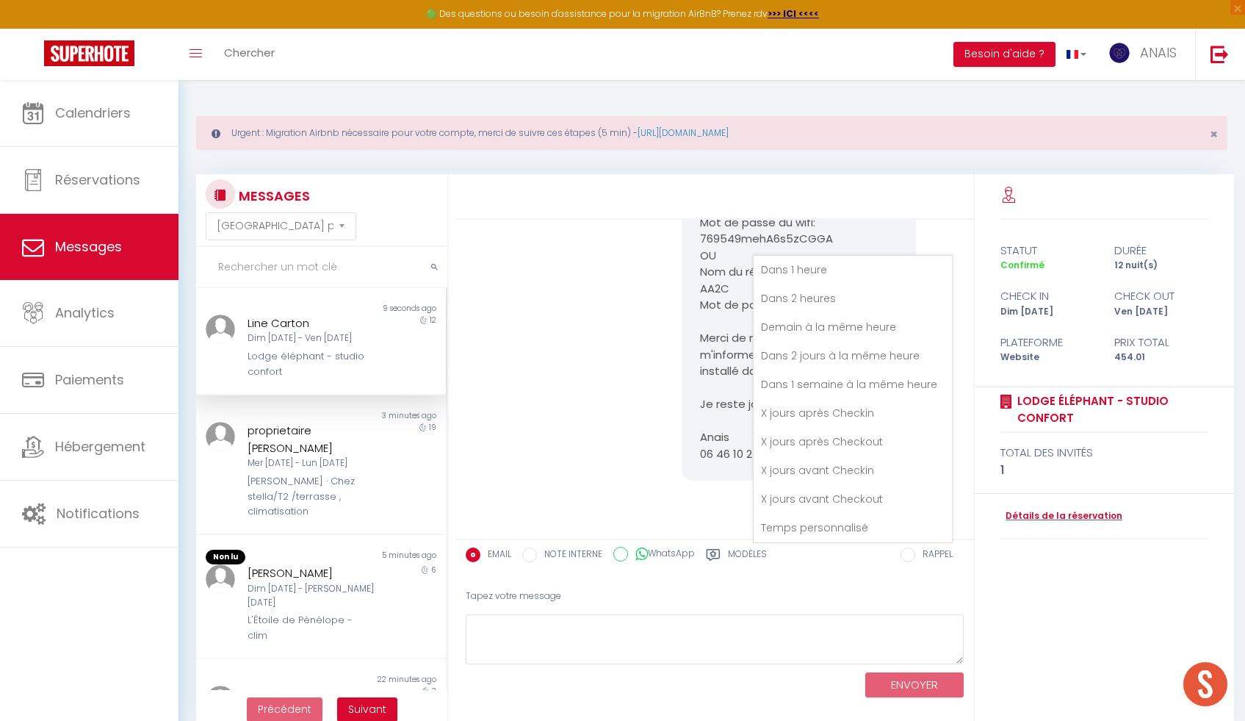
click at [910, 557] on input "RAPPEL" at bounding box center [908, 554] width 15 height 15
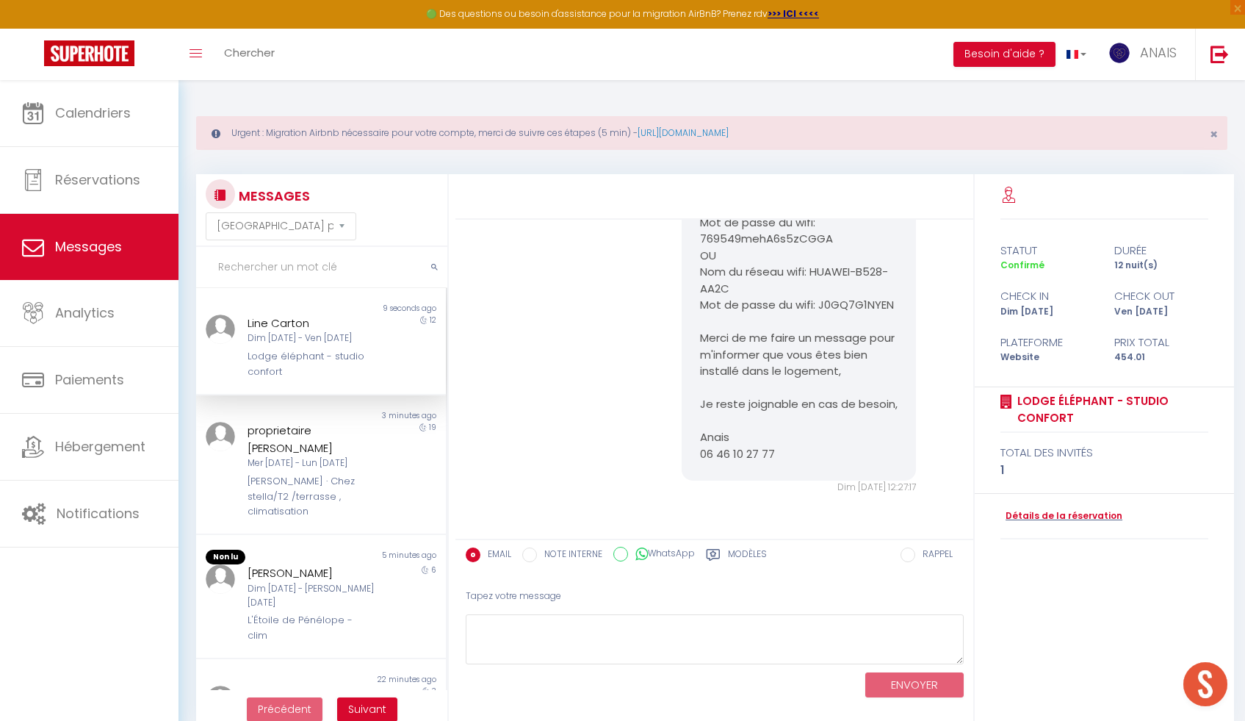
click at [306, 350] on div "Lodge éléphant - studio confort" at bounding box center [311, 364] width 126 height 30
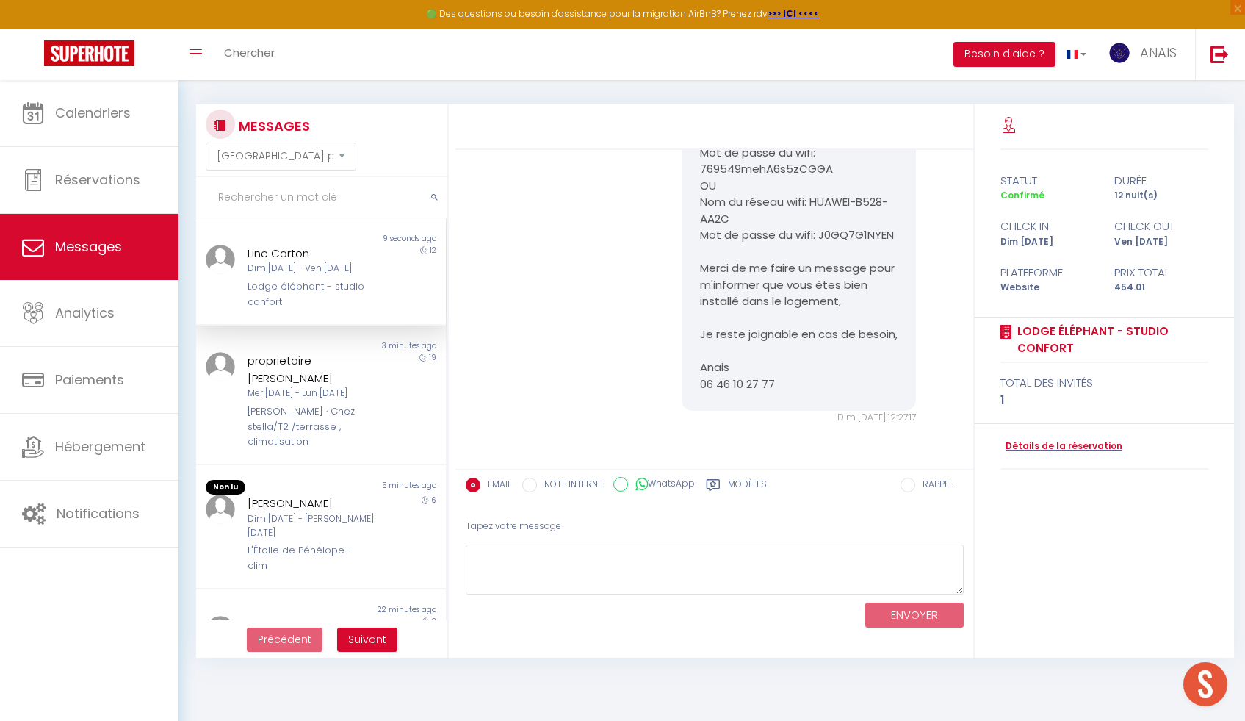
scroll to position [3694, 0]
